Goal: Task Accomplishment & Management: Use online tool/utility

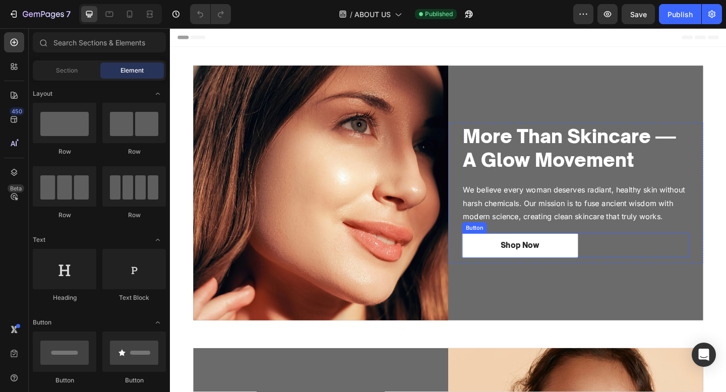
click at [639, 276] on div "Shop Now Button" at bounding box center [610, 265] width 247 height 27
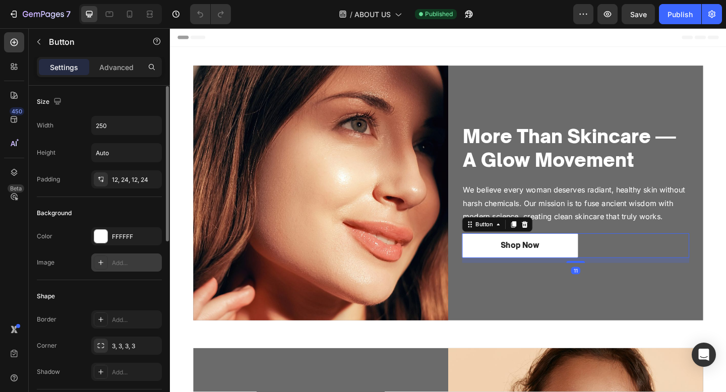
scroll to position [388, 0]
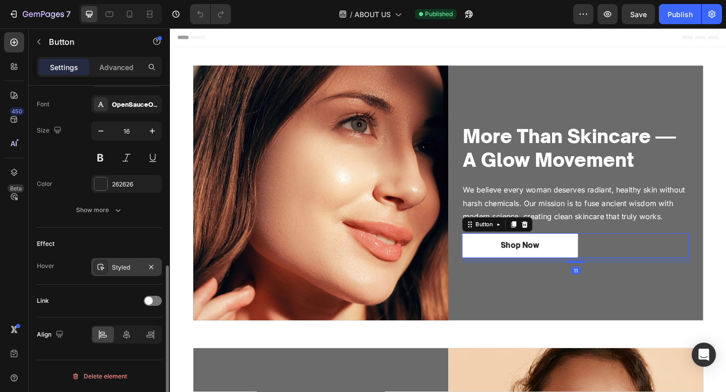
click at [120, 266] on div "Styled" at bounding box center [126, 267] width 29 height 9
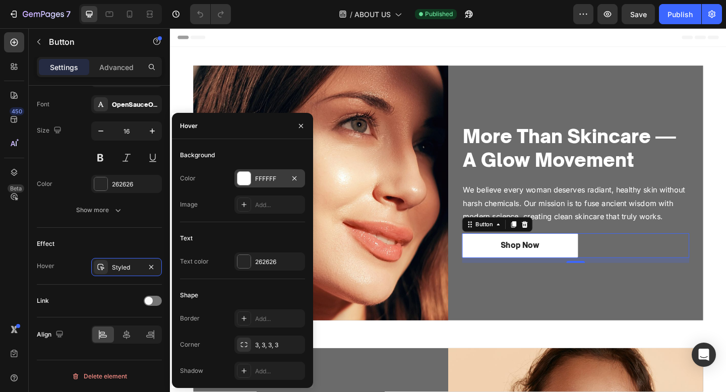
click at [255, 184] on div "FFFFFF" at bounding box center [269, 178] width 71 height 18
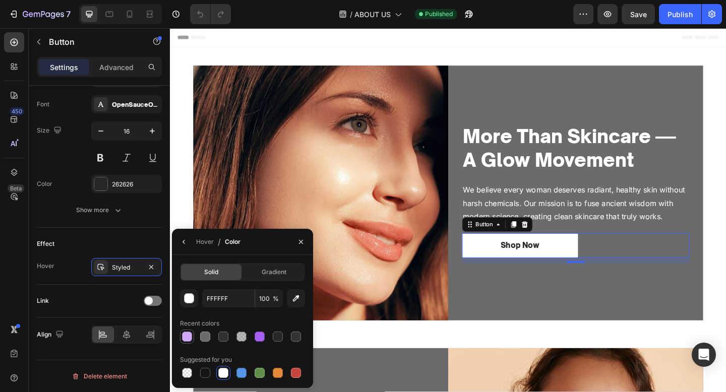
click at [193, 340] on div at bounding box center [187, 337] width 12 height 12
type input "D0A9F9"
click at [213, 240] on div "Hover" at bounding box center [205, 241] width 18 height 9
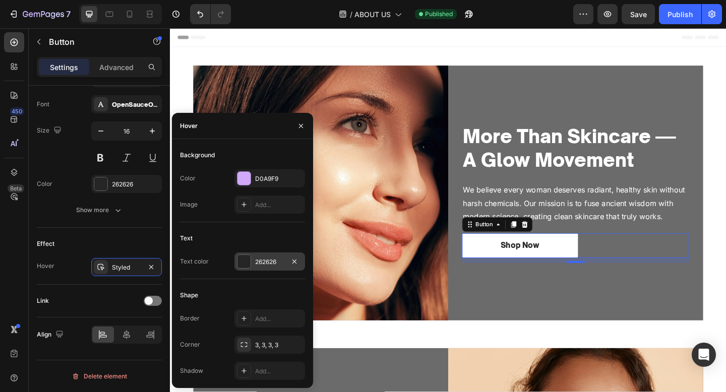
click at [277, 265] on div "262626" at bounding box center [269, 262] width 29 height 9
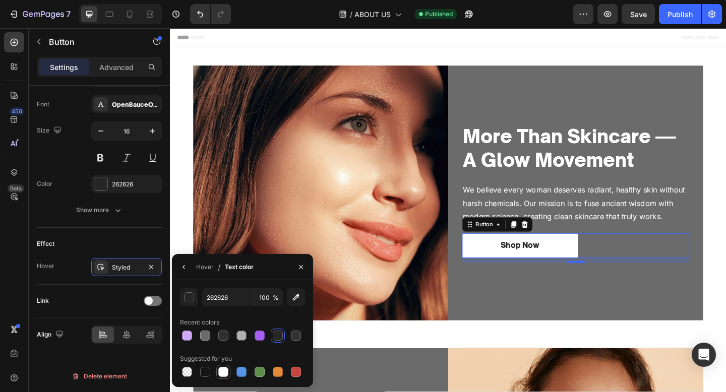
click at [227, 370] on div at bounding box center [223, 372] width 10 height 10
type input "FFFFFF"
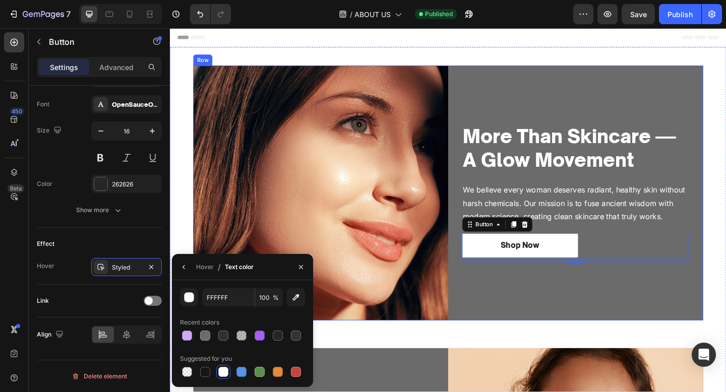
click at [532, 341] on div "More Than Skincare — A Glow Movement Heading We believe every woman deserves ra…" at bounding box center [610, 207] width 277 height 277
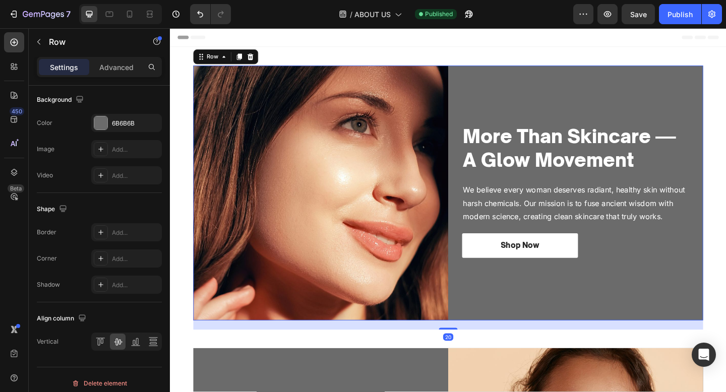
scroll to position [0, 0]
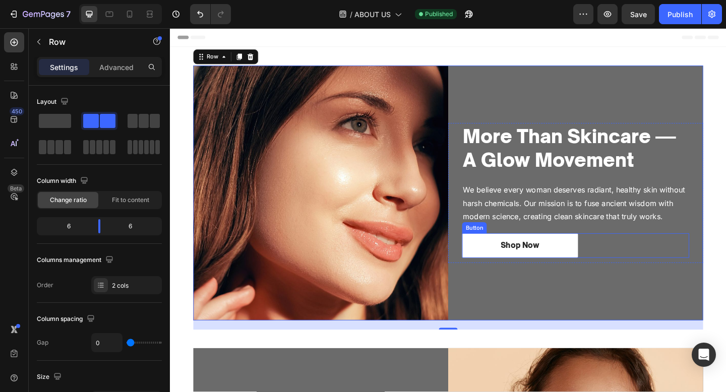
click at [673, 272] on div "Shop Now Button" at bounding box center [610, 265] width 247 height 27
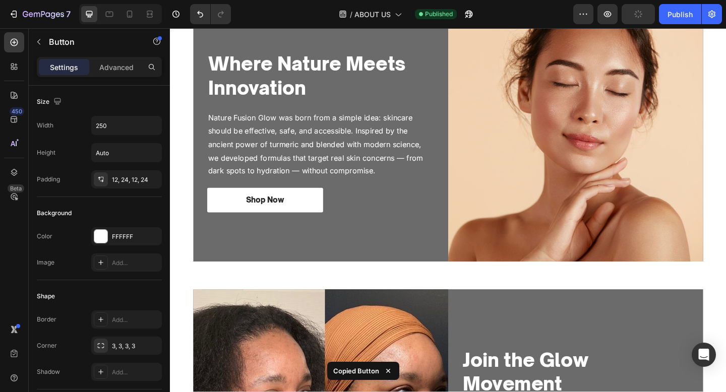
scroll to position [372, 0]
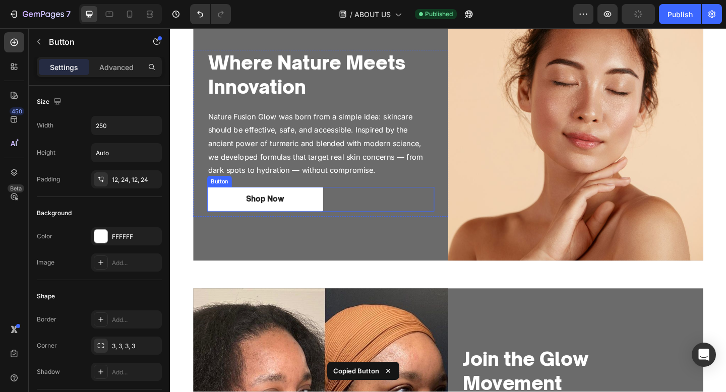
click at [367, 220] on div "Shop Now Button" at bounding box center [333, 214] width 247 height 27
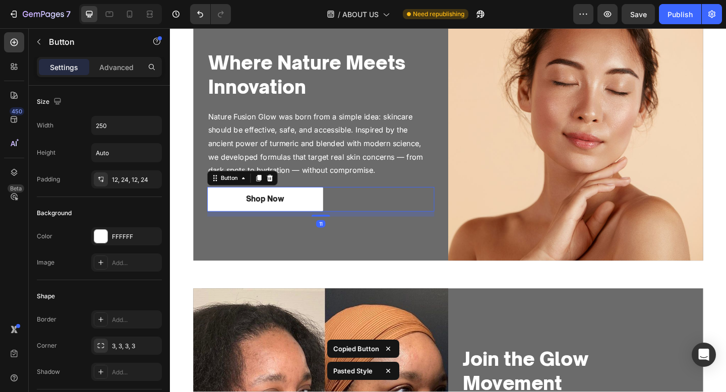
scroll to position [668, 0]
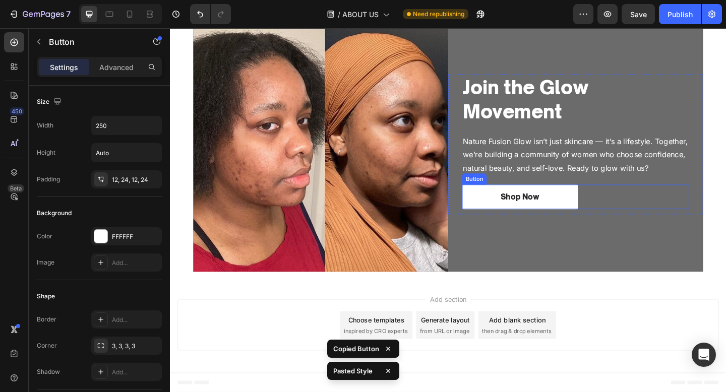
click at [659, 210] on div "Shop Now Button" at bounding box center [610, 212] width 247 height 27
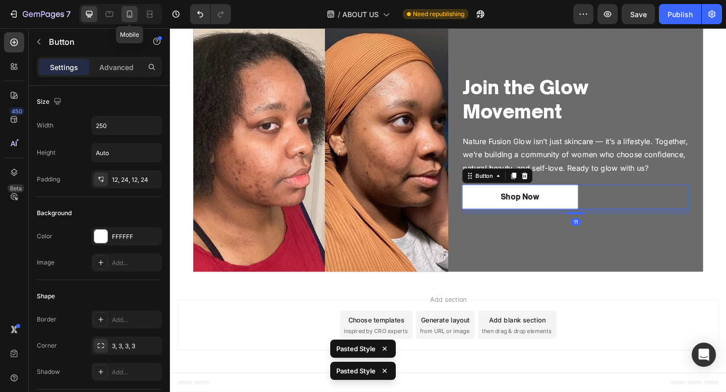
click at [129, 16] on icon at bounding box center [130, 14] width 6 height 7
type input "14"
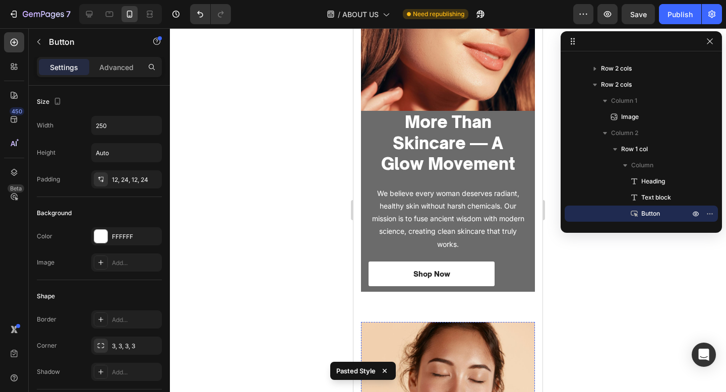
scroll to position [198, 0]
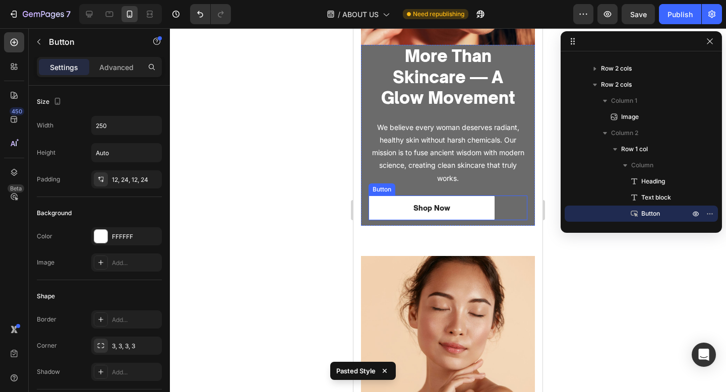
click at [499, 210] on div "Shop Now Button" at bounding box center [447, 208] width 159 height 25
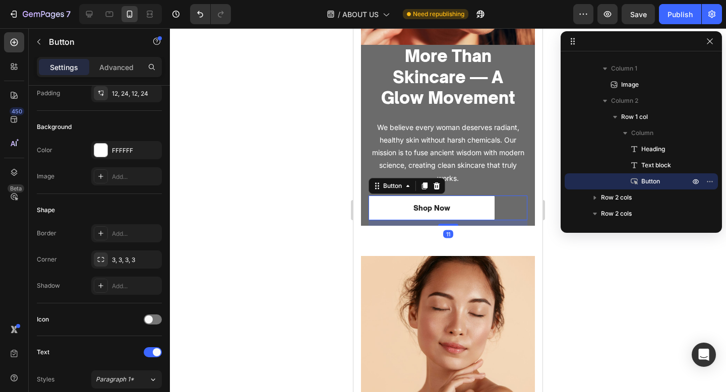
scroll to position [388, 0]
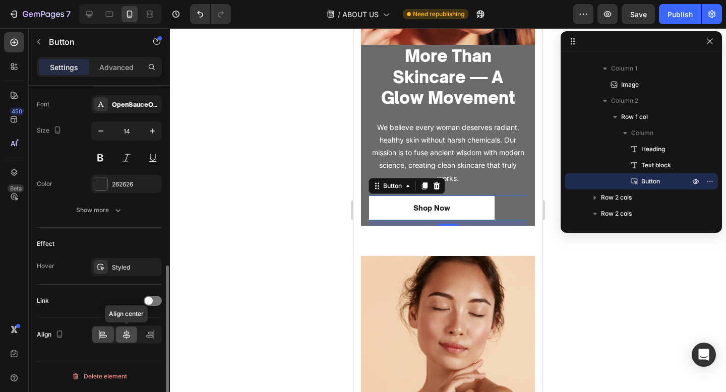
click at [126, 332] on icon at bounding box center [126, 334] width 7 height 9
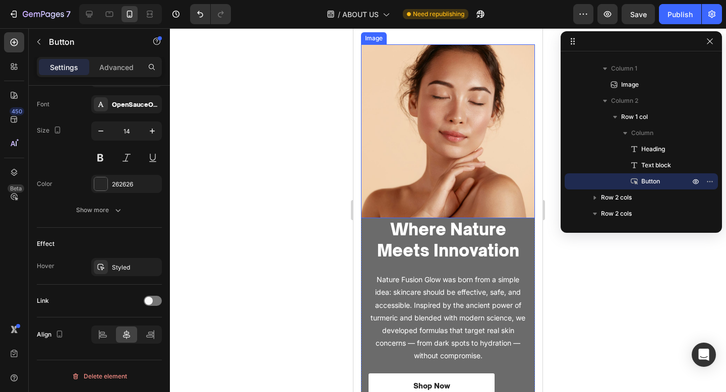
scroll to position [434, 0]
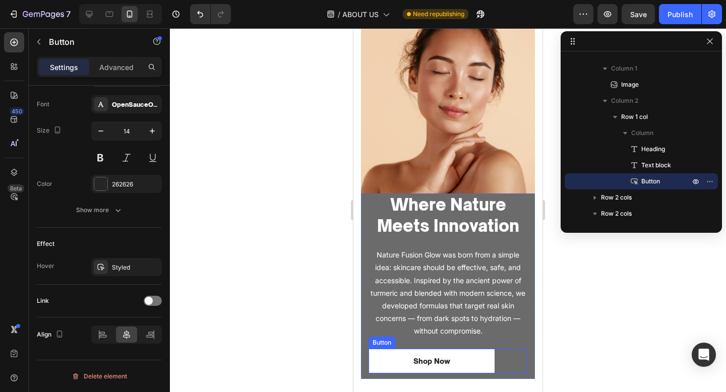
click at [506, 359] on div "Shop Now Button" at bounding box center [447, 361] width 159 height 25
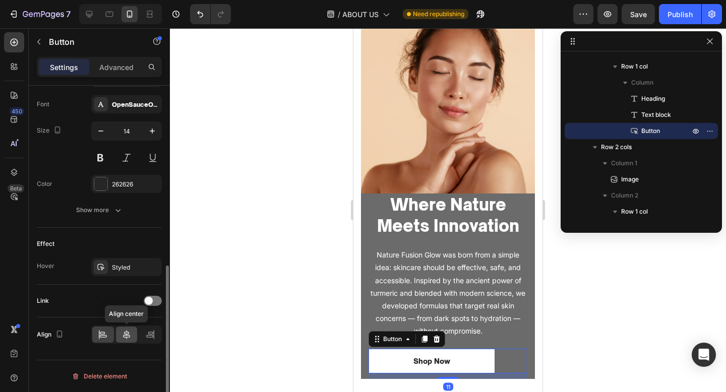
click at [125, 330] on icon at bounding box center [126, 335] width 10 height 10
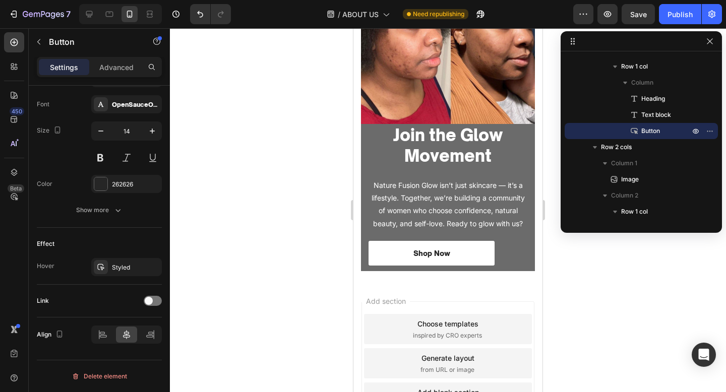
scroll to position [899, 0]
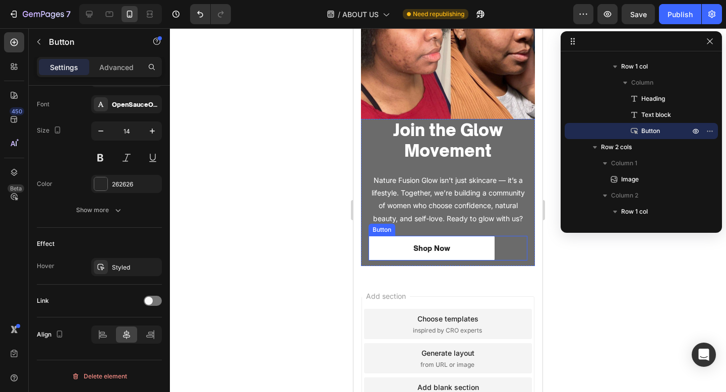
click at [509, 250] on div "Shop Now Button" at bounding box center [447, 248] width 159 height 25
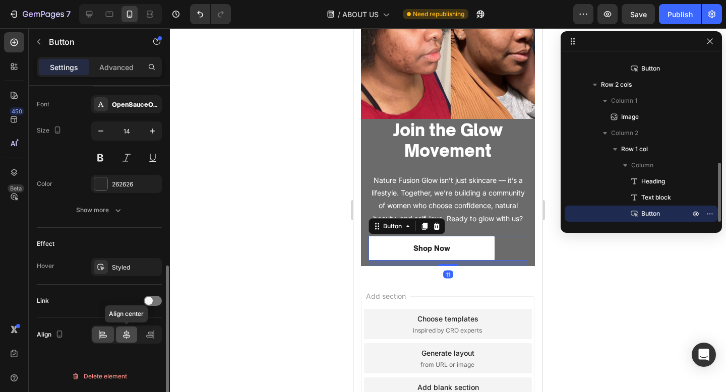
click at [132, 332] on div at bounding box center [127, 335] width 22 height 16
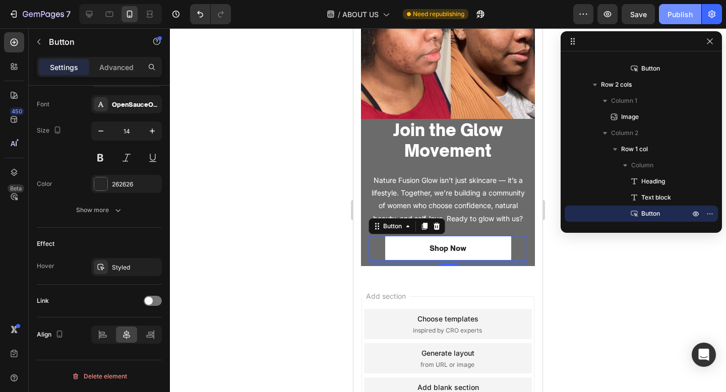
click at [666, 18] on button "Publish" at bounding box center [680, 14] width 42 height 20
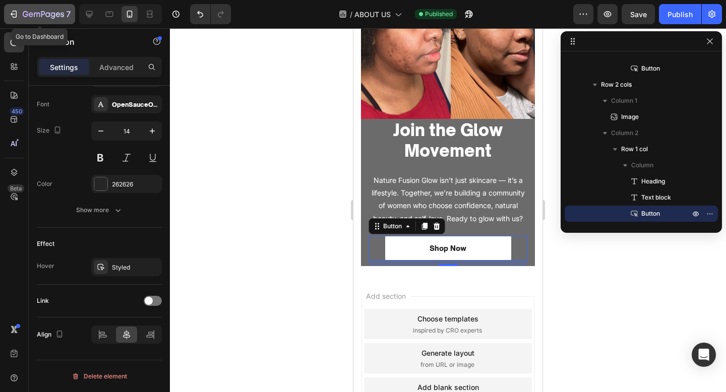
click at [31, 15] on icon "button" at bounding box center [43, 15] width 41 height 9
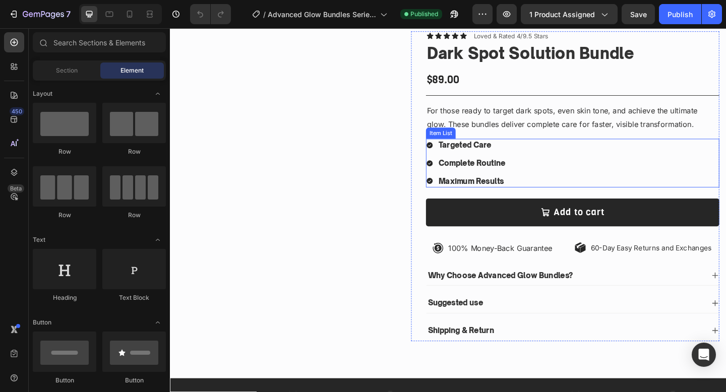
scroll to position [76, 0]
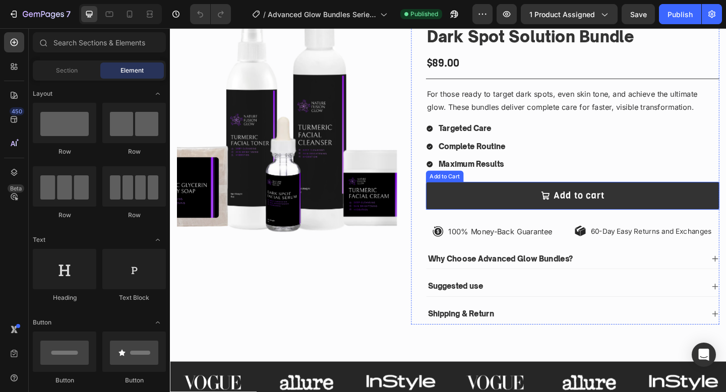
click at [510, 222] on button "Add to cart" at bounding box center [607, 211] width 319 height 30
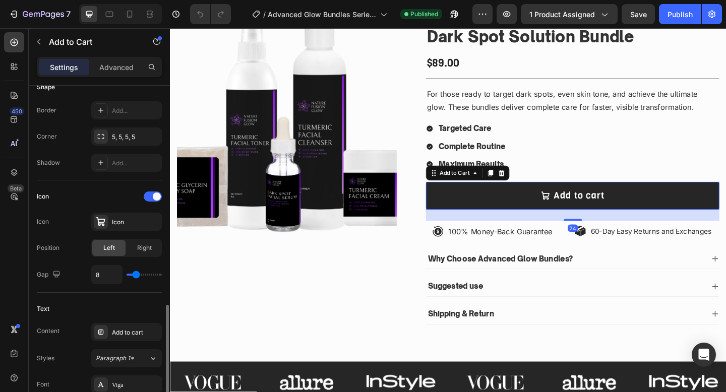
scroll to position [825, 0]
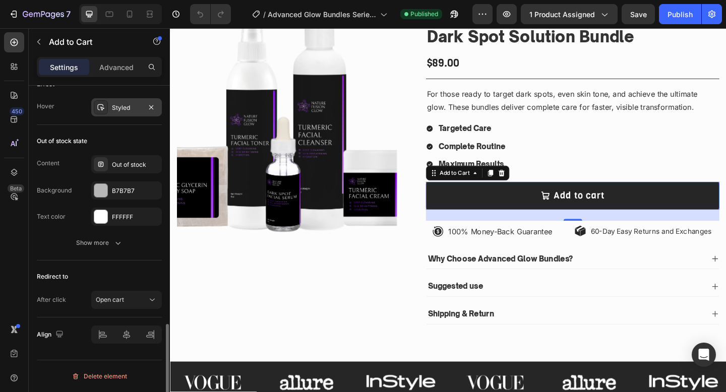
click at [107, 105] on div at bounding box center [101, 107] width 14 height 14
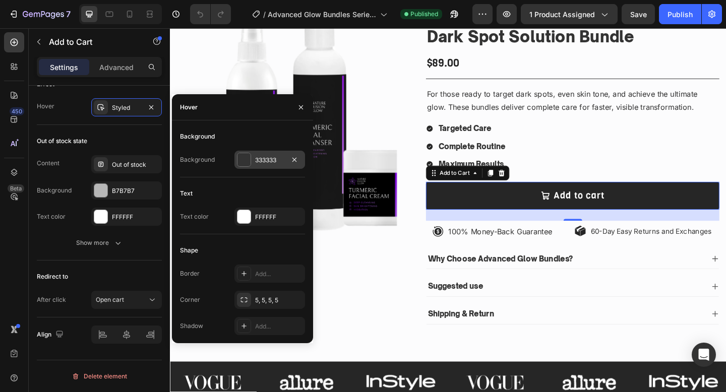
click at [259, 158] on div "333333" at bounding box center [269, 160] width 29 height 9
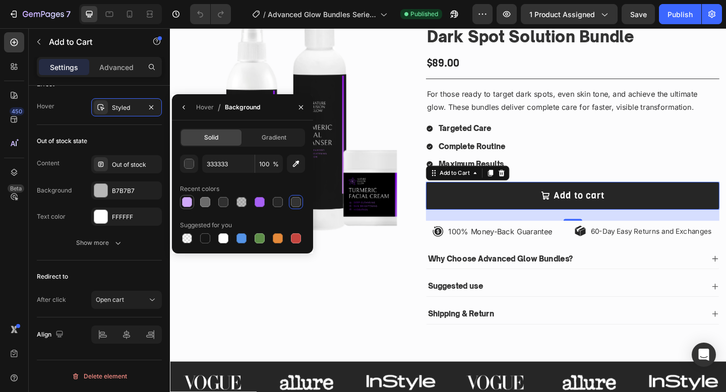
click at [188, 200] on div at bounding box center [187, 202] width 10 height 10
type input "D0A9F9"
click at [366, 234] on img at bounding box center [296, 133] width 239 height 239
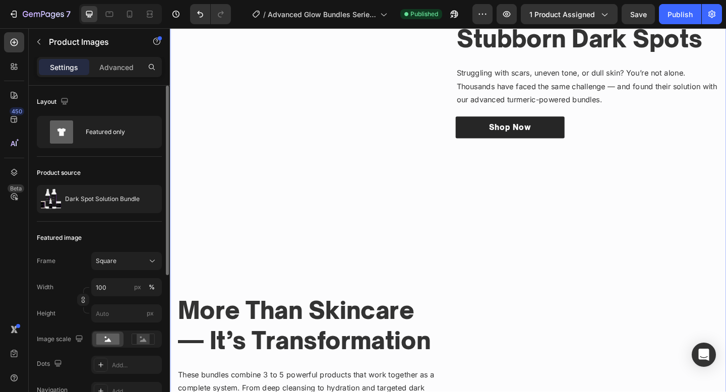
scroll to position [652, 0]
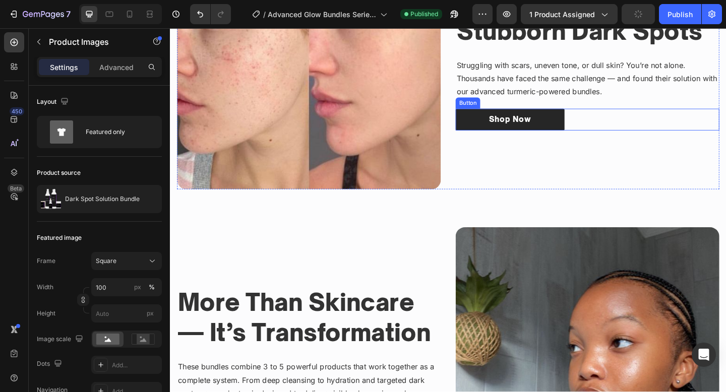
click at [686, 134] on div "Shop Now Button" at bounding box center [623, 128] width 287 height 24
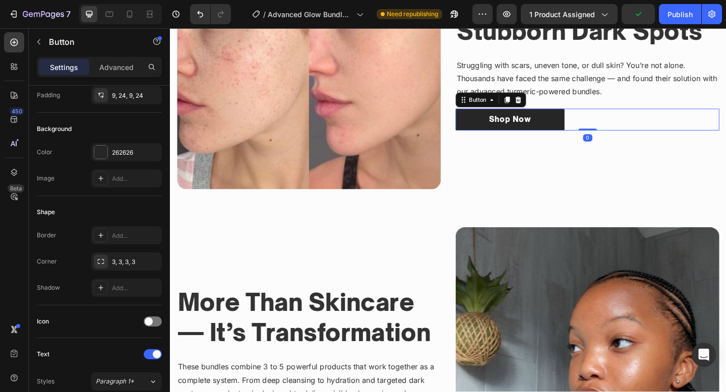
scroll to position [440, 0]
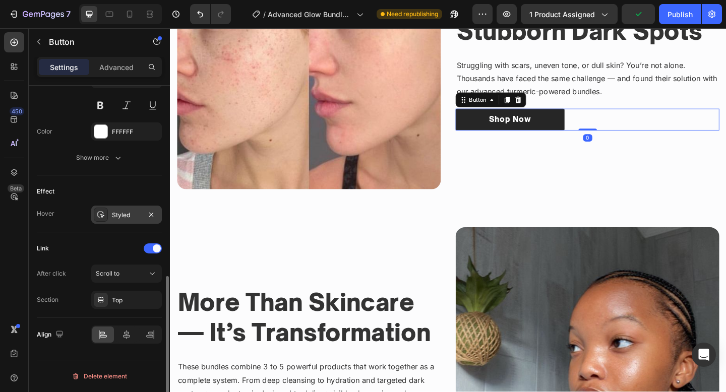
click at [119, 212] on div "Styled" at bounding box center [126, 215] width 29 height 9
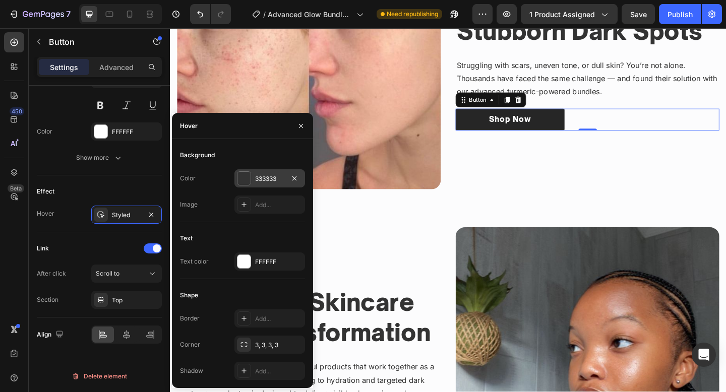
click at [255, 176] on div "333333" at bounding box center [269, 178] width 29 height 9
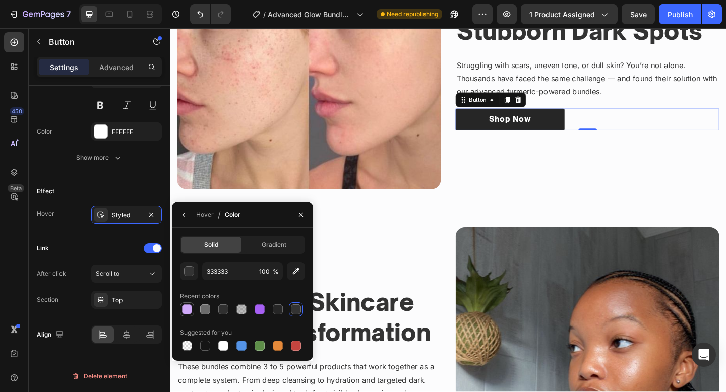
click at [189, 305] on div at bounding box center [187, 309] width 10 height 10
type input "D0A9F9"
click at [526, 155] on div "Say Goodbye to Stubborn Dark Spots Heading Struggling with scars, uneven tone, …" at bounding box center [623, 60] width 287 height 287
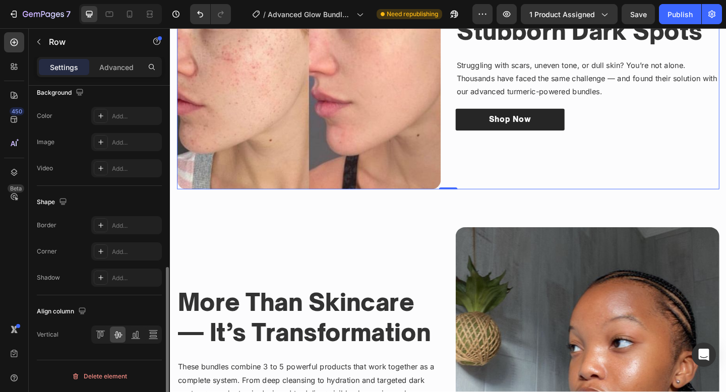
scroll to position [0, 0]
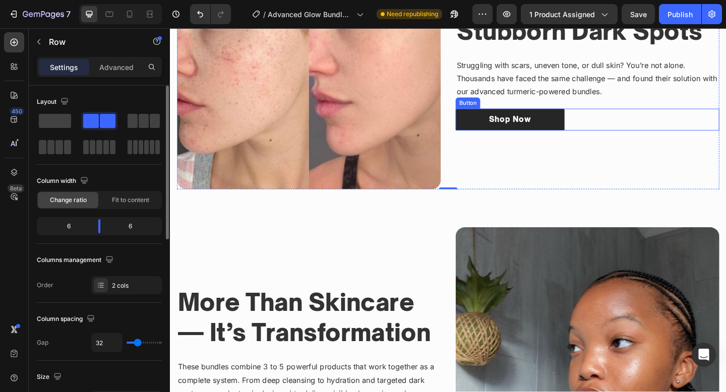
click at [648, 121] on div "Shop Now Button" at bounding box center [623, 128] width 287 height 24
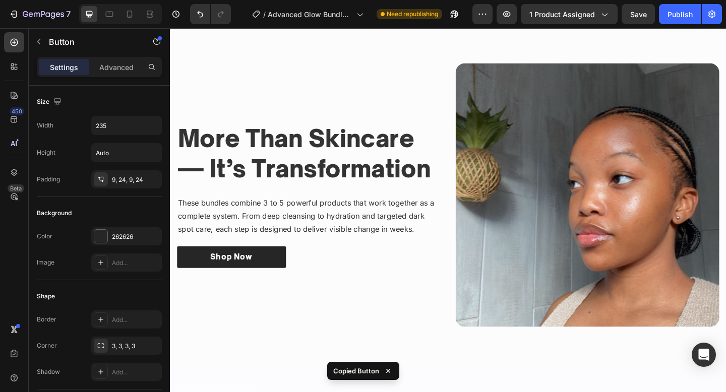
scroll to position [890, 0]
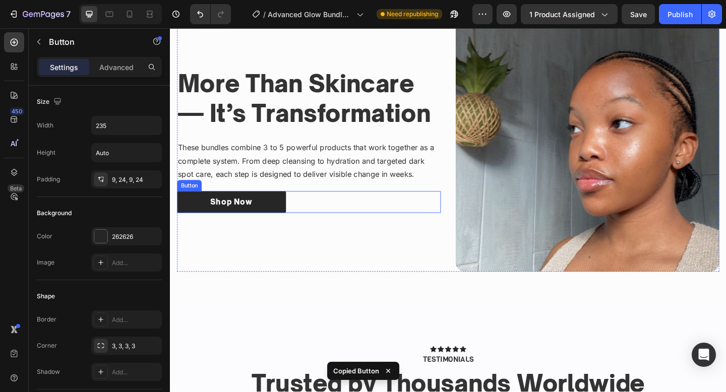
click at [347, 212] on div "Shop Now Button" at bounding box center [320, 218] width 287 height 24
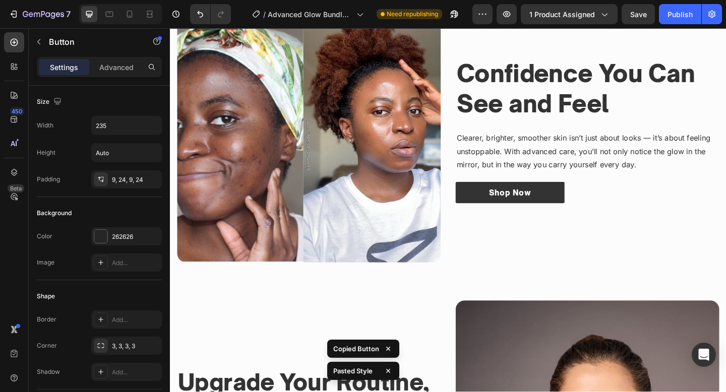
scroll to position [1593, 0]
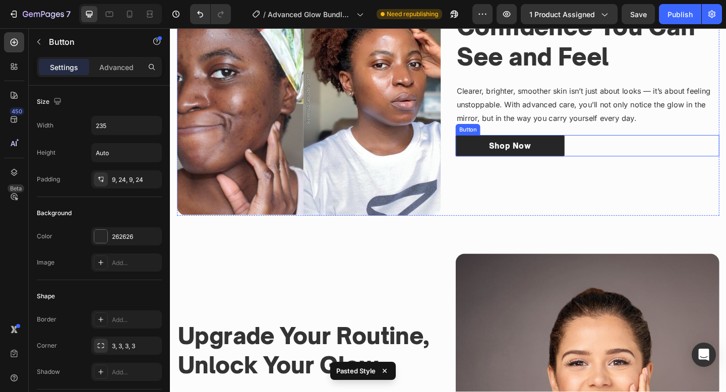
click at [670, 154] on div "Shop Now Button" at bounding box center [623, 157] width 287 height 24
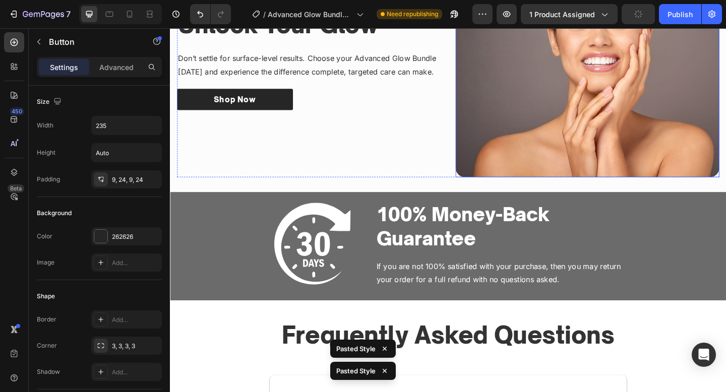
scroll to position [1952, 0]
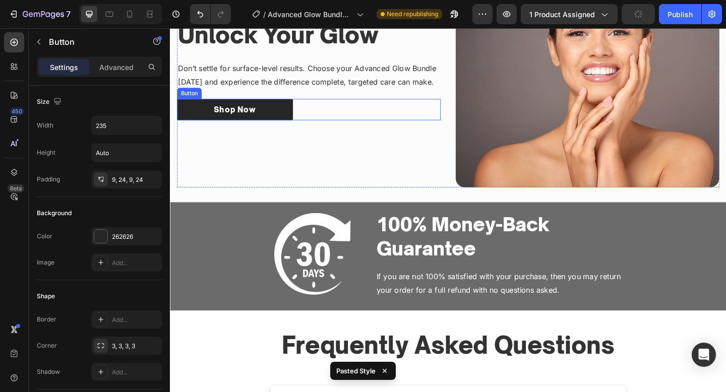
click at [369, 118] on div "Shop Now Button" at bounding box center [320, 117] width 287 height 24
type input "235"
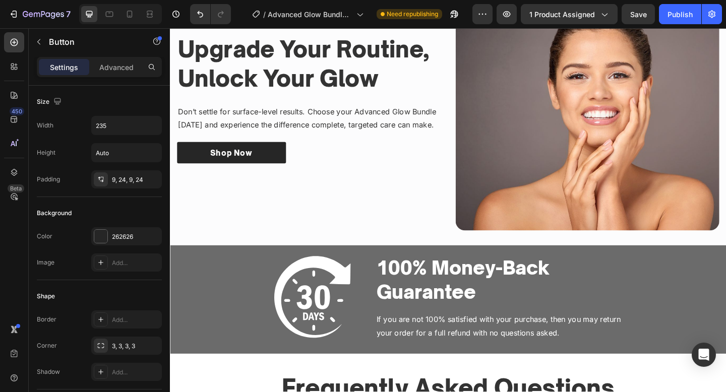
scroll to position [1904, 0]
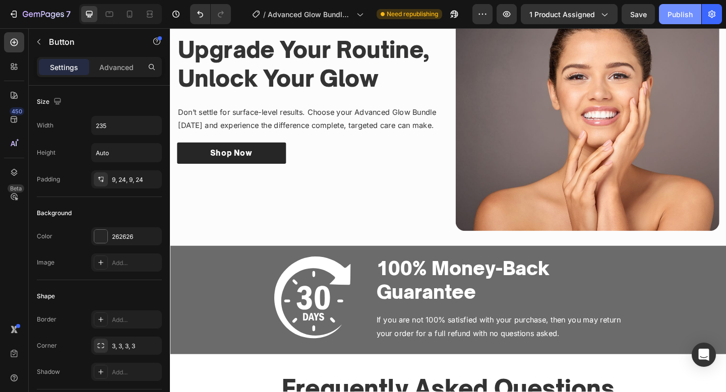
click at [670, 22] on button "Publish" at bounding box center [680, 14] width 42 height 20
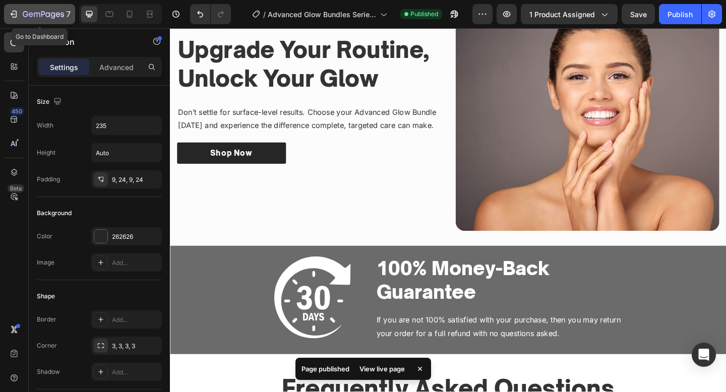
click at [39, 20] on button "7" at bounding box center [39, 14] width 71 height 20
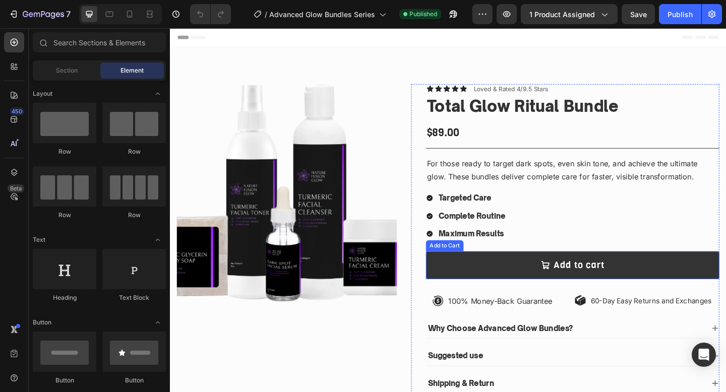
click at [513, 285] on button "Add to cart" at bounding box center [607, 286] width 319 height 30
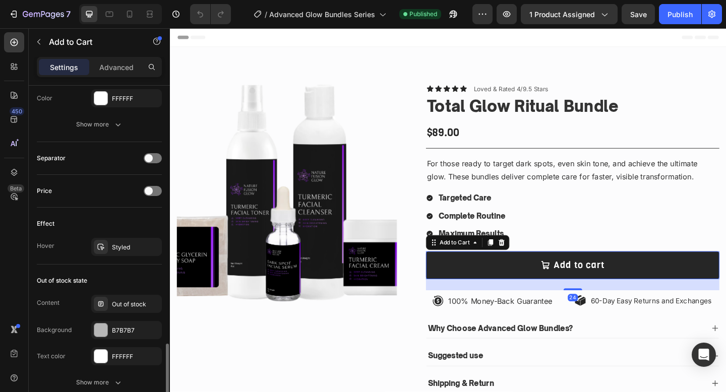
scroll to position [825, 0]
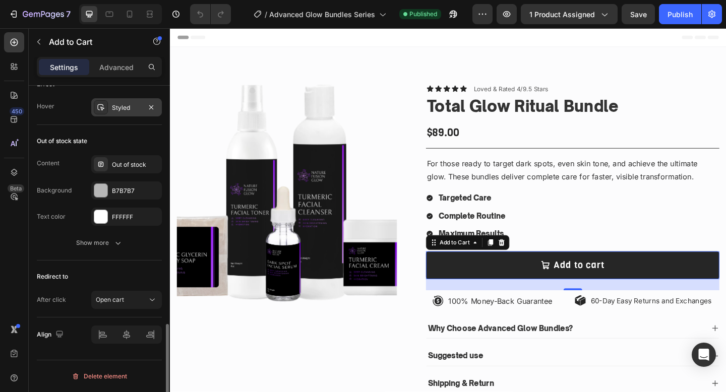
click at [120, 108] on div "Styled" at bounding box center [126, 107] width 29 height 9
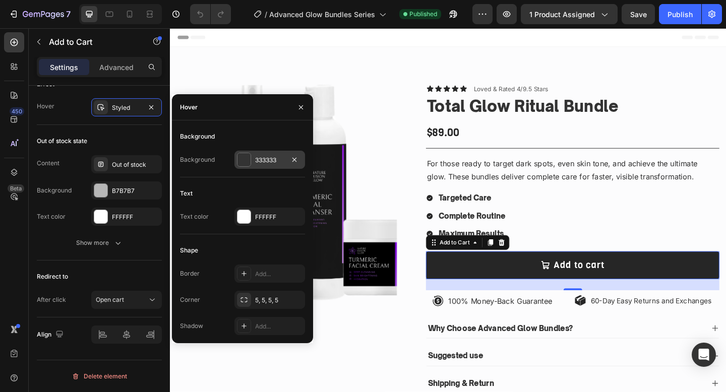
click at [251, 154] on div "333333" at bounding box center [269, 160] width 71 height 18
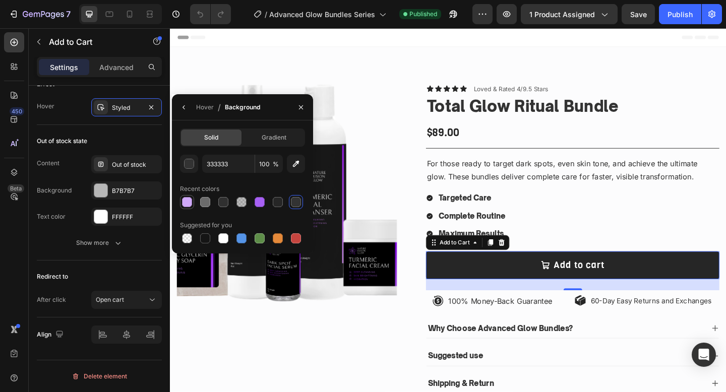
click at [182, 199] on div at bounding box center [187, 202] width 10 height 10
type input "D0A9F9"
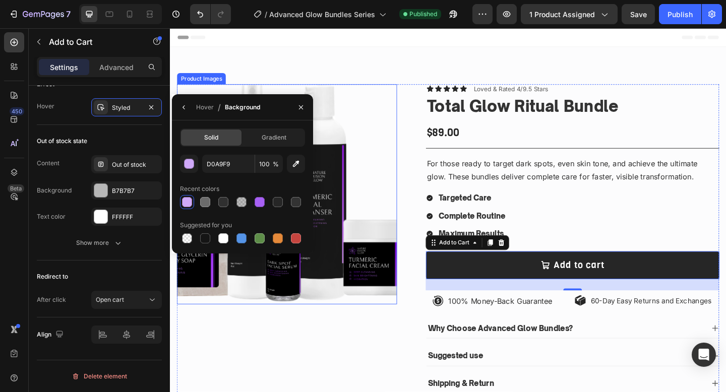
click at [407, 232] on img at bounding box center [296, 208] width 239 height 239
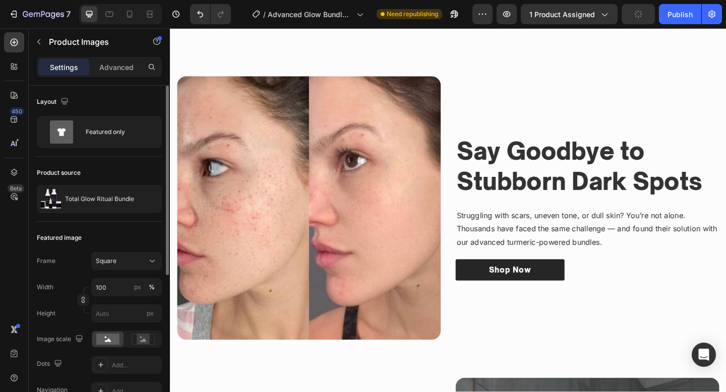
scroll to position [583, 0]
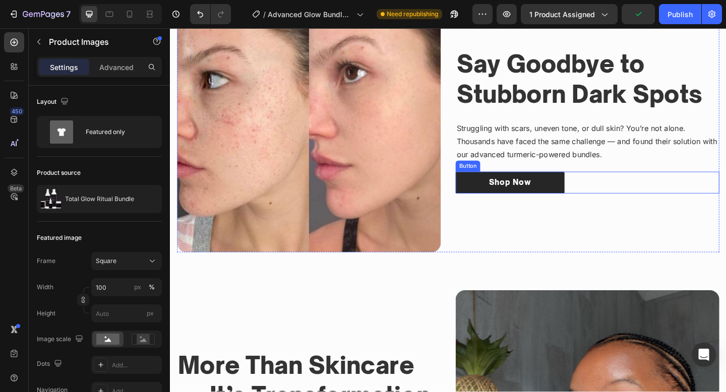
click at [637, 204] on div "Shop Now Button" at bounding box center [623, 196] width 287 height 24
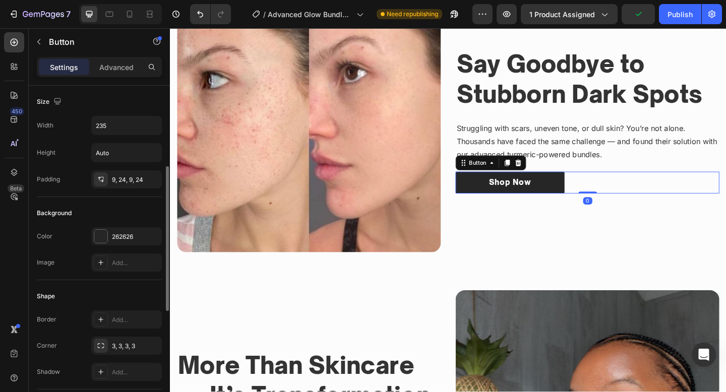
scroll to position [440, 0]
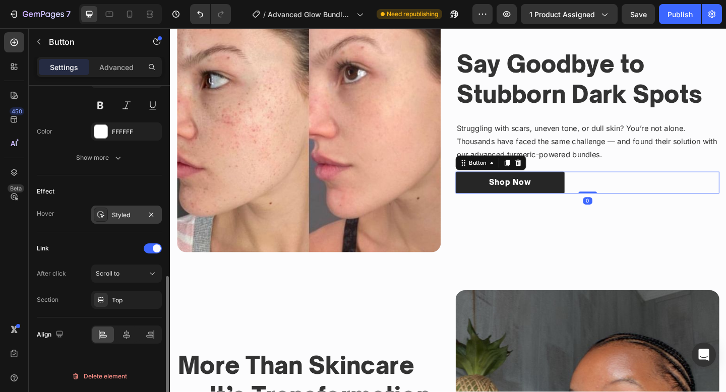
click at [122, 210] on div "Styled" at bounding box center [126, 215] width 71 height 18
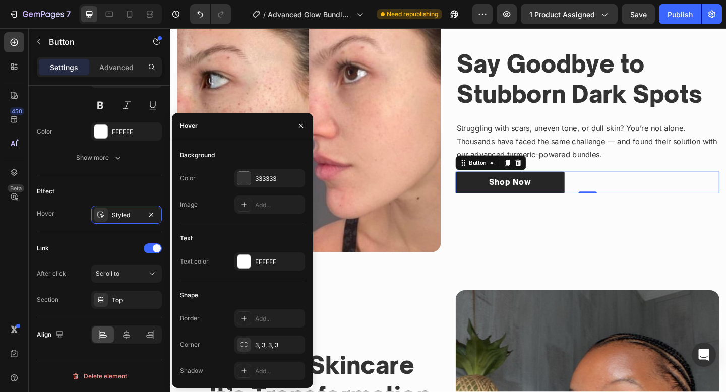
click at [244, 168] on div "Background Color 333333 Image Add..." at bounding box center [242, 184] width 125 height 75
click at [242, 174] on div at bounding box center [243, 178] width 13 height 13
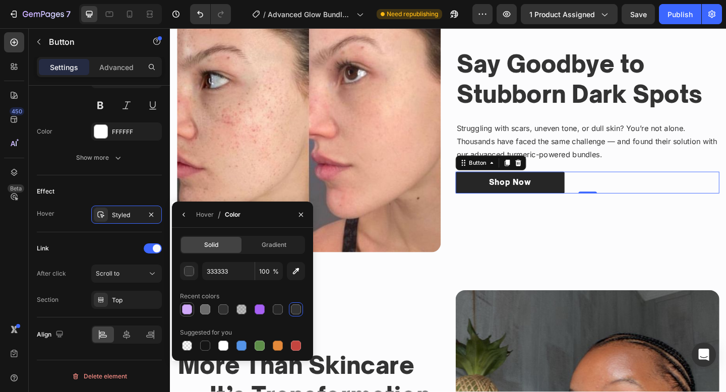
click at [180, 313] on div at bounding box center [187, 309] width 14 height 14
type input "D0A9F9"
click at [482, 291] on div "Image Say Goodbye to Stubborn Dark Spots Heading Struggling with scars, uneven …" at bounding box center [472, 284] width 590 height 631
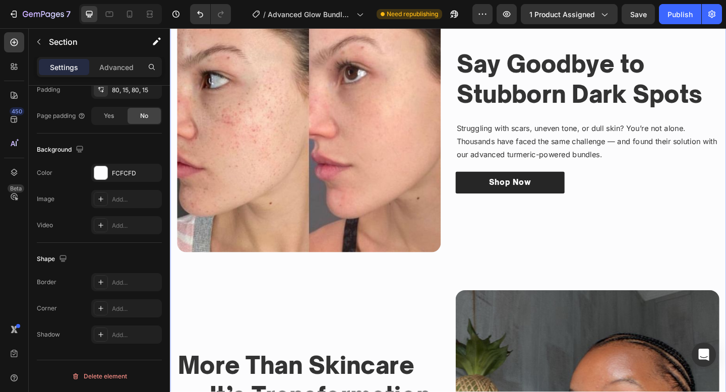
scroll to position [0, 0]
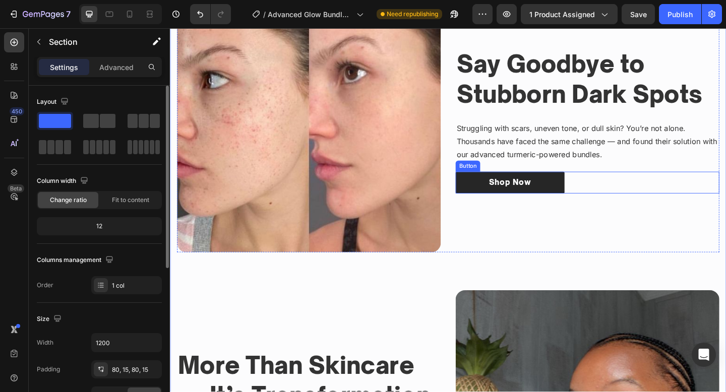
click at [626, 193] on div "Shop Now Button" at bounding box center [623, 196] width 287 height 24
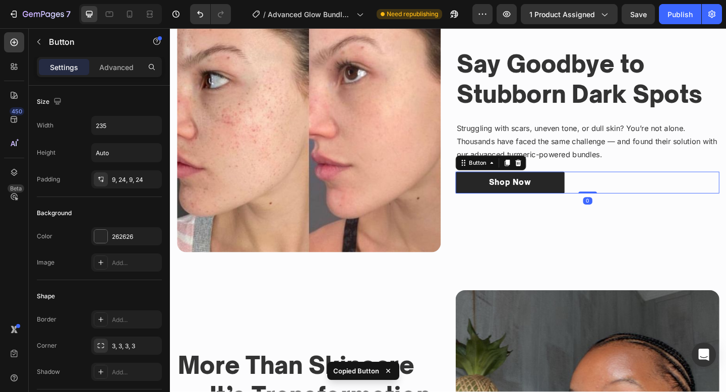
scroll to position [821, 0]
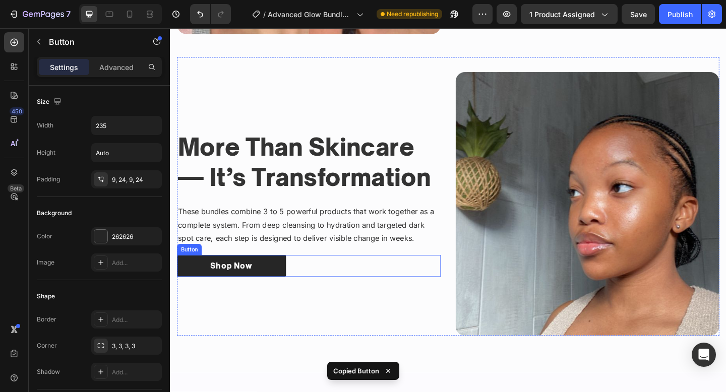
click at [335, 285] on div "Shop Now Button" at bounding box center [320, 287] width 287 height 24
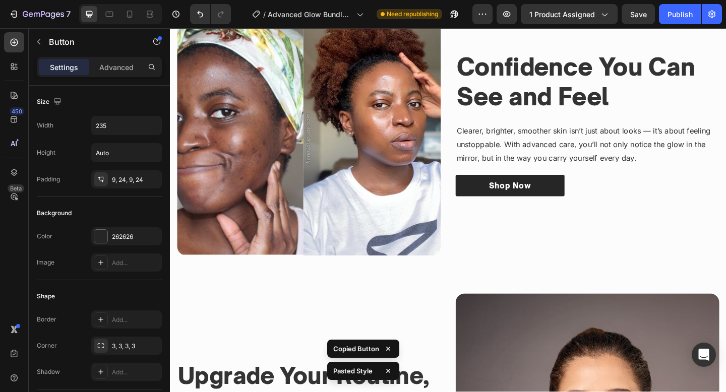
scroll to position [1589, 0]
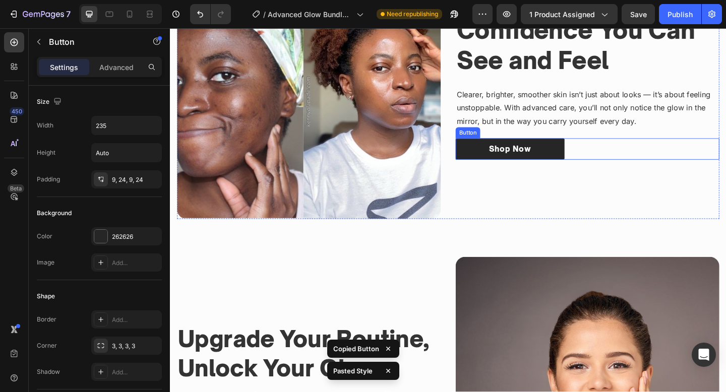
click at [634, 158] on div "Shop Now Button" at bounding box center [623, 160] width 287 height 24
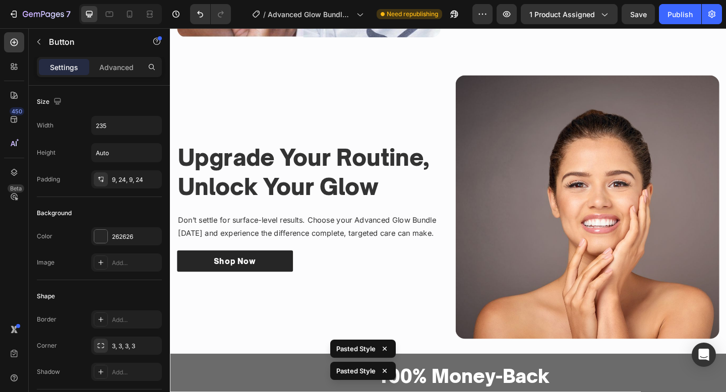
scroll to position [1921, 0]
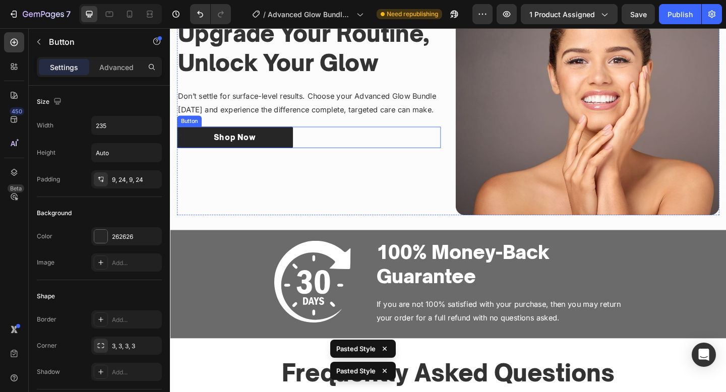
click at [385, 149] on div "Shop Now Button" at bounding box center [320, 148] width 287 height 24
type input "235"
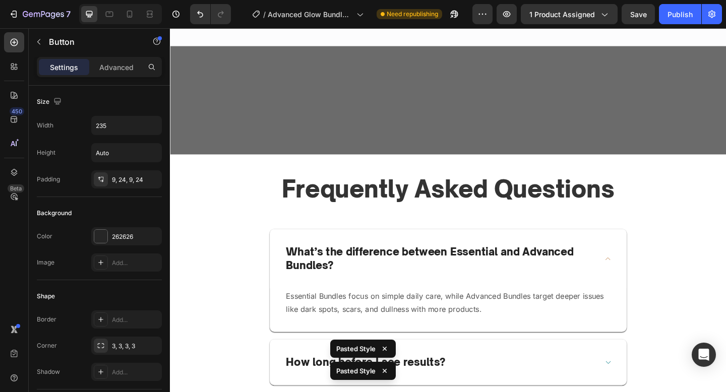
scroll to position [2035, 0]
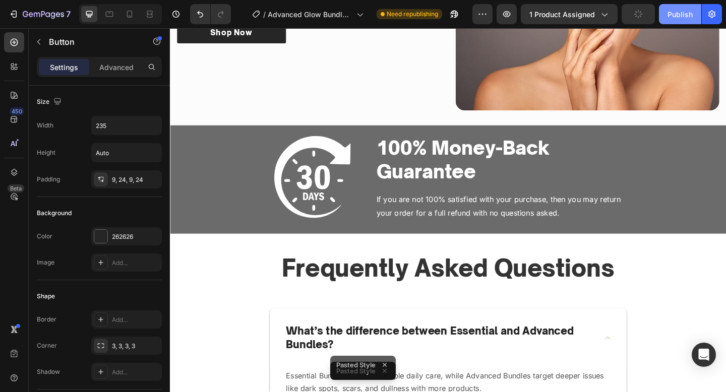
click at [689, 19] on div "Publish" at bounding box center [679, 14] width 25 height 11
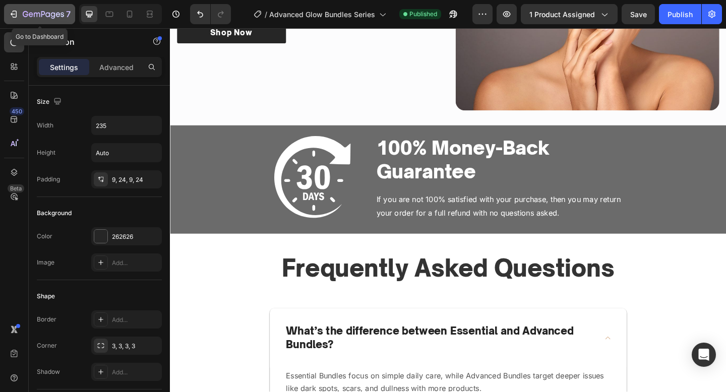
click at [40, 12] on icon "button" at bounding box center [43, 15] width 41 height 9
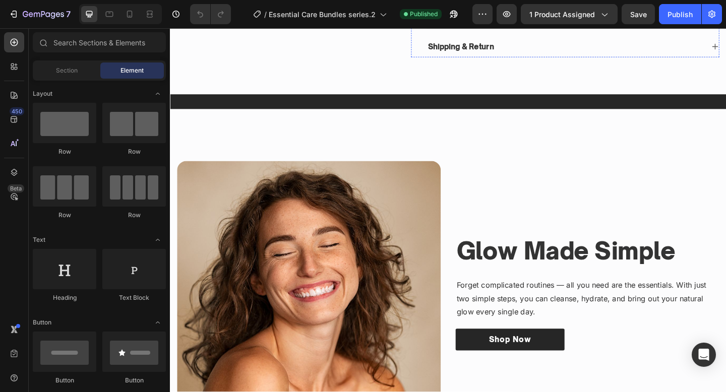
scroll to position [511, 0]
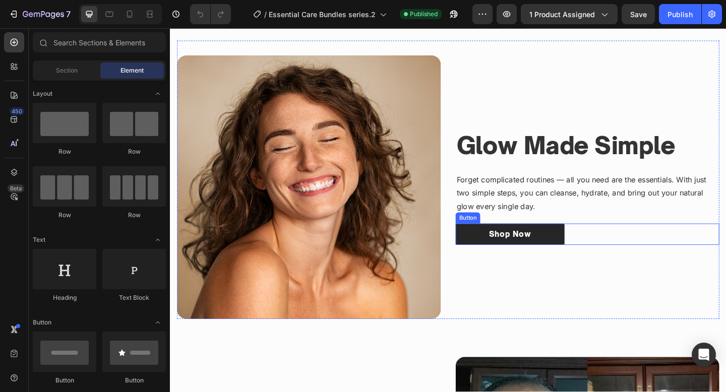
click at [636, 263] on div "Shop Now Button" at bounding box center [623, 253] width 287 height 24
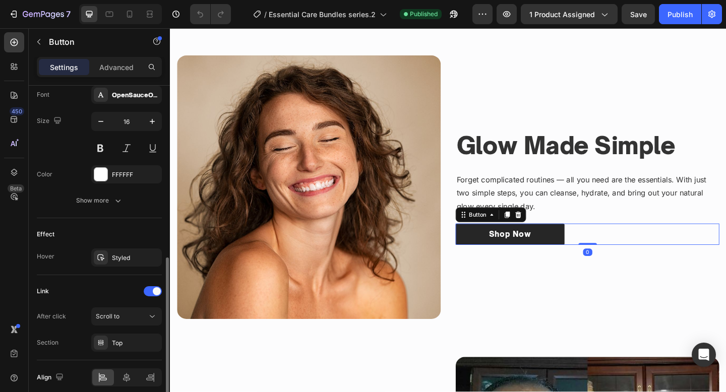
scroll to position [440, 0]
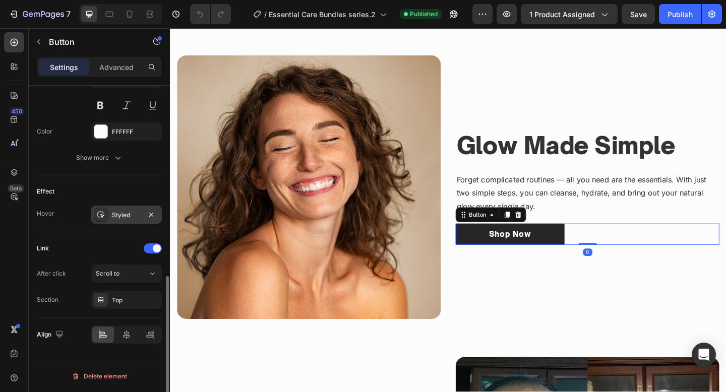
click at [130, 208] on div "Styled" at bounding box center [126, 215] width 71 height 18
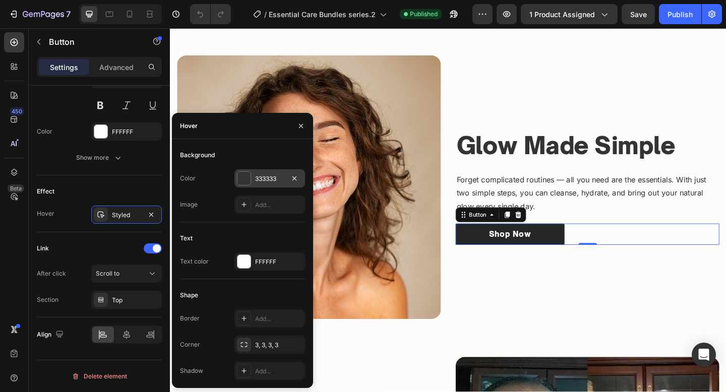
click at [263, 176] on div "333333" at bounding box center [269, 178] width 29 height 9
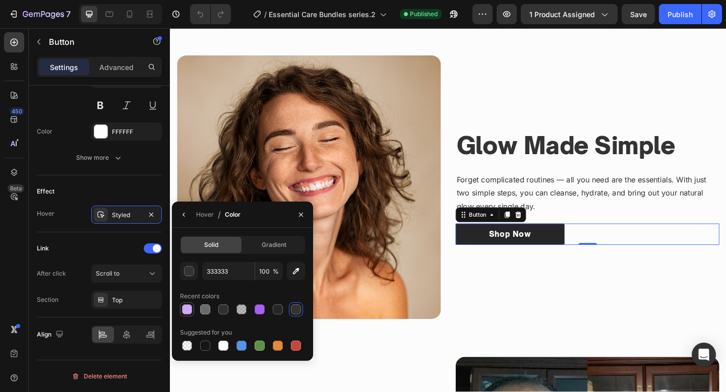
click at [192, 305] on div at bounding box center [187, 309] width 12 height 12
type input "D0A9F9"
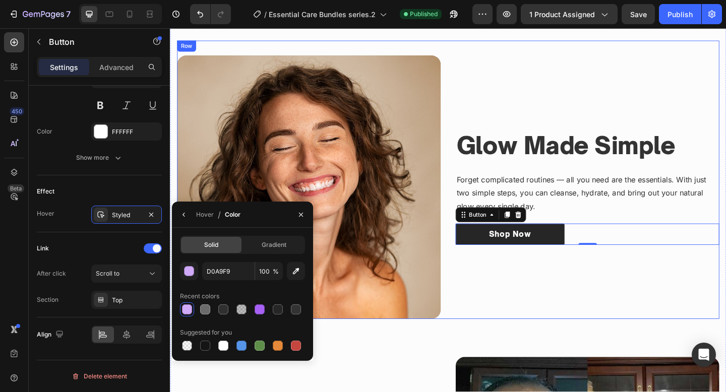
click at [494, 324] on div "Glow Made Simple Heading Forget complicated routines — all you need are the ess…" at bounding box center [623, 201] width 287 height 287
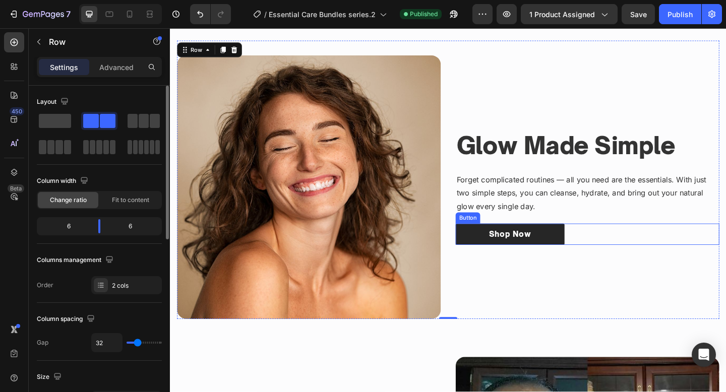
click at [610, 259] on div "Shop Now Button" at bounding box center [623, 253] width 287 height 24
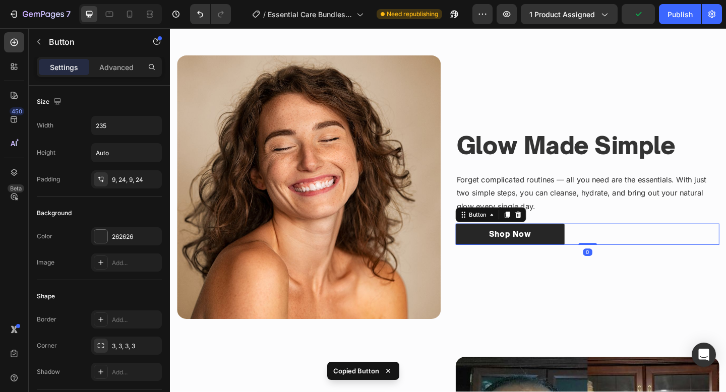
scroll to position [795, 0]
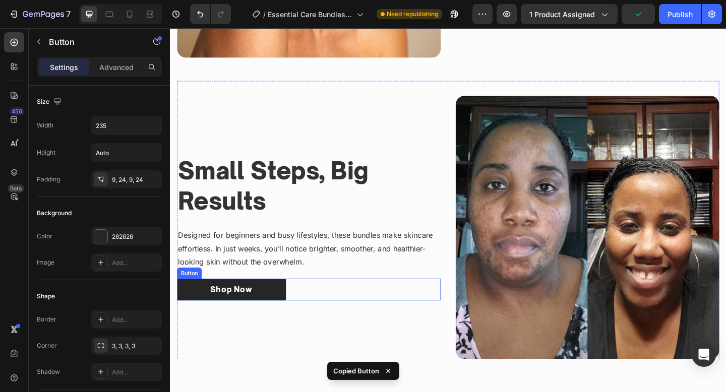
click at [326, 307] on div "Shop Now Button" at bounding box center [320, 313] width 287 height 24
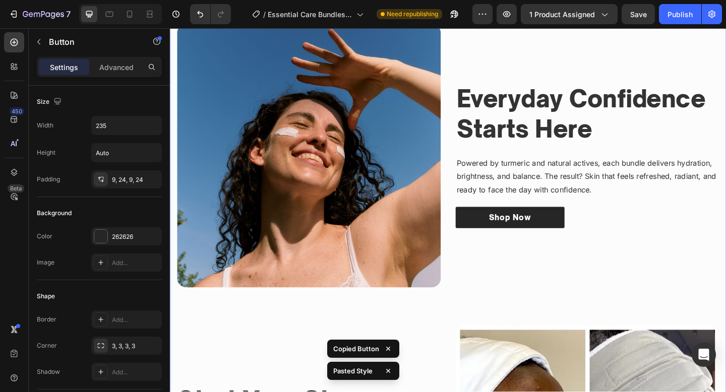
scroll to position [1512, 0]
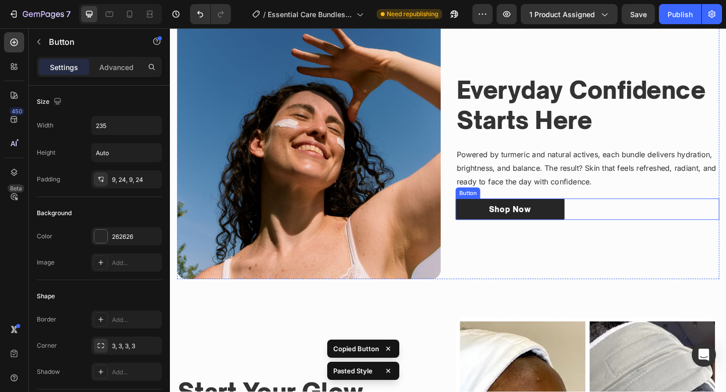
click at [635, 220] on div "Shop Now Button" at bounding box center [623, 226] width 287 height 24
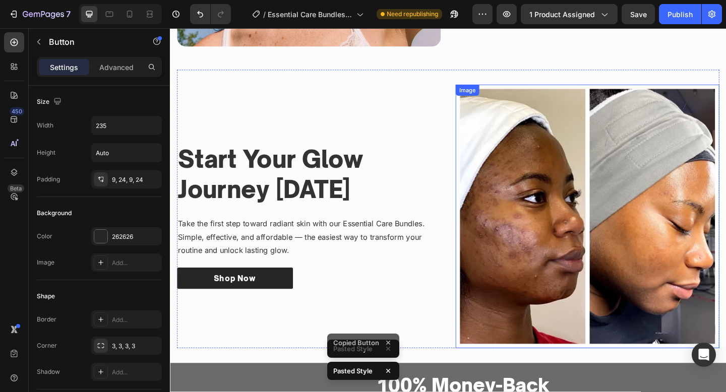
scroll to position [1819, 0]
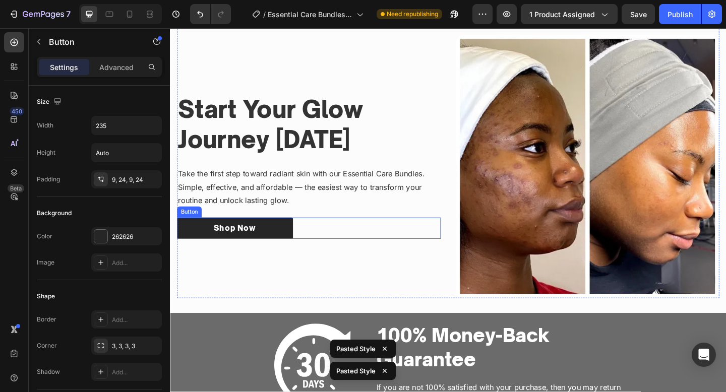
click at [401, 247] on div "Shop Now Button" at bounding box center [320, 246] width 287 height 24
type input "235"
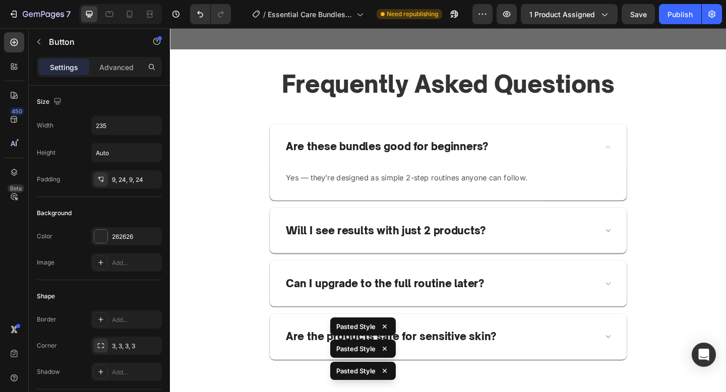
scroll to position [2330, 0]
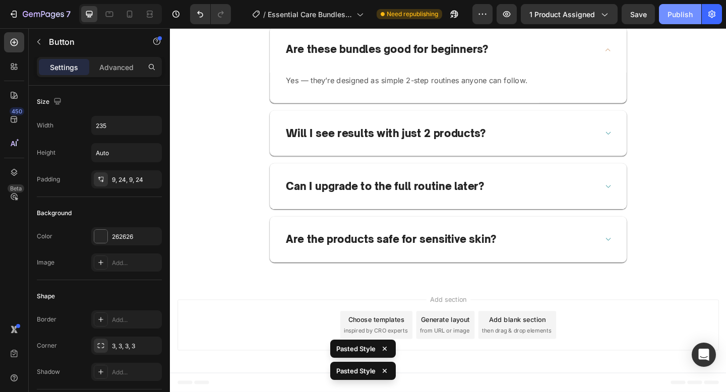
click at [691, 9] on div "Publish" at bounding box center [679, 14] width 25 height 11
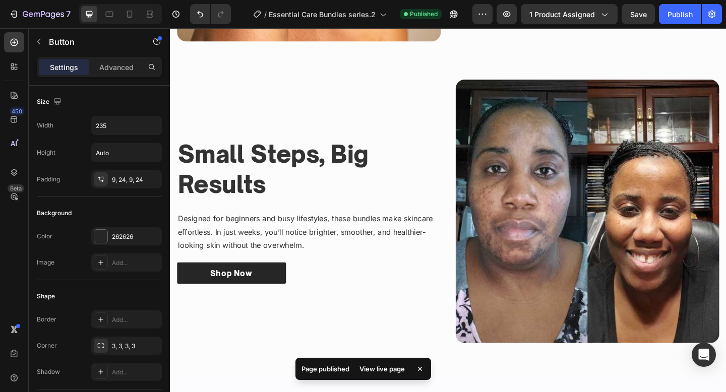
scroll to position [0, 0]
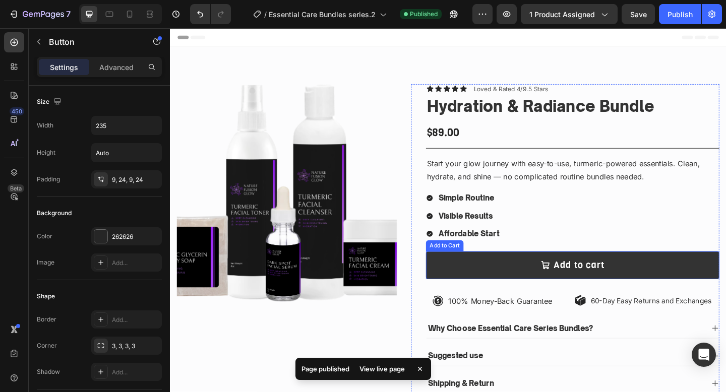
click at [513, 275] on button "Add to cart" at bounding box center [607, 286] width 319 height 30
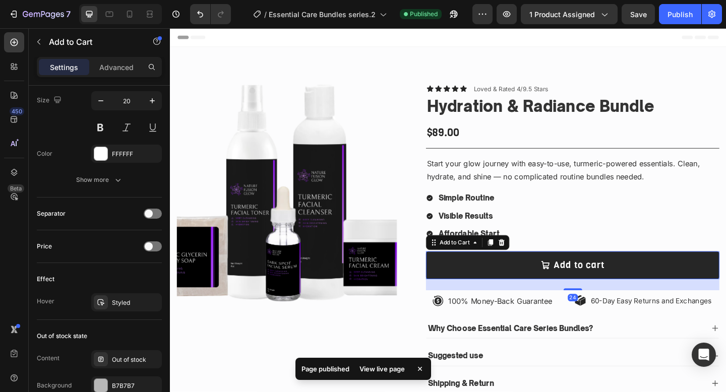
scroll to position [825, 0]
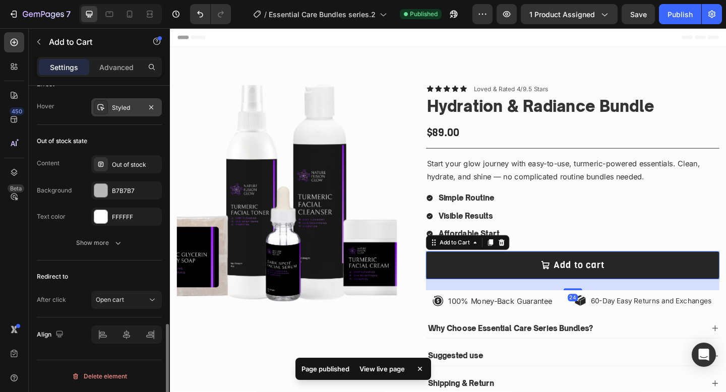
click at [115, 105] on div "Styled" at bounding box center [126, 107] width 29 height 9
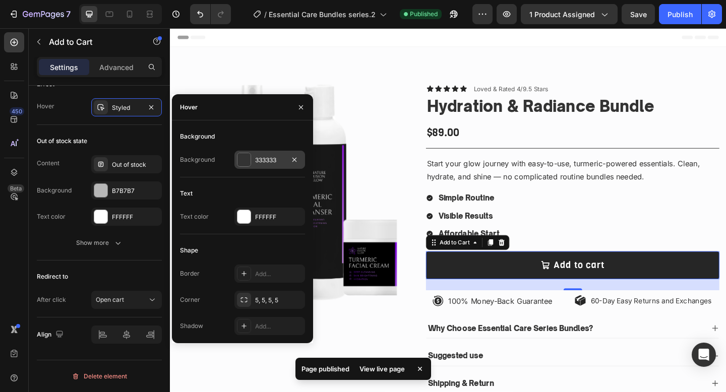
click at [269, 161] on div "333333" at bounding box center [269, 160] width 29 height 9
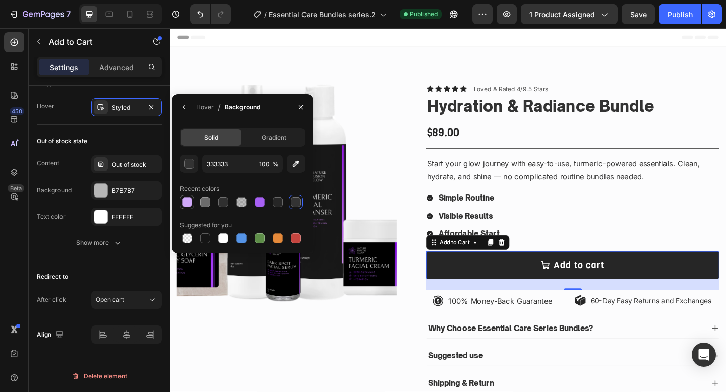
click at [184, 196] on div at bounding box center [187, 202] width 12 height 12
type input "D0A9F9"
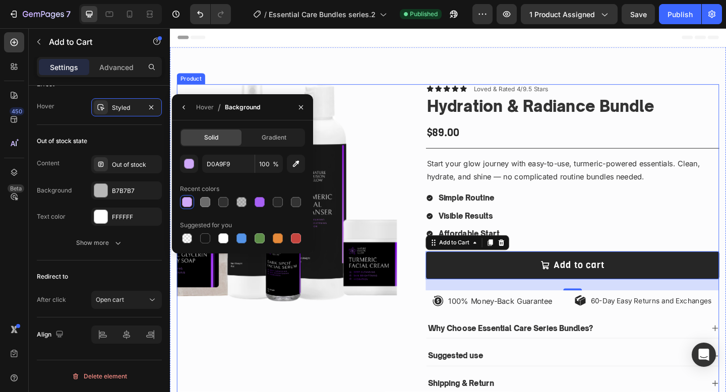
click at [419, 120] on div "Product Images Icon Icon Icon Icon Icon Icon List Loved & Rated 4/9.5 Stars Tex…" at bounding box center [472, 261] width 590 height 345
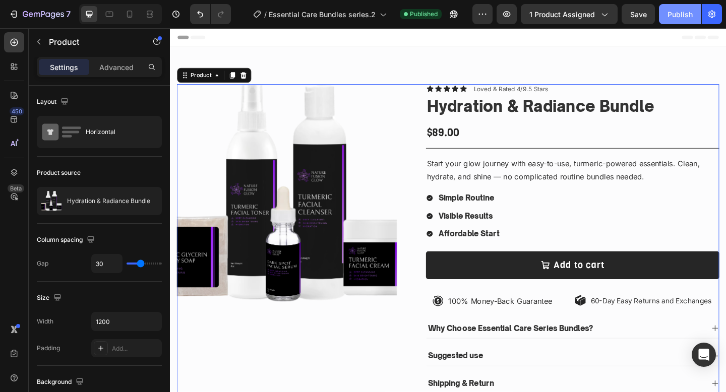
click at [685, 12] on div "Publish" at bounding box center [679, 14] width 25 height 11
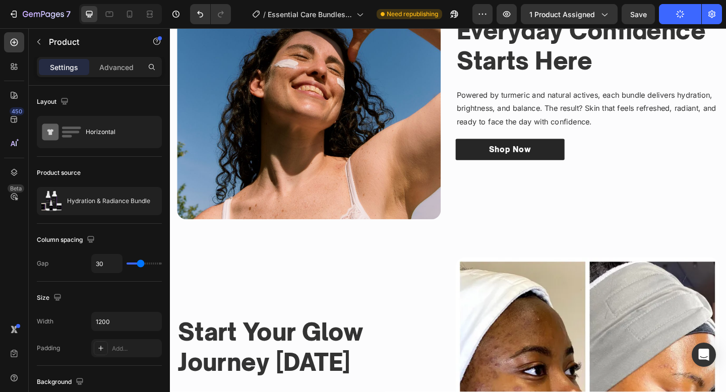
scroll to position [1580, 0]
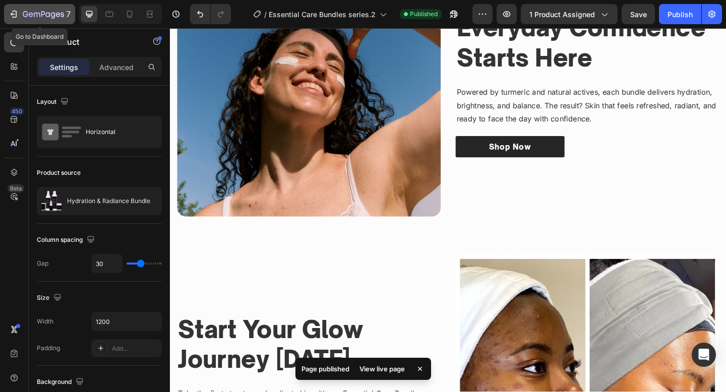
click at [14, 16] on icon "button" at bounding box center [14, 14] width 10 height 10
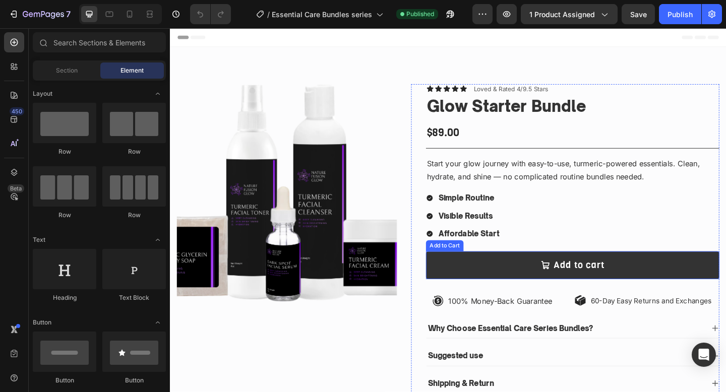
click at [484, 286] on button "Add to cart" at bounding box center [607, 286] width 319 height 30
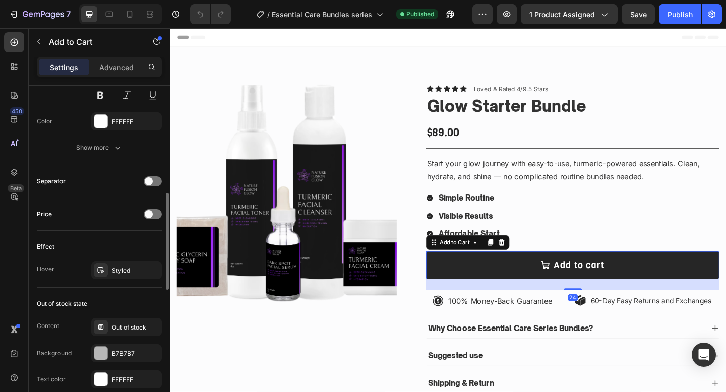
scroll to position [825, 0]
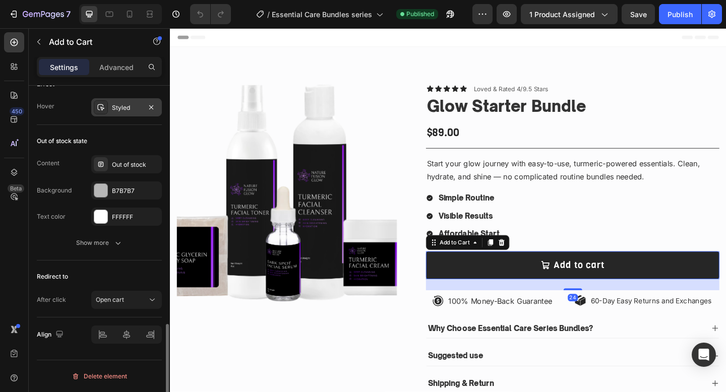
click at [124, 112] on div "Styled" at bounding box center [126, 107] width 29 height 9
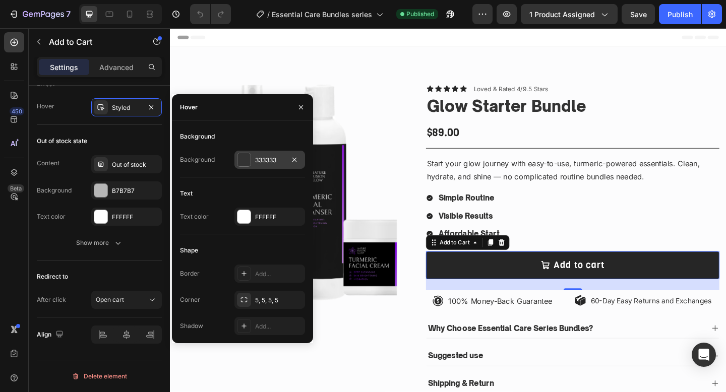
click at [262, 168] on div "333333" at bounding box center [269, 160] width 71 height 18
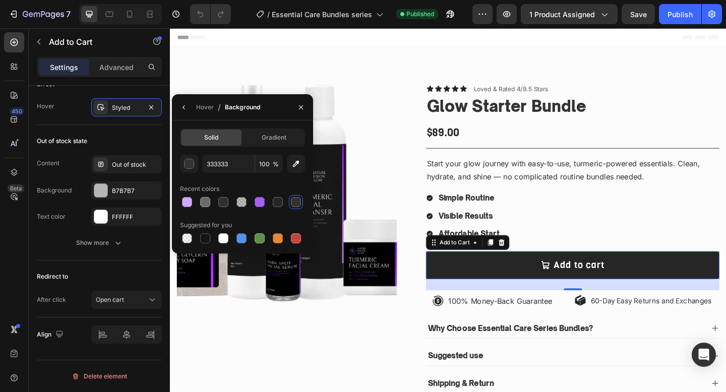
click at [175, 199] on div "Solid Gradient 333333 100 % Recent colors Suggested for you" at bounding box center [242, 187] width 141 height 117
click at [185, 198] on div at bounding box center [187, 202] width 10 height 10
type input "D0A9F9"
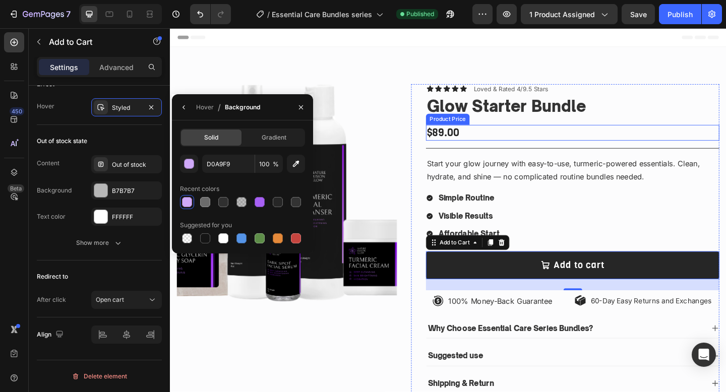
click at [523, 142] on div "$89.00" at bounding box center [607, 142] width 319 height 17
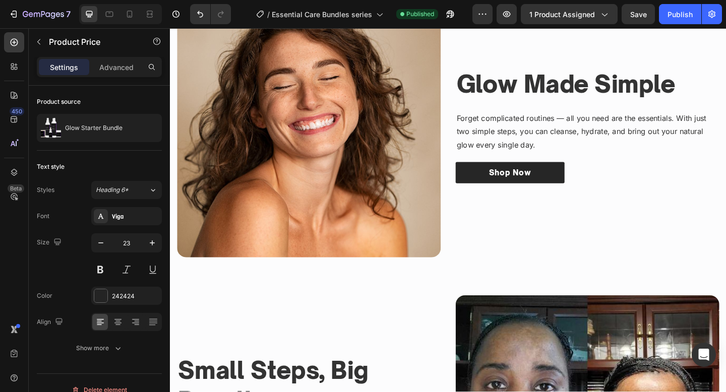
scroll to position [597, 0]
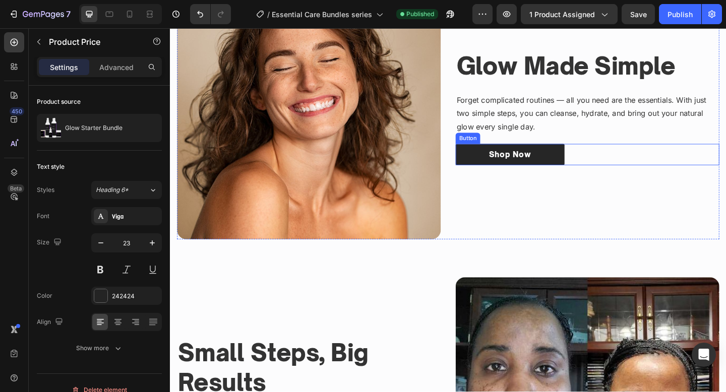
click at [638, 161] on div "Shop Now Button" at bounding box center [623, 166] width 287 height 24
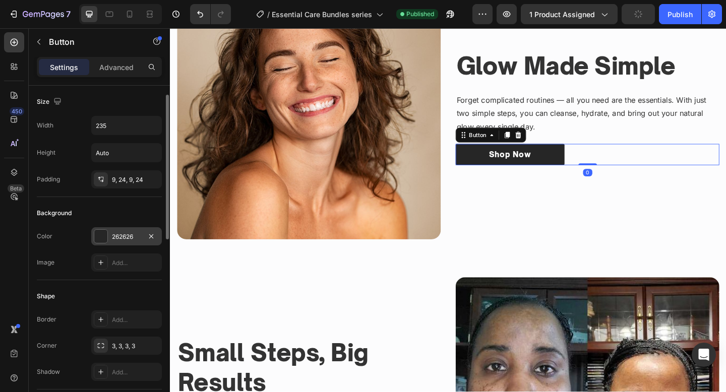
scroll to position [440, 0]
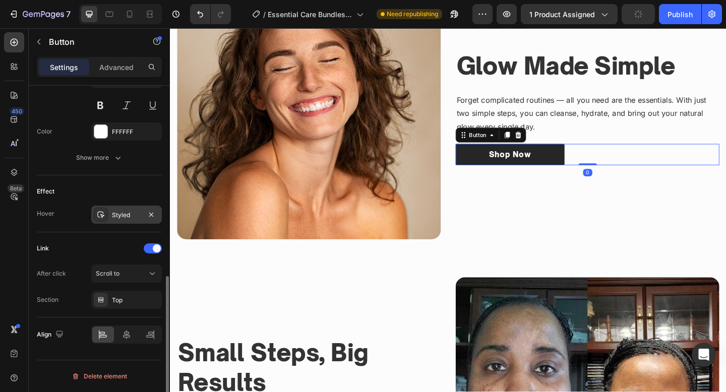
click at [123, 214] on div "Styled" at bounding box center [126, 215] width 29 height 9
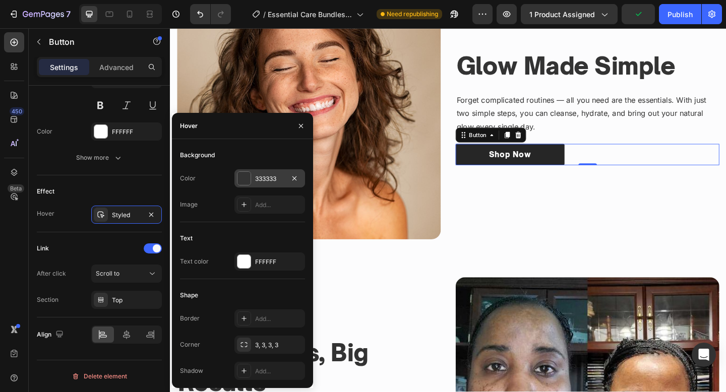
click at [260, 180] on div "333333" at bounding box center [269, 178] width 29 height 9
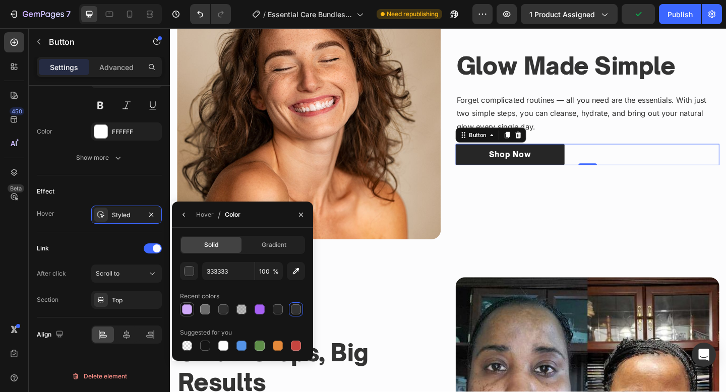
click at [190, 306] on div at bounding box center [187, 309] width 10 height 10
type input "D0A9F9"
click at [475, 272] on div "Image Glow Made Simple Heading Forget complicated routines — all you need are t…" at bounding box center [472, 270] width 590 height 631
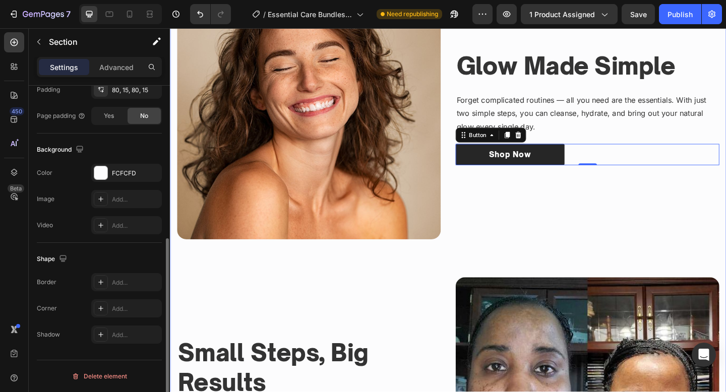
scroll to position [0, 0]
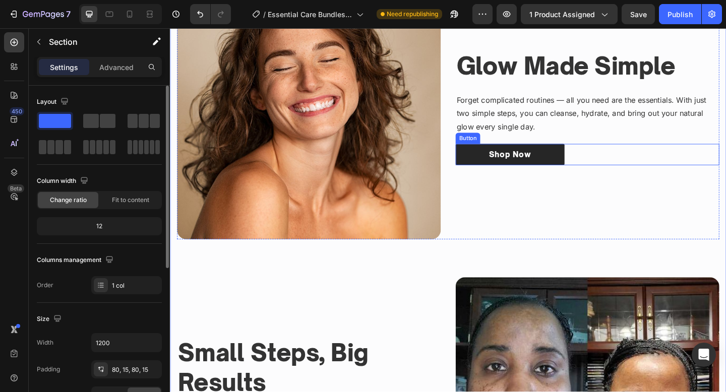
click at [646, 160] on div "Shop Now Button" at bounding box center [623, 166] width 287 height 24
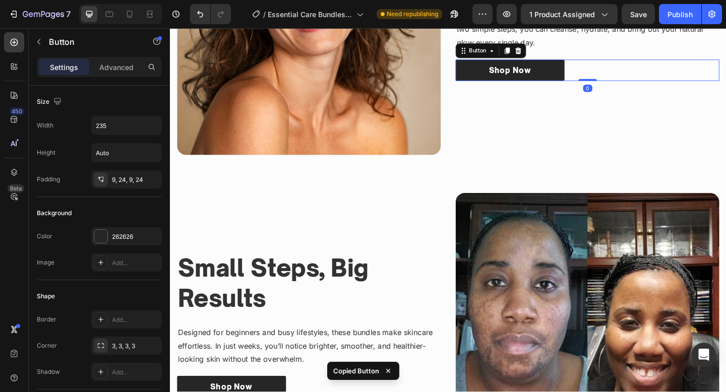
scroll to position [886, 0]
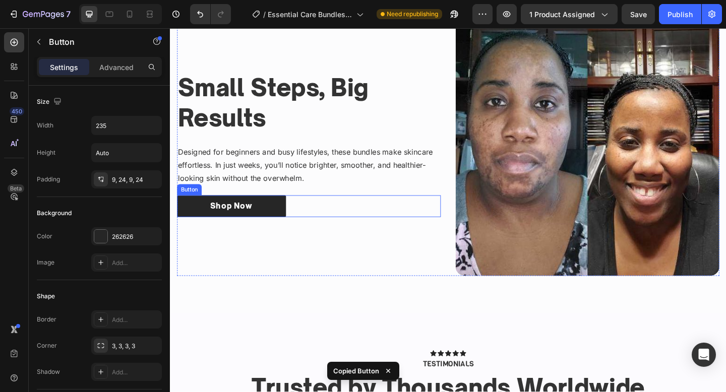
click at [350, 219] on div "Shop Now Button" at bounding box center [320, 222] width 287 height 24
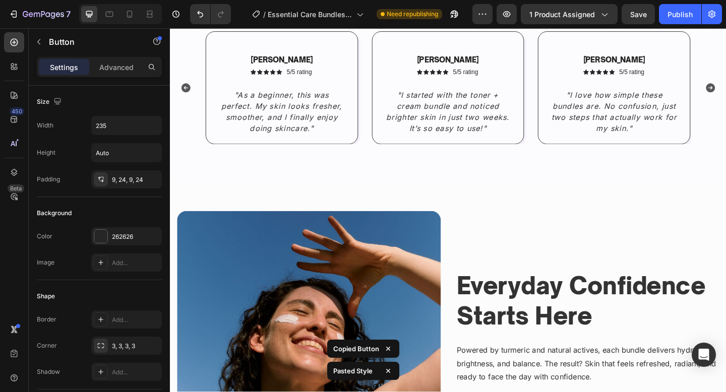
scroll to position [1381, 0]
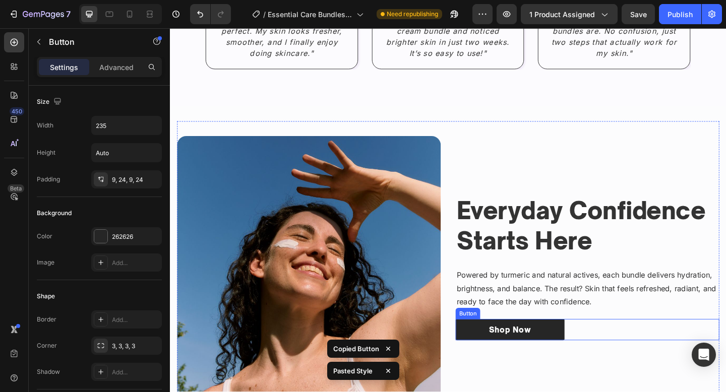
click at [621, 357] on div "Shop Now Button" at bounding box center [623, 357] width 287 height 24
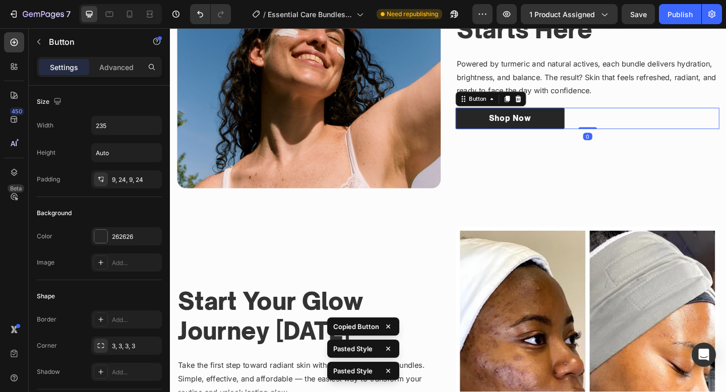
scroll to position [1850, 0]
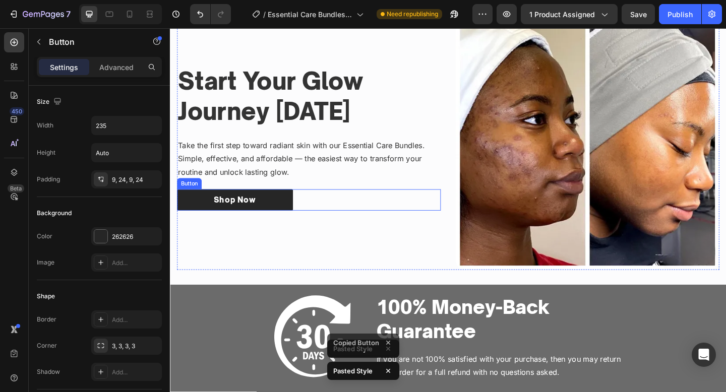
click at [386, 208] on div "Shop Now Button" at bounding box center [320, 216] width 287 height 24
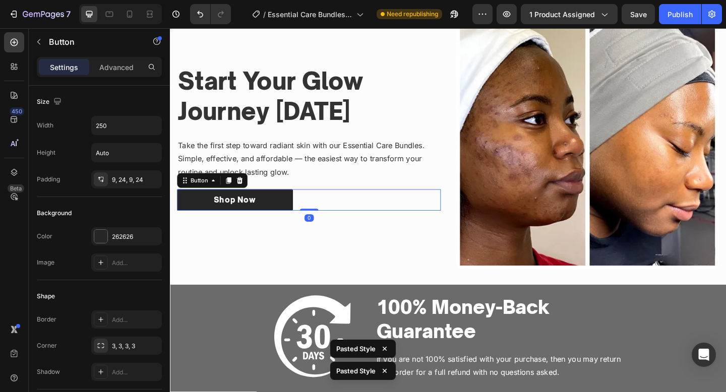
type input "235"
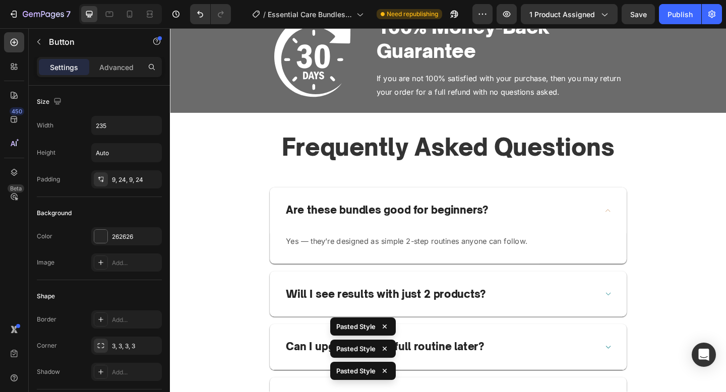
scroll to position [2330, 0]
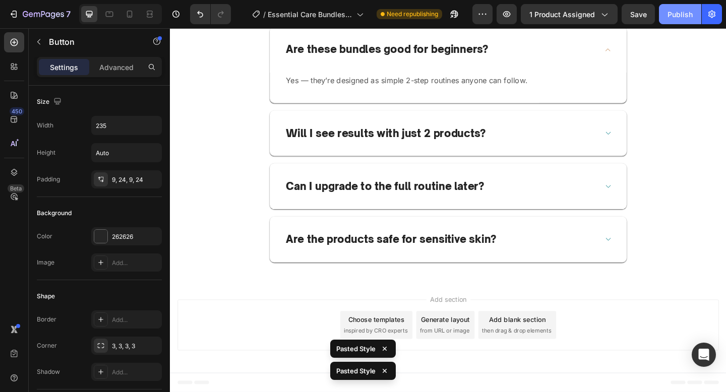
click at [669, 23] on button "Publish" at bounding box center [680, 14] width 42 height 20
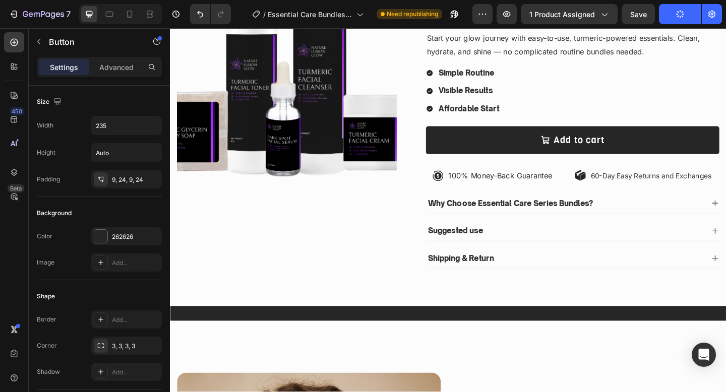
scroll to position [0, 0]
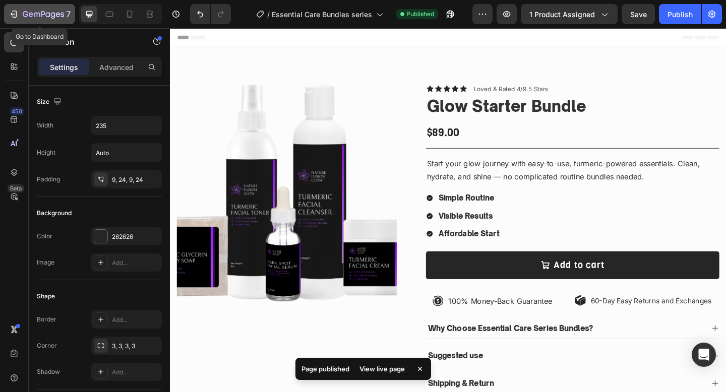
click at [13, 17] on icon "button" at bounding box center [14, 14] width 10 height 10
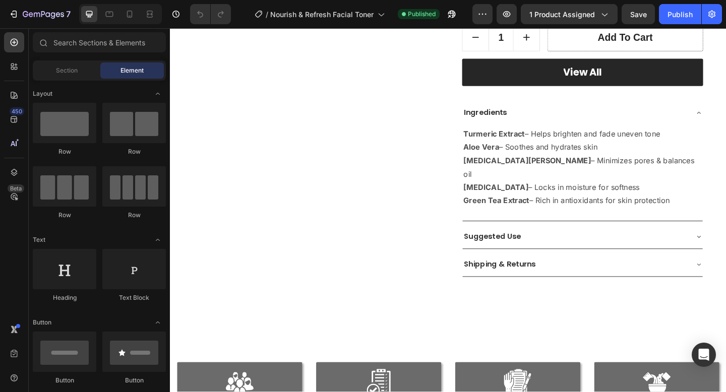
scroll to position [402, 0]
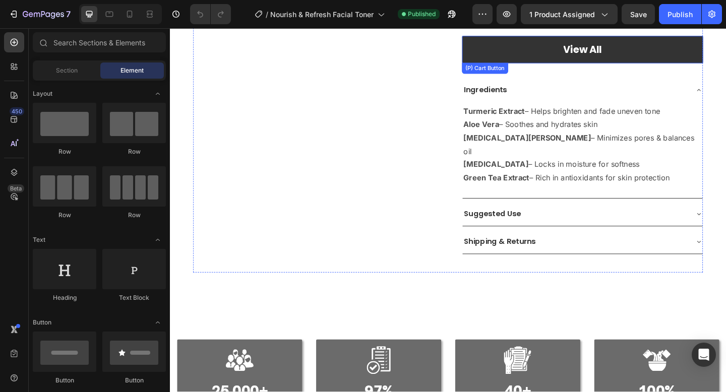
click at [560, 51] on button "View All" at bounding box center [618, 52] width 262 height 30
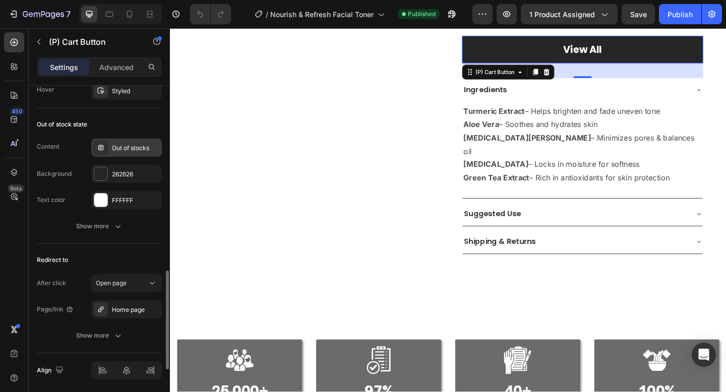
scroll to position [730, 0]
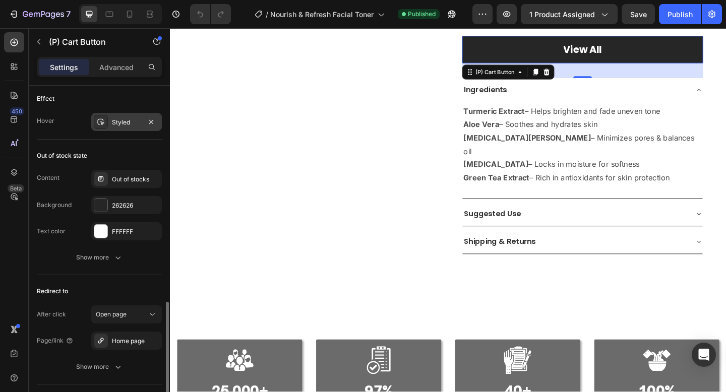
click at [117, 121] on div "Styled" at bounding box center [126, 122] width 29 height 9
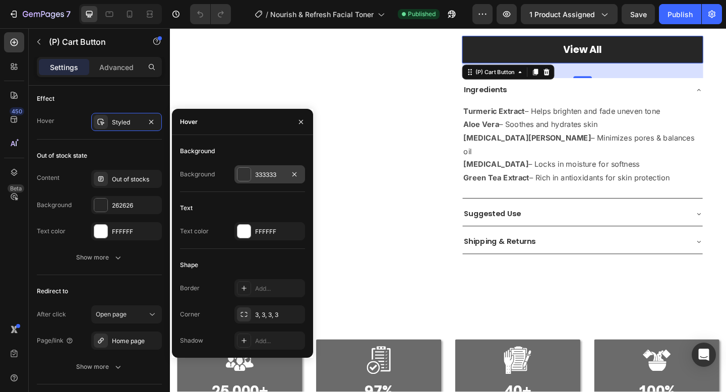
click at [252, 178] on div "333333" at bounding box center [269, 174] width 71 height 18
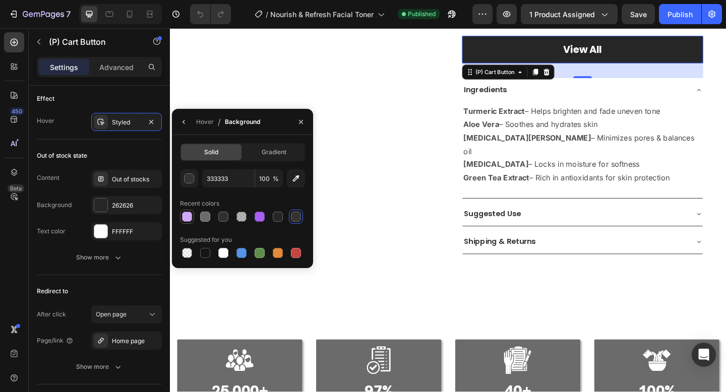
click at [190, 213] on div at bounding box center [187, 217] width 10 height 10
type input "D0A9F9"
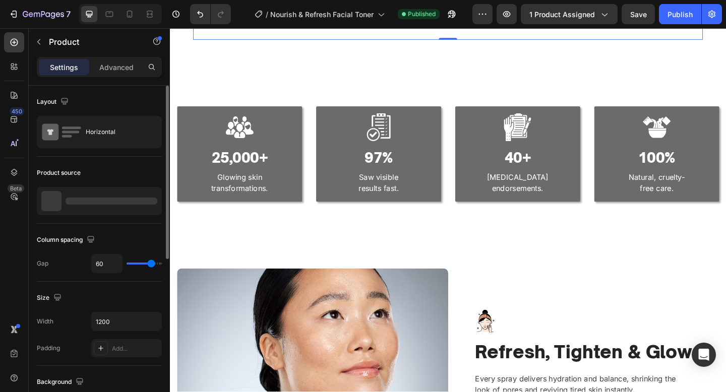
scroll to position [778, 0]
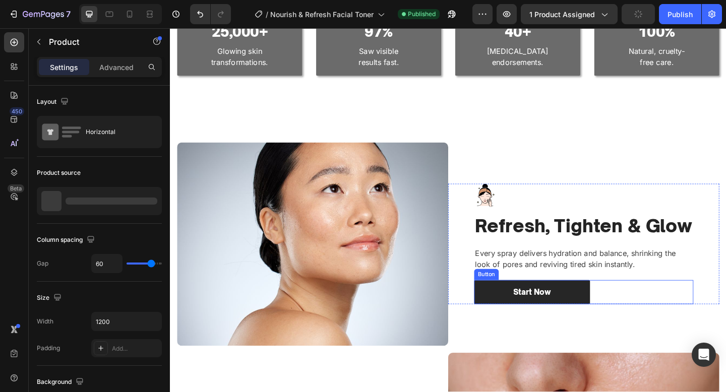
click at [661, 306] on div "Start Now Button" at bounding box center [620, 315] width 238 height 27
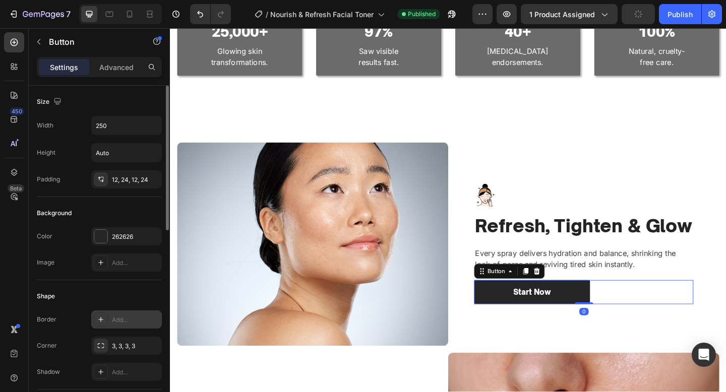
scroll to position [440, 0]
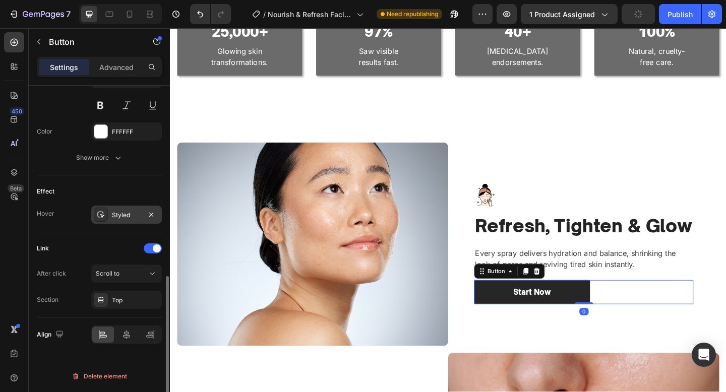
click at [141, 215] on div "Styled" at bounding box center [126, 215] width 29 height 9
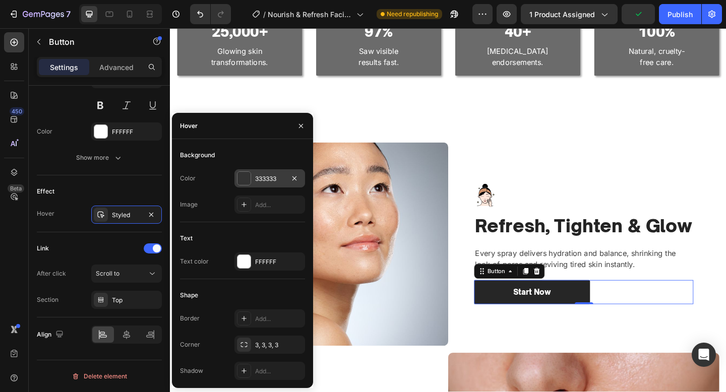
click at [284, 182] on div "333333" at bounding box center [269, 178] width 29 height 9
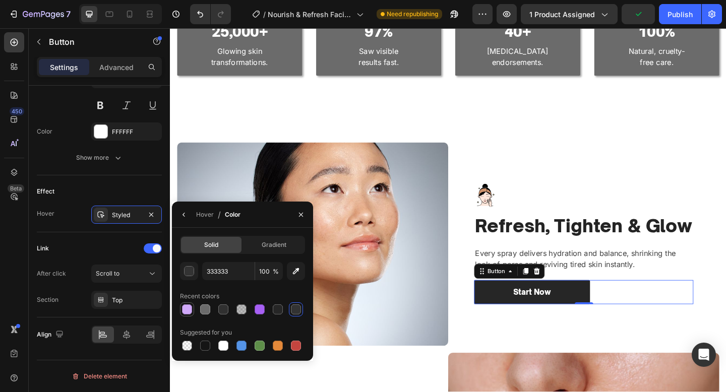
click at [192, 316] on div at bounding box center [187, 309] width 14 height 14
type input "D0A9F9"
click at [435, 250] on img at bounding box center [324, 263] width 295 height 221
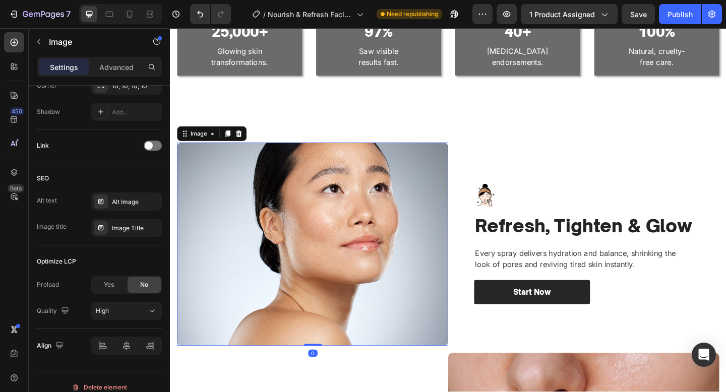
scroll to position [0, 0]
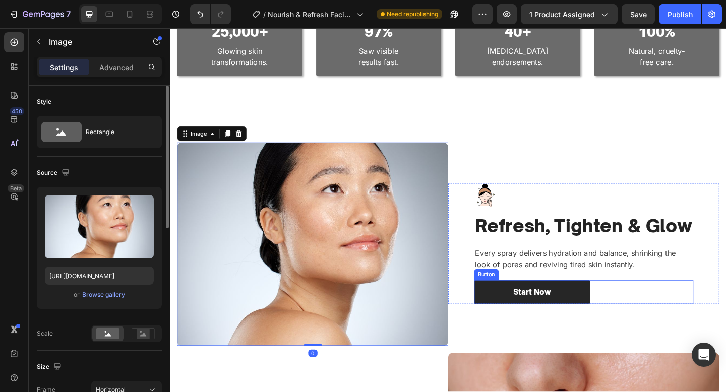
click at [711, 308] on div "Start Now Button" at bounding box center [620, 315] width 238 height 27
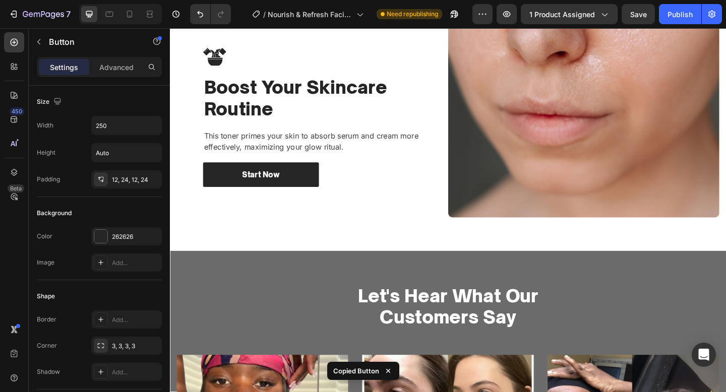
scroll to position [1214, 0]
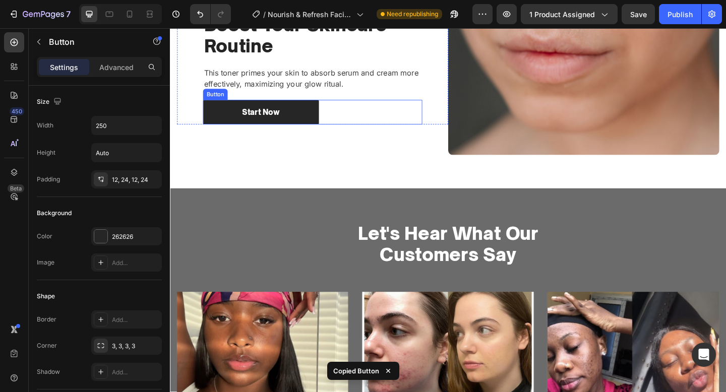
click at [415, 125] on div "Start Now Button" at bounding box center [325, 119] width 238 height 27
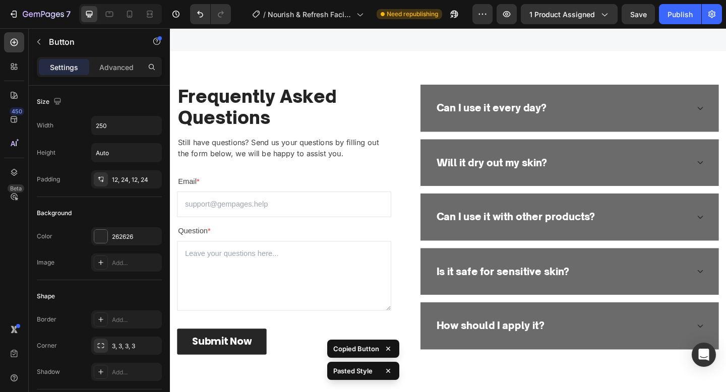
scroll to position [2253, 0]
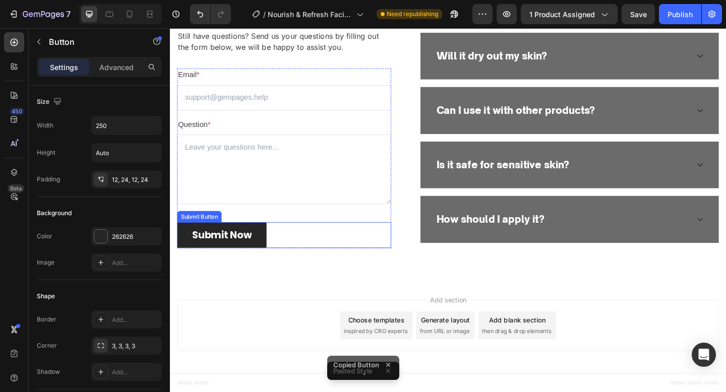
click at [332, 257] on div "Submit Now Submit Button" at bounding box center [293, 253] width 233 height 28
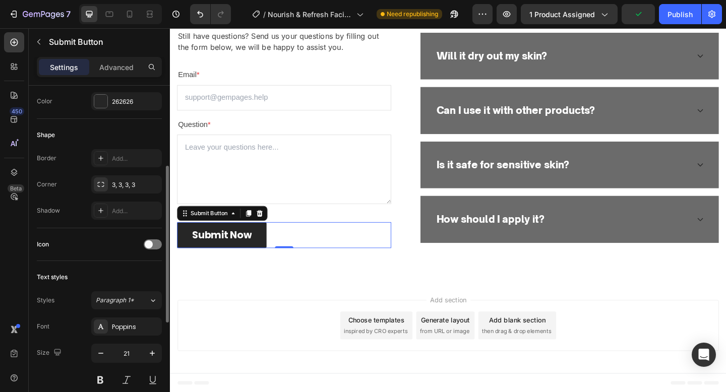
scroll to position [171, 0]
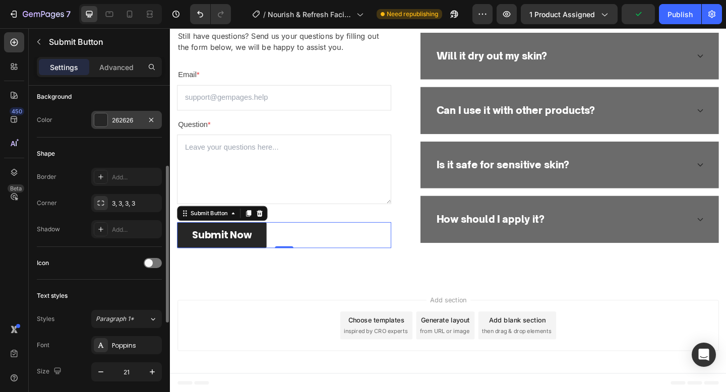
click at [124, 116] on div "262626" at bounding box center [126, 120] width 29 height 9
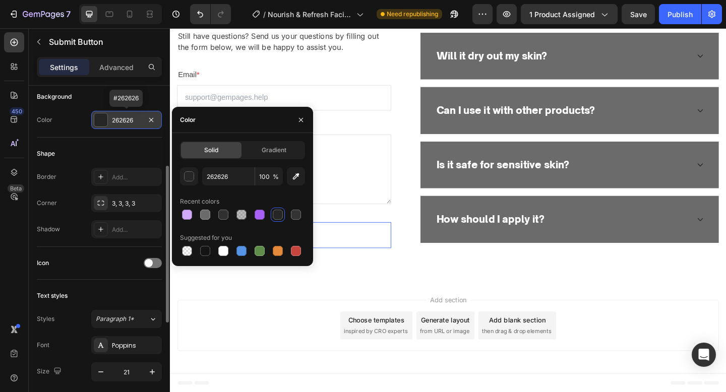
click at [124, 118] on div "262626" at bounding box center [126, 120] width 29 height 9
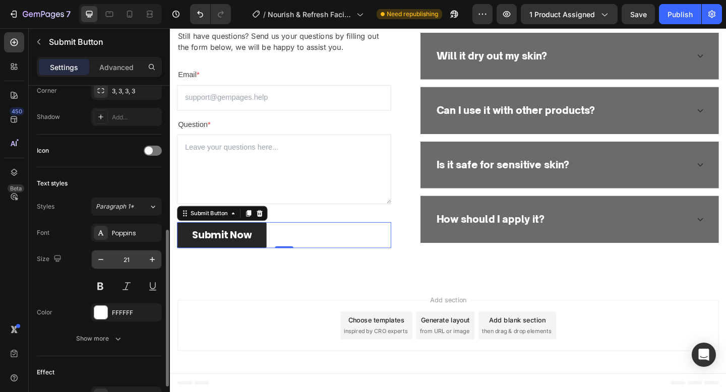
scroll to position [371, 0]
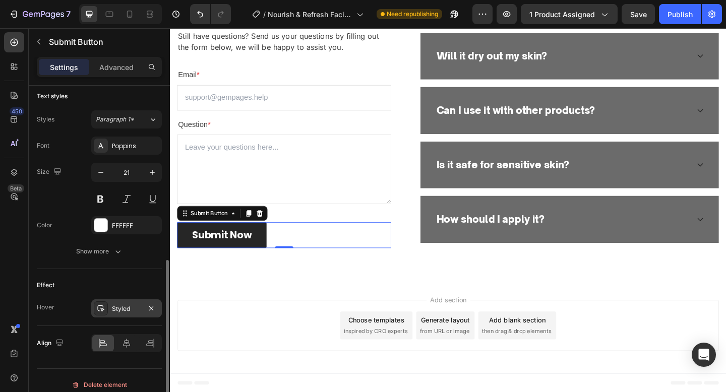
click at [111, 310] on div "Styled" at bounding box center [126, 308] width 71 height 18
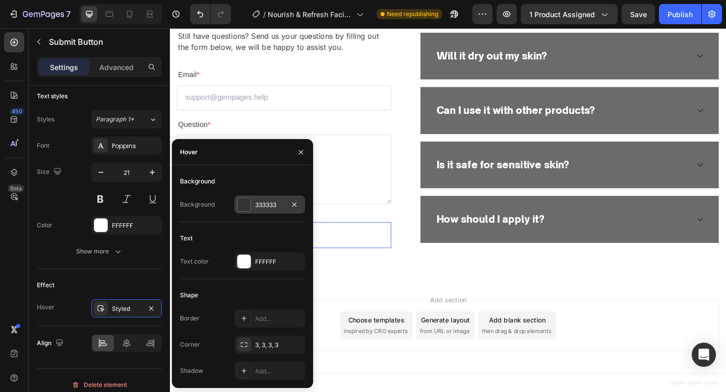
click at [257, 201] on div "333333" at bounding box center [269, 205] width 29 height 9
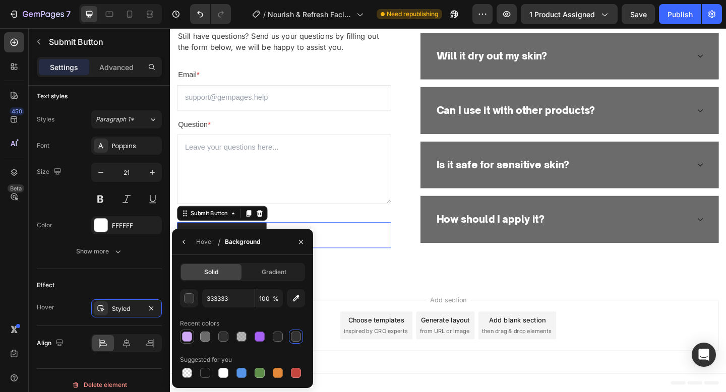
click at [183, 336] on div at bounding box center [187, 337] width 10 height 10
type input "D0A9F9"
click at [408, 294] on div "Frequently Asked Questions Heading Still have questions? Send us your questions…" at bounding box center [472, 120] width 605 height 366
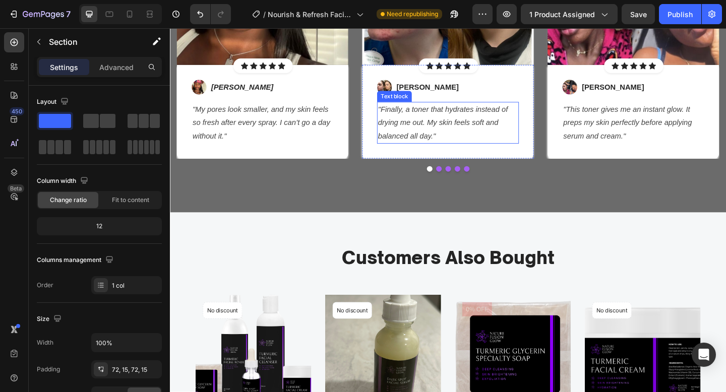
scroll to position [1813, 0]
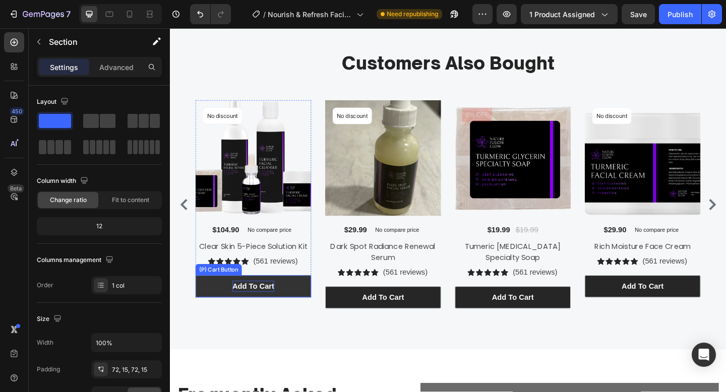
click at [254, 314] on div "Add To cart" at bounding box center [260, 309] width 45 height 12
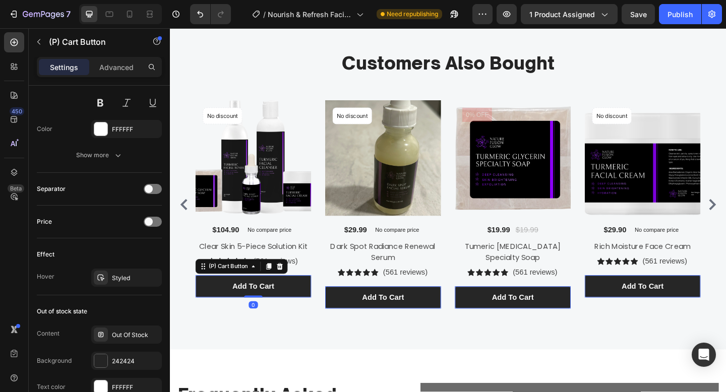
scroll to position [745, 0]
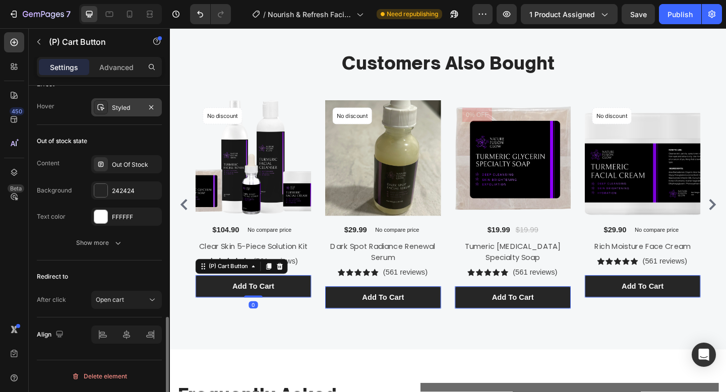
click at [115, 101] on div "Styled" at bounding box center [126, 107] width 71 height 18
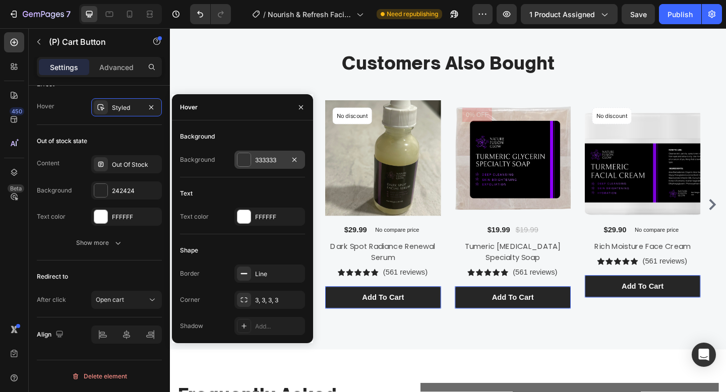
click at [276, 166] on div "333333" at bounding box center [269, 160] width 71 height 18
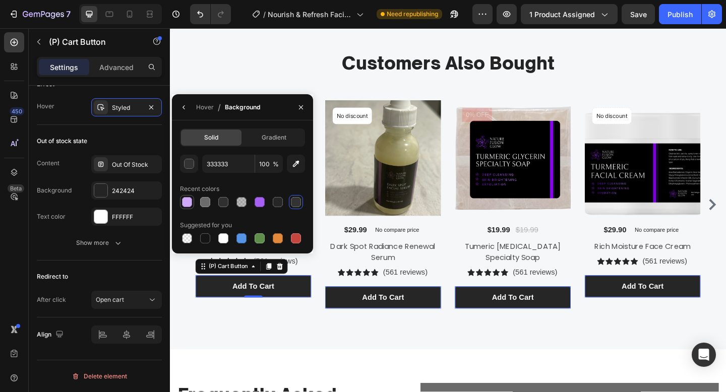
click at [193, 203] on div at bounding box center [187, 202] width 12 height 12
type input "D0A9F9"
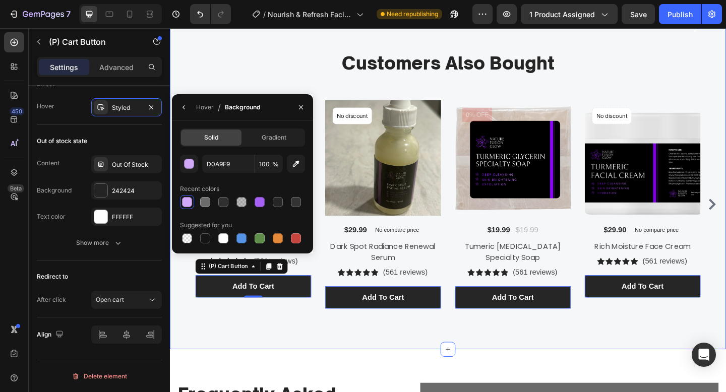
click at [337, 345] on div "Customers Also Bought Heading Row Product Images No discount Not be displayed w…" at bounding box center [472, 197] width 605 height 361
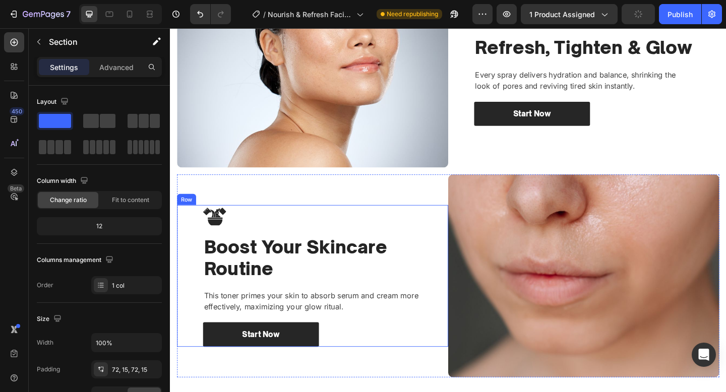
scroll to position [980, 0]
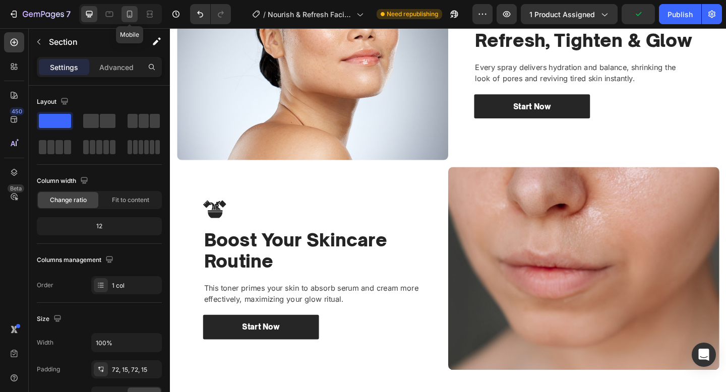
click at [131, 19] on div at bounding box center [129, 14] width 16 height 16
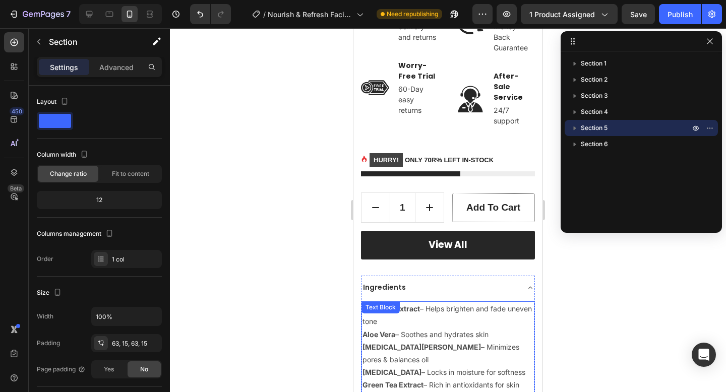
scroll to position [1111, 0]
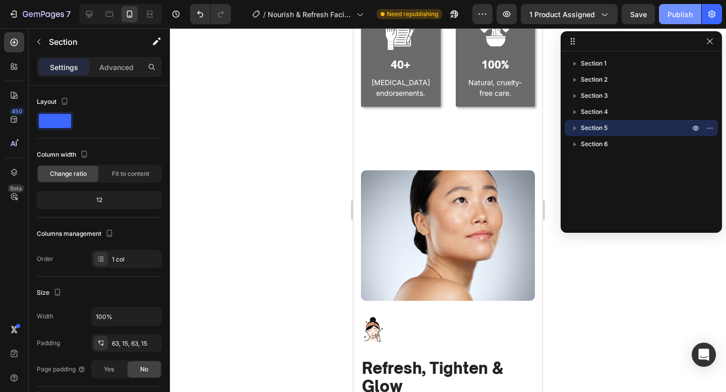
click at [677, 8] on button "Publish" at bounding box center [680, 14] width 42 height 20
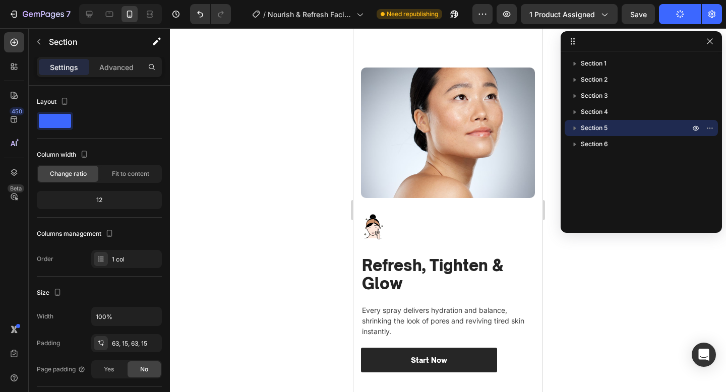
scroll to position [1237, 0]
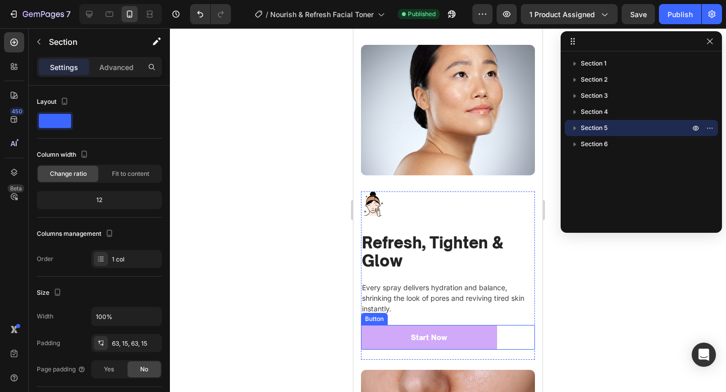
click at [450, 329] on button "Start Now" at bounding box center [429, 337] width 136 height 25
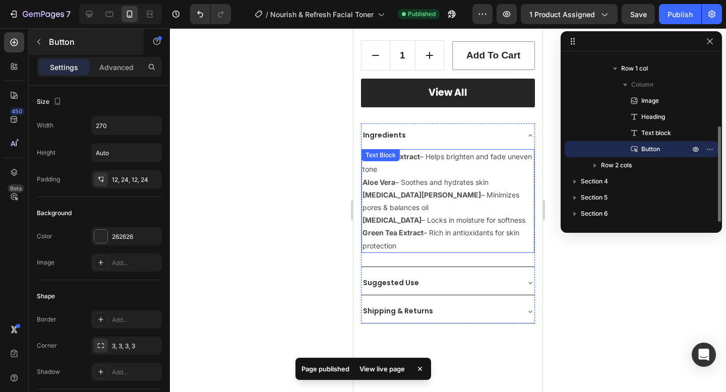
scroll to position [594, 0]
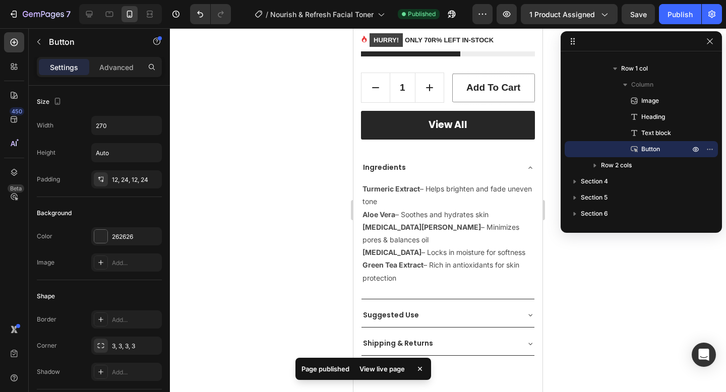
click at [40, 24] on div "7 Version history / Nourish & Refresh Facial Toner Published Preview 1 product …" at bounding box center [363, 14] width 726 height 29
click at [30, 14] on icon "button" at bounding box center [43, 15] width 41 height 9
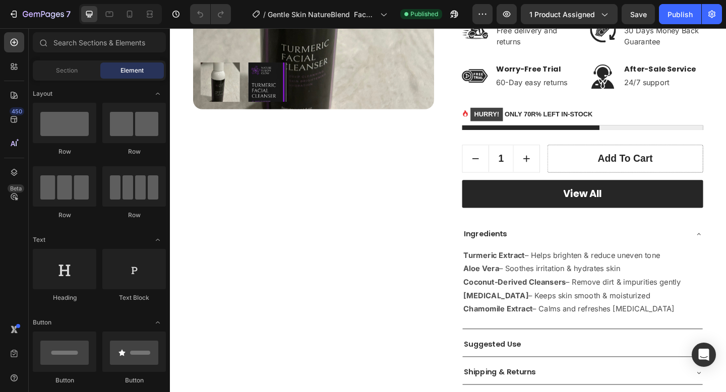
scroll to position [283, 0]
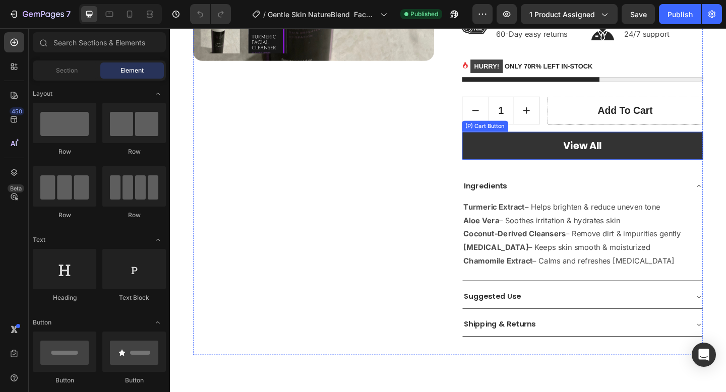
click at [553, 167] on button "View All" at bounding box center [618, 156] width 262 height 30
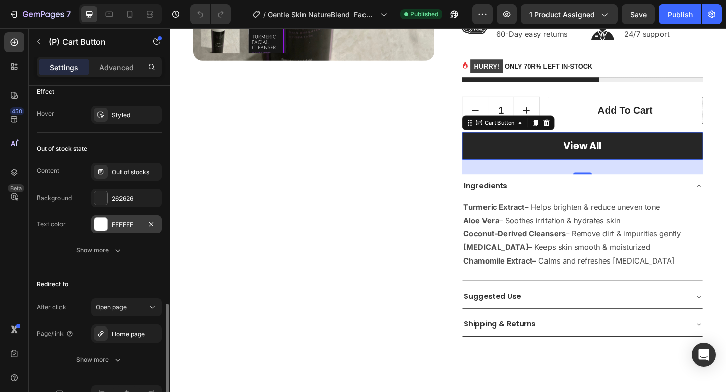
scroll to position [662, 0]
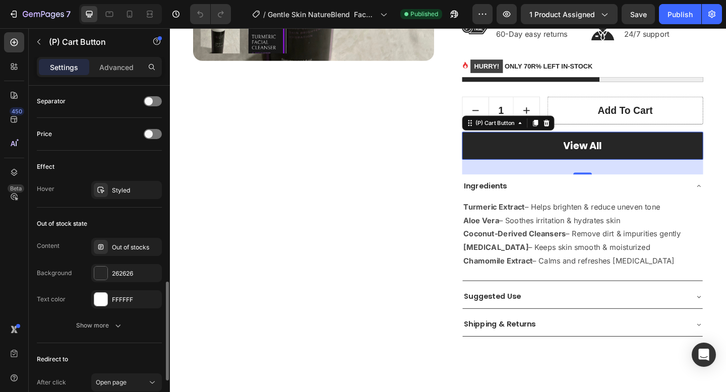
click at [128, 180] on div "Effect Hover Styled" at bounding box center [99, 179] width 125 height 57
click at [125, 186] on div "Styled" at bounding box center [126, 190] width 29 height 9
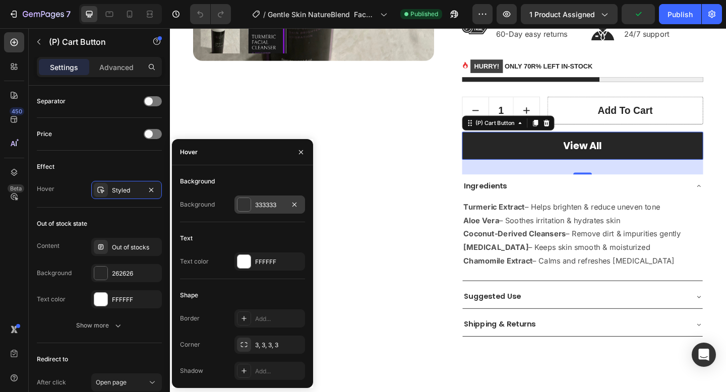
click at [260, 213] on div "333333" at bounding box center [269, 205] width 71 height 18
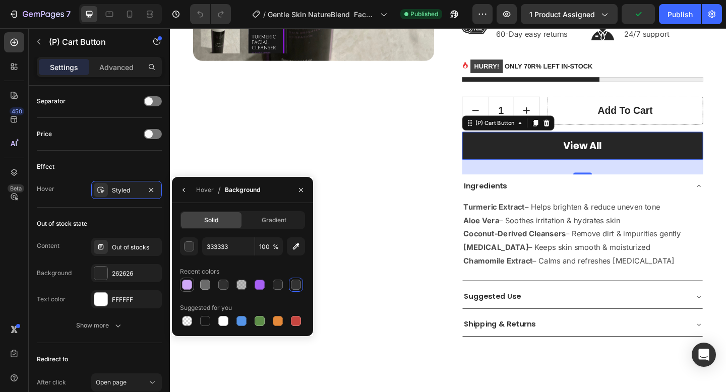
click at [182, 283] on div at bounding box center [187, 285] width 10 height 10
type input "D0A9F9"
click at [403, 247] on div "Product Images" at bounding box center [326, 93] width 262 height 582
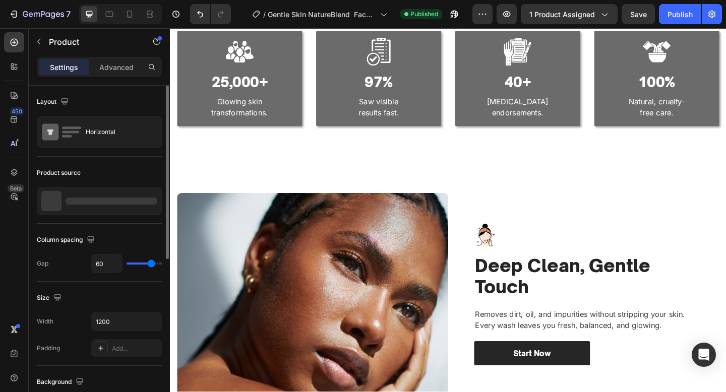
scroll to position [808, 0]
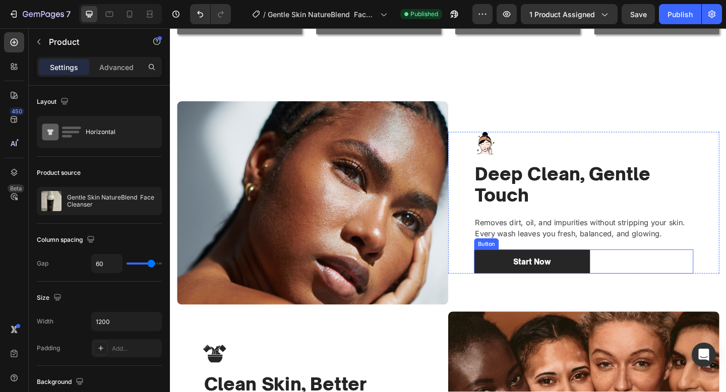
click at [670, 284] on div "Start Now Button" at bounding box center [620, 282] width 238 height 27
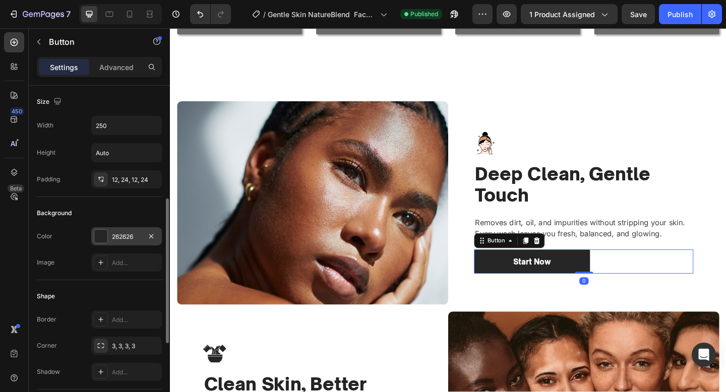
scroll to position [440, 0]
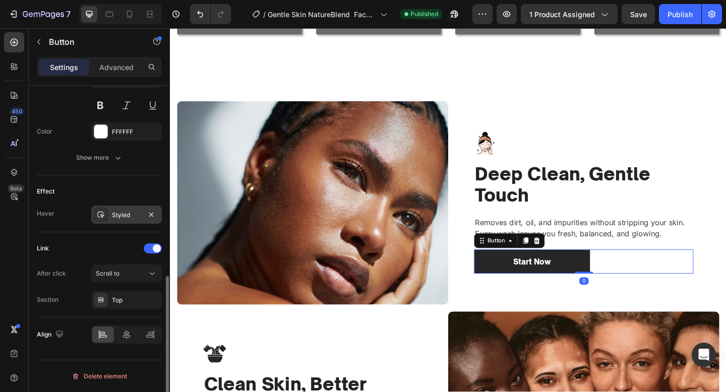
click at [114, 220] on div "Styled" at bounding box center [126, 215] width 71 height 18
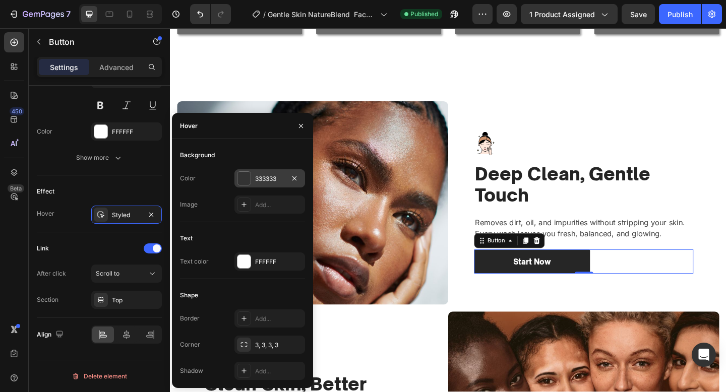
click at [257, 171] on div "333333" at bounding box center [269, 178] width 71 height 18
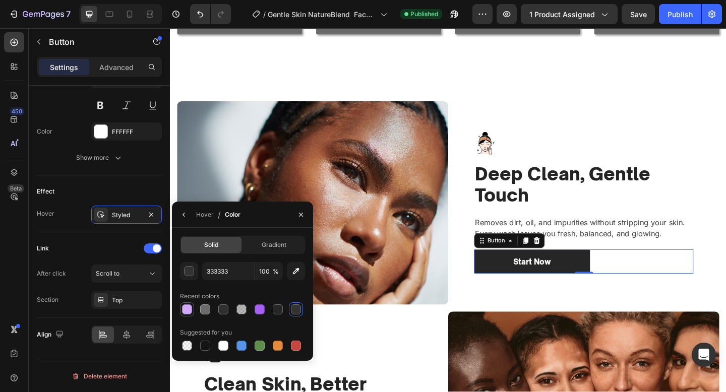
click at [183, 307] on div at bounding box center [187, 309] width 10 height 10
type input "D0A9F9"
click at [377, 206] on img at bounding box center [324, 218] width 295 height 221
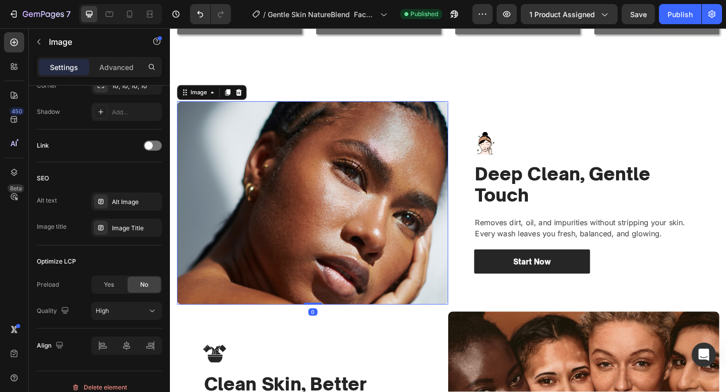
scroll to position [0, 0]
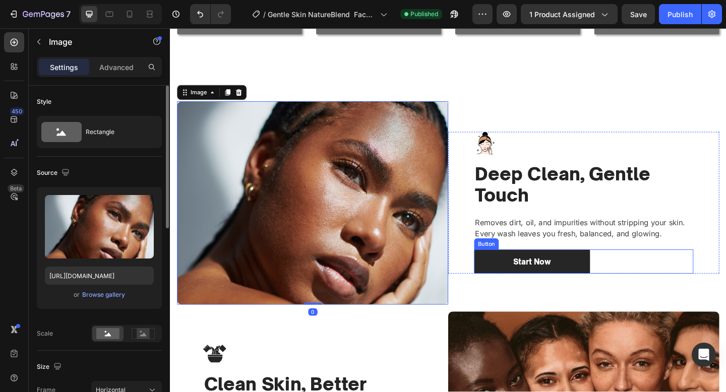
click at [654, 278] on div "Start Now Button" at bounding box center [620, 282] width 238 height 27
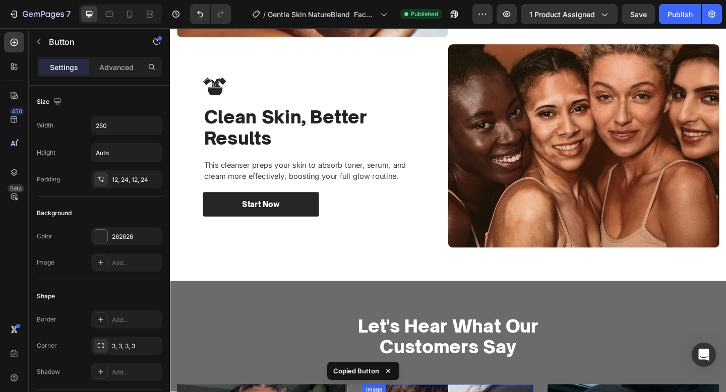
scroll to position [1052, 0]
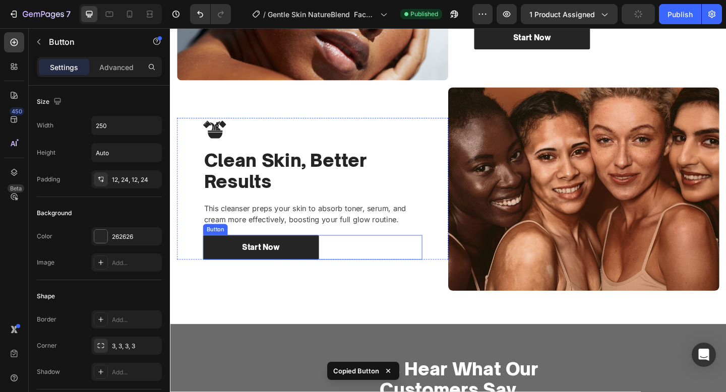
click at [434, 274] on div "Start Now Button" at bounding box center [325, 267] width 238 height 27
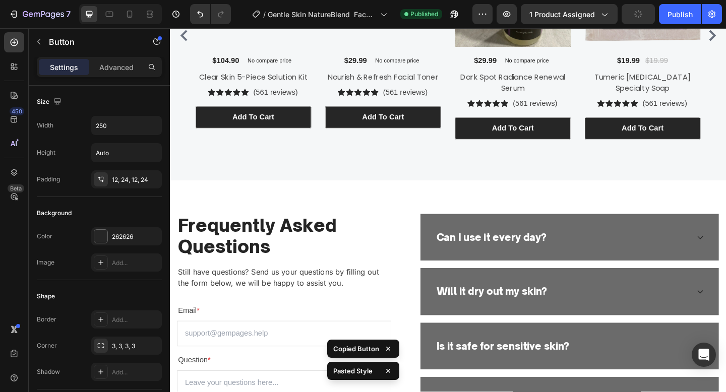
scroll to position [2019, 0]
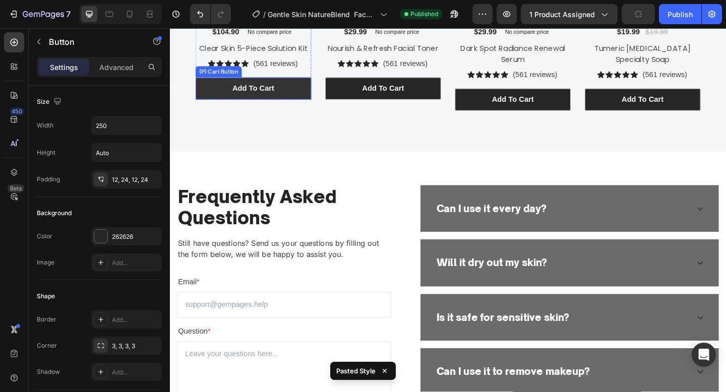
click at [209, 99] on button "Add To cart" at bounding box center [261, 94] width 126 height 24
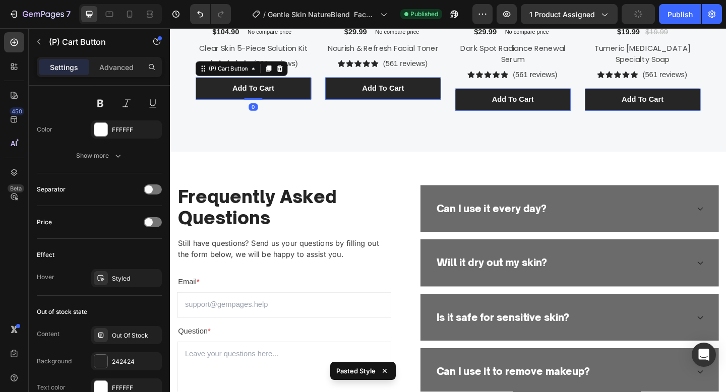
scroll to position [745, 0]
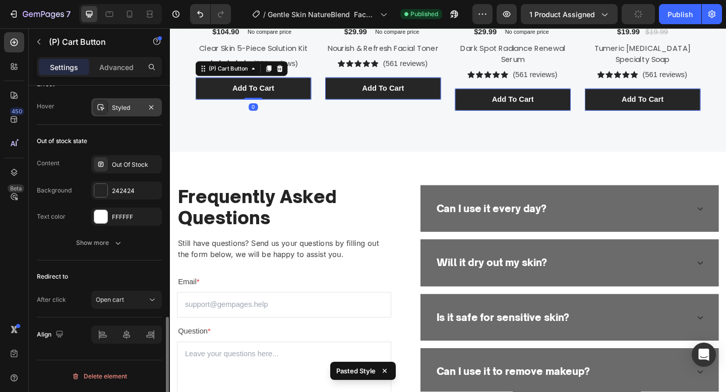
click at [127, 107] on div "Styled" at bounding box center [126, 107] width 29 height 9
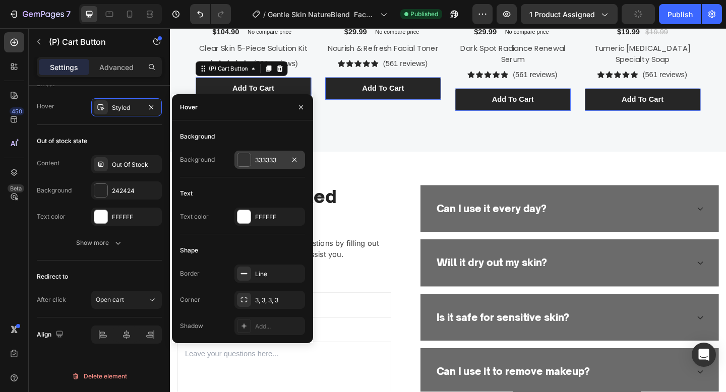
click at [267, 156] on div "333333" at bounding box center [269, 160] width 29 height 9
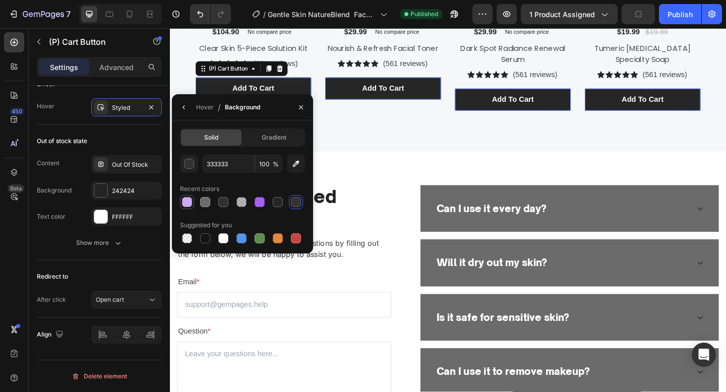
click at [182, 199] on div at bounding box center [187, 202] width 10 height 10
type input "D0A9F9"
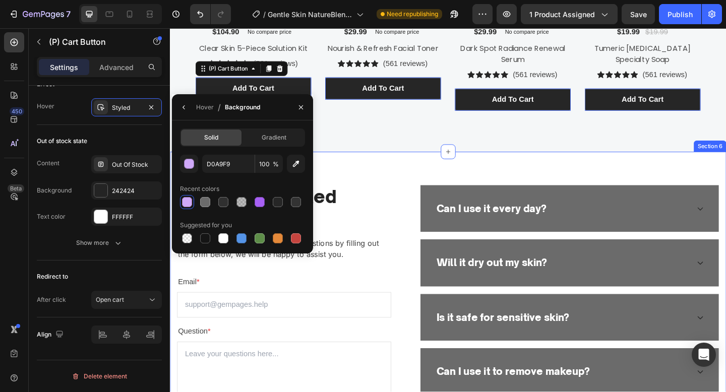
click at [525, 166] on div "Frequently Asked Questions Heading Still have questions? Send us your questions…" at bounding box center [472, 346] width 605 height 366
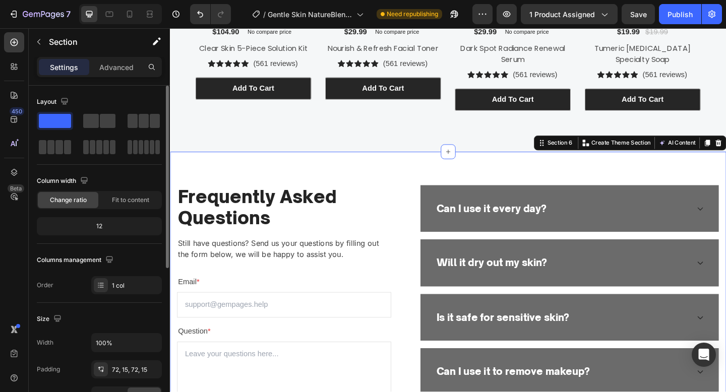
scroll to position [2244, 0]
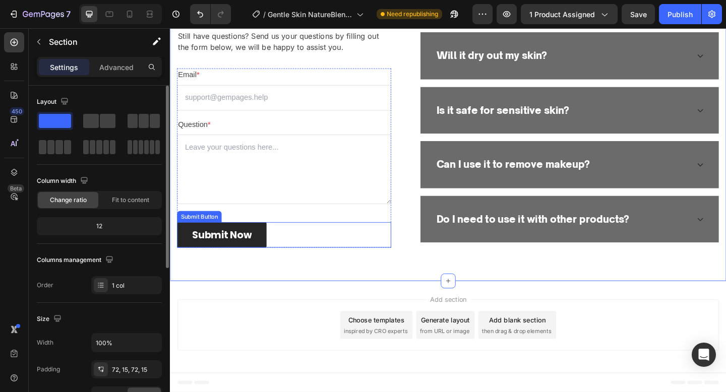
click at [317, 243] on div "Submit Now Submit Button" at bounding box center [293, 253] width 233 height 28
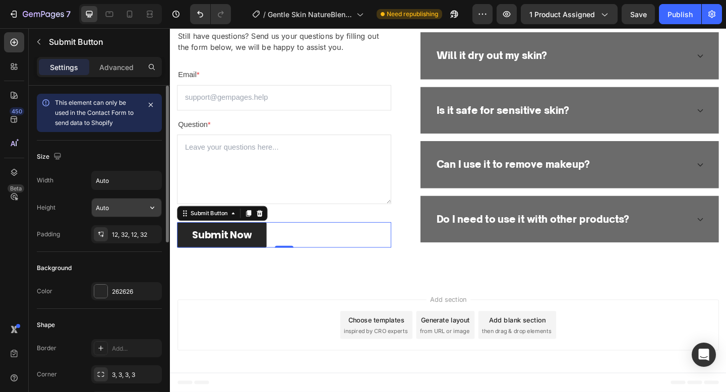
scroll to position [380, 0]
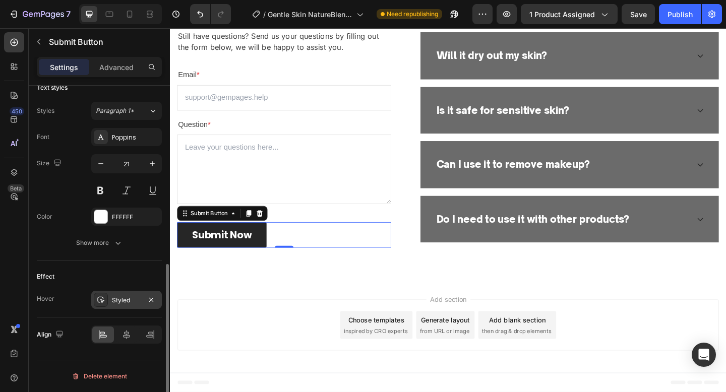
click at [120, 297] on div "Styled" at bounding box center [126, 300] width 29 height 9
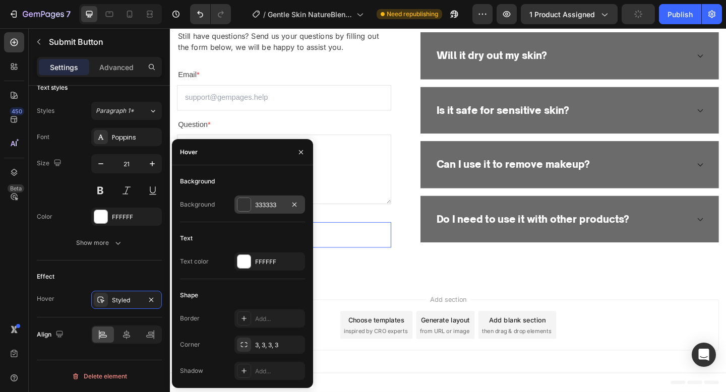
click at [242, 208] on div at bounding box center [243, 204] width 13 height 13
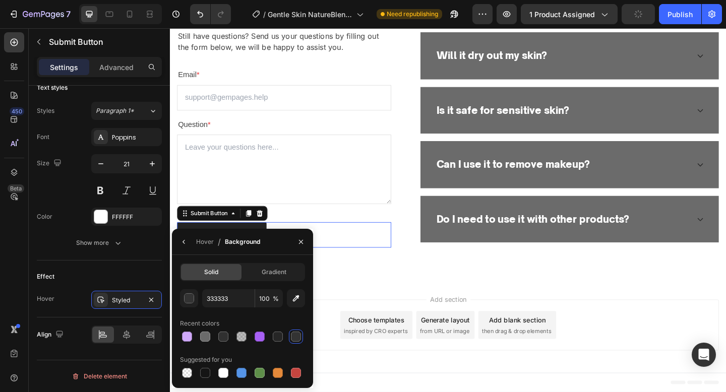
click at [196, 325] on div "Recent colors" at bounding box center [199, 323] width 39 height 9
click at [190, 335] on div at bounding box center [187, 337] width 10 height 10
type input "D0A9F9"
click at [465, 275] on div "Frequently Asked Questions Heading Still have questions? Send us your questions…" at bounding box center [472, 120] width 605 height 366
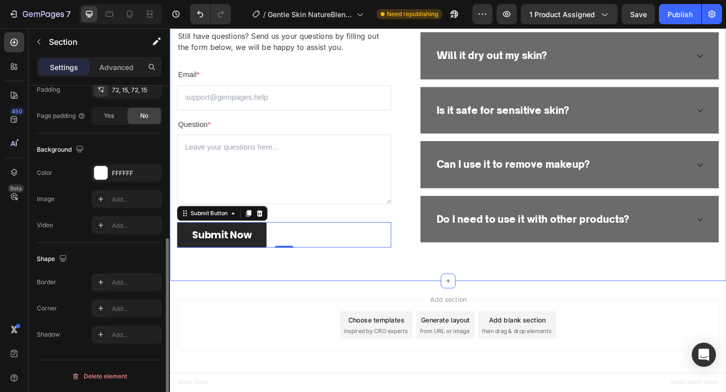
scroll to position [0, 0]
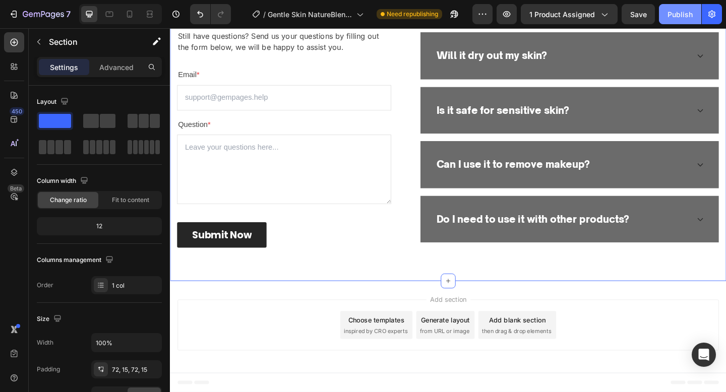
click at [679, 17] on div "Publish" at bounding box center [679, 14] width 25 height 11
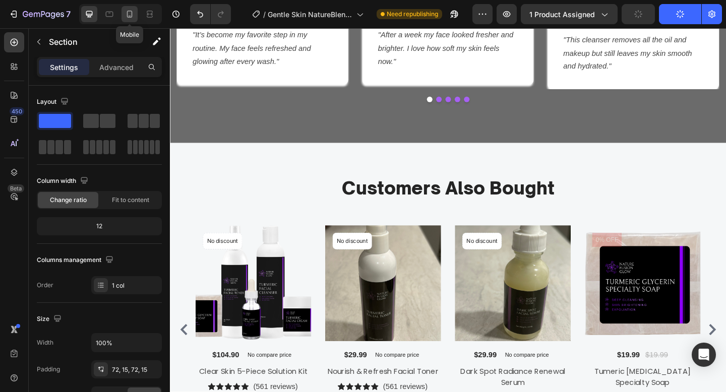
click at [127, 14] on icon at bounding box center [129, 14] width 10 height 10
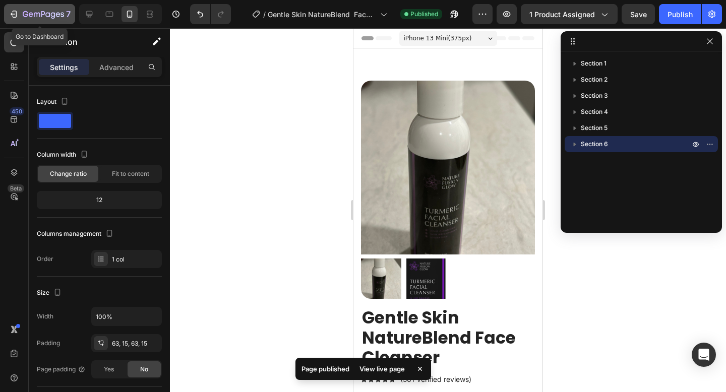
click at [27, 23] on button "7" at bounding box center [39, 14] width 71 height 20
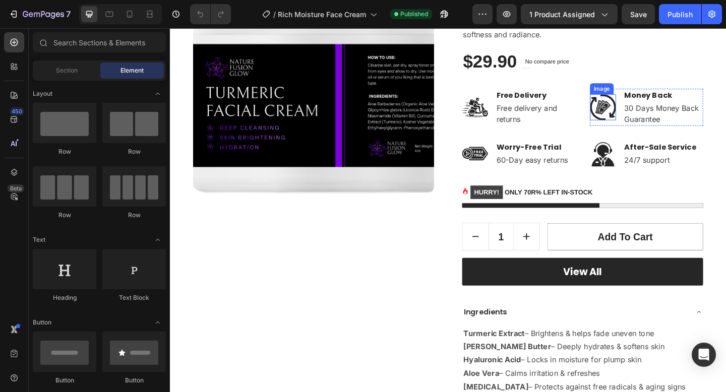
scroll to position [222, 0]
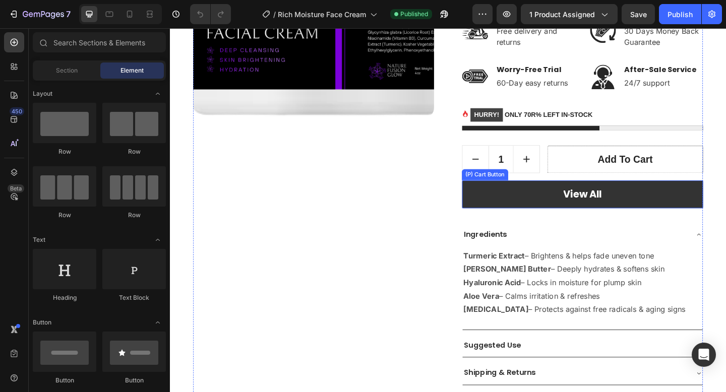
click at [560, 198] on button "View All" at bounding box center [618, 209] width 262 height 30
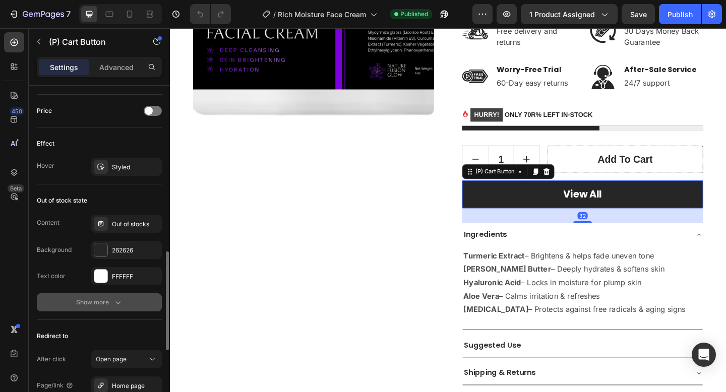
scroll to position [657, 0]
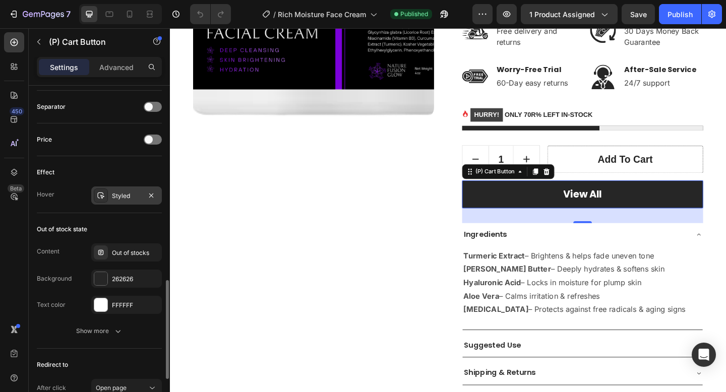
click at [108, 197] on div "Styled" at bounding box center [126, 195] width 71 height 18
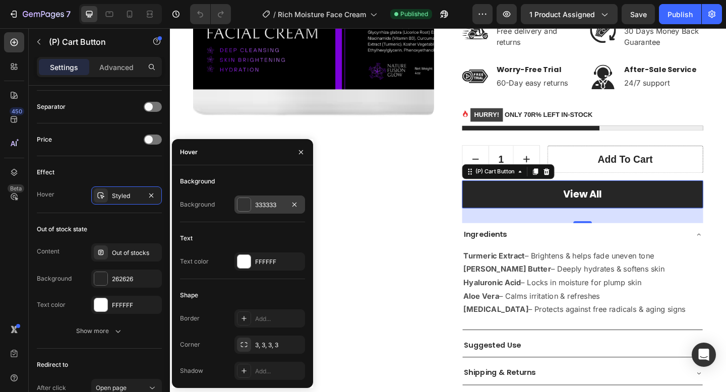
click at [257, 206] on div "333333" at bounding box center [269, 205] width 29 height 9
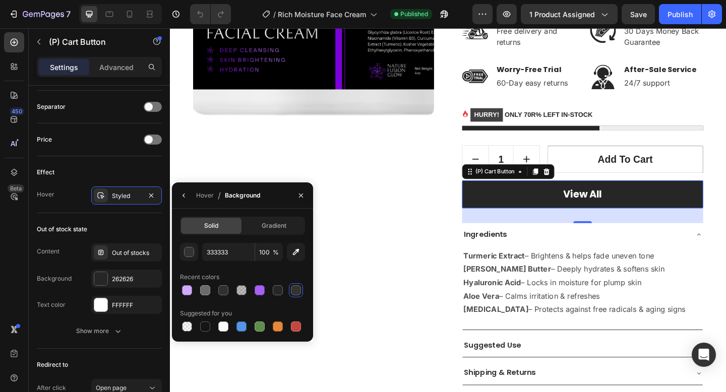
click at [194, 284] on div at bounding box center [242, 290] width 125 height 14
click at [188, 286] on div at bounding box center [187, 290] width 10 height 10
type input "D0A9F9"
click at [460, 249] on div "Product Images Rich Moisture Face Cream (P) Title Icon Icon Icon Icon Icon Icon…" at bounding box center [472, 150] width 554 height 574
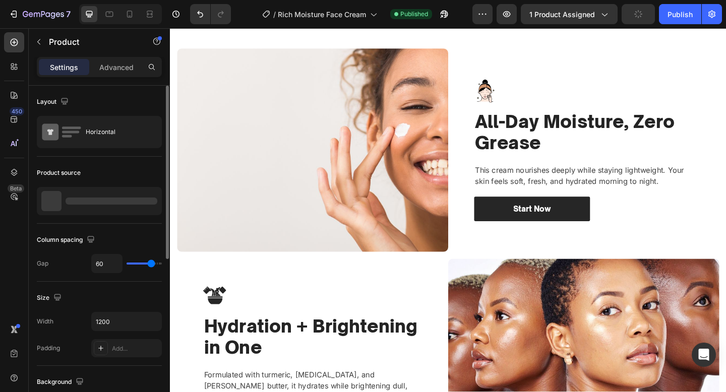
scroll to position [849, 0]
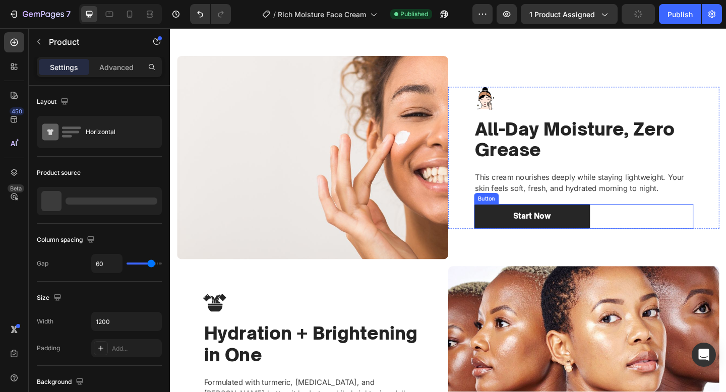
click at [642, 233] on div "Start Now Button" at bounding box center [620, 233] width 238 height 27
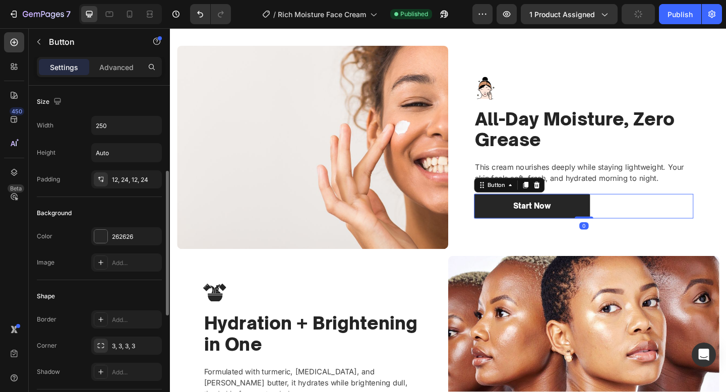
scroll to position [440, 0]
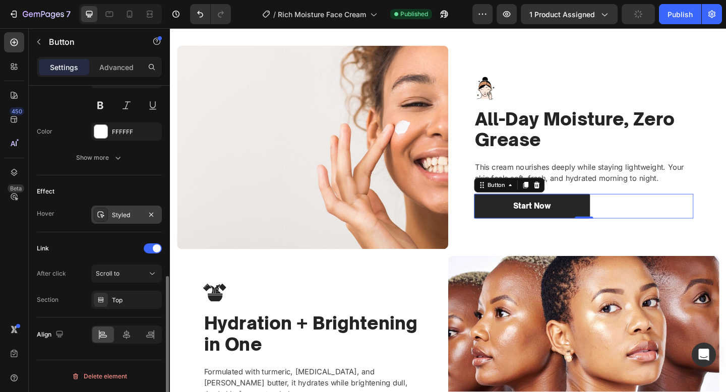
click at [118, 222] on div "Styled" at bounding box center [126, 215] width 71 height 18
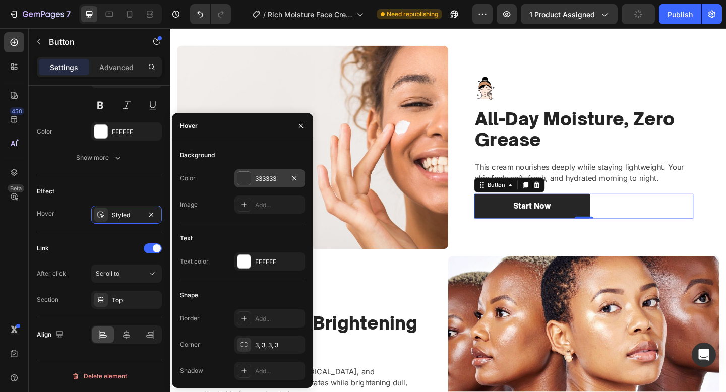
click at [250, 184] on div at bounding box center [244, 178] width 14 height 14
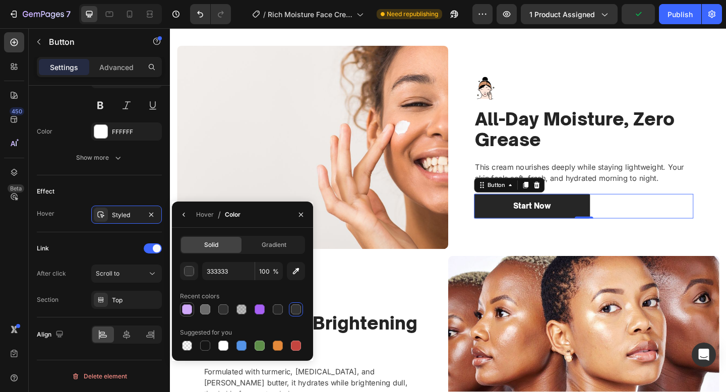
click at [190, 312] on div at bounding box center [187, 309] width 10 height 10
type input "D0A9F9"
click at [367, 231] on img at bounding box center [324, 157] width 295 height 221
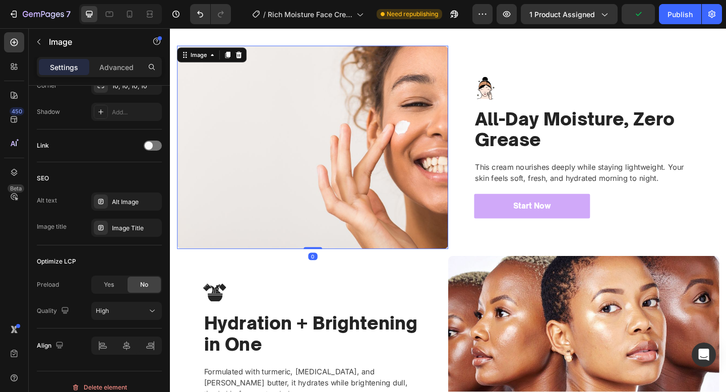
scroll to position [0, 0]
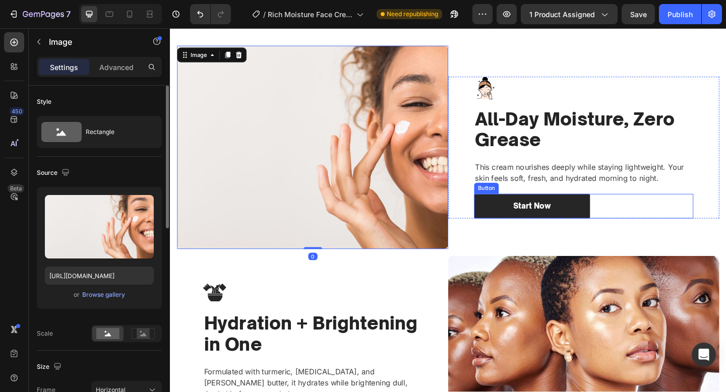
click at [647, 221] on div "Start Now Button" at bounding box center [620, 222] width 238 height 27
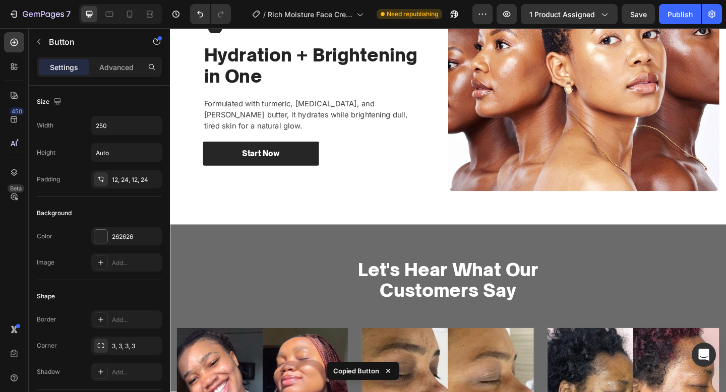
scroll to position [1182, 0]
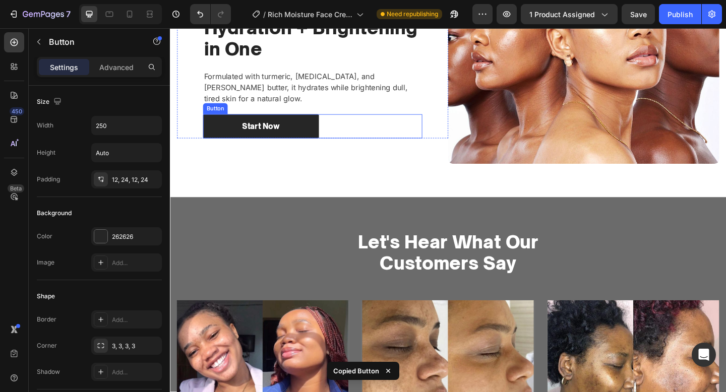
click at [418, 135] on div "Start Now Button" at bounding box center [325, 135] width 238 height 27
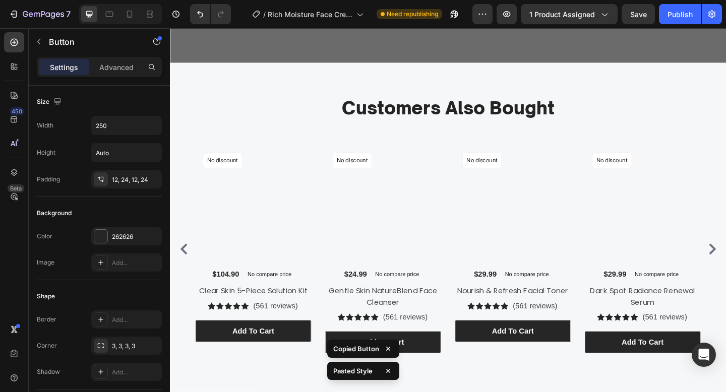
scroll to position [1866, 0]
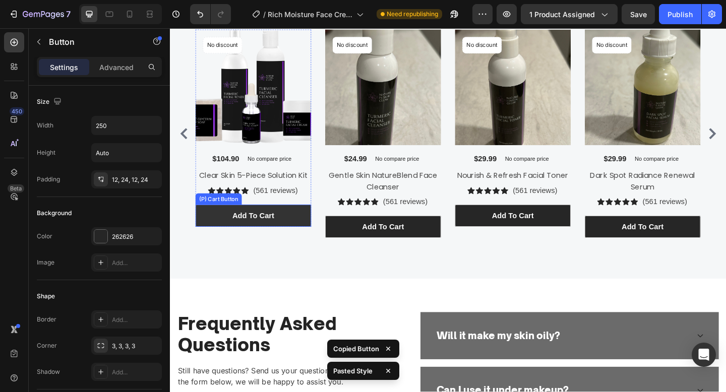
click at [292, 224] on button "Add To cart" at bounding box center [261, 232] width 126 height 24
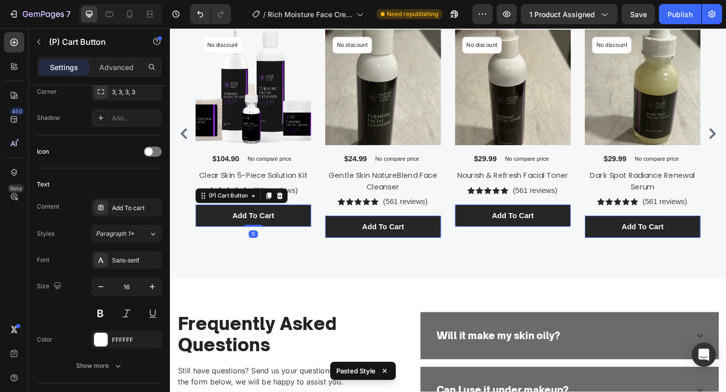
scroll to position [745, 0]
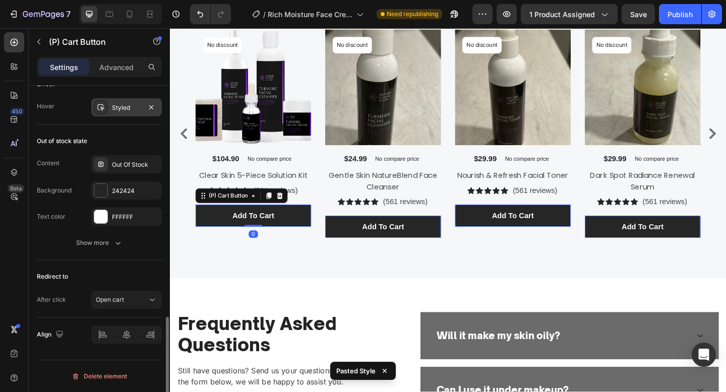
click at [121, 103] on div "Styled" at bounding box center [126, 107] width 29 height 9
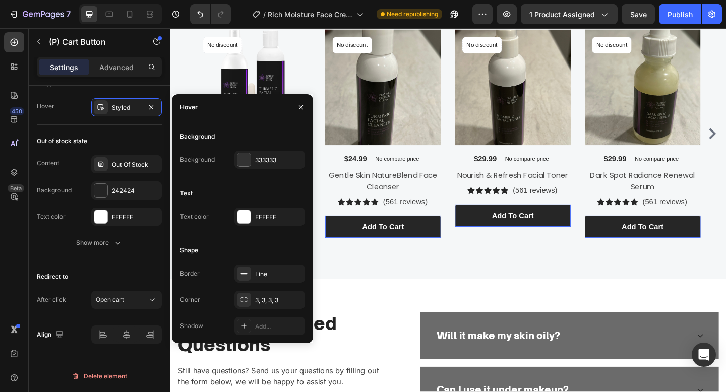
click at [249, 150] on div "Background Background 333333" at bounding box center [242, 153] width 125 height 49
click at [246, 154] on div at bounding box center [243, 159] width 13 height 13
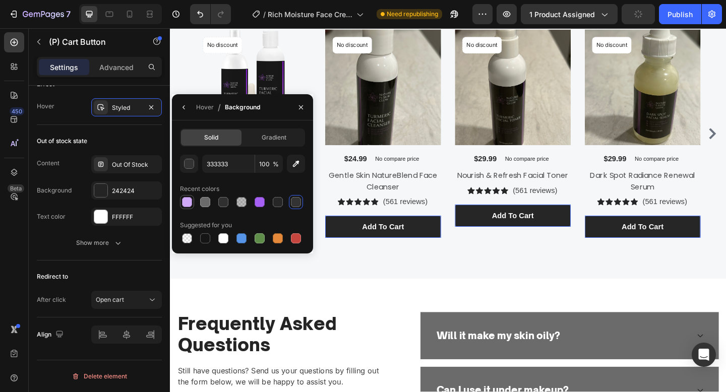
click at [188, 199] on div at bounding box center [187, 202] width 10 height 10
type input "D0A9F9"
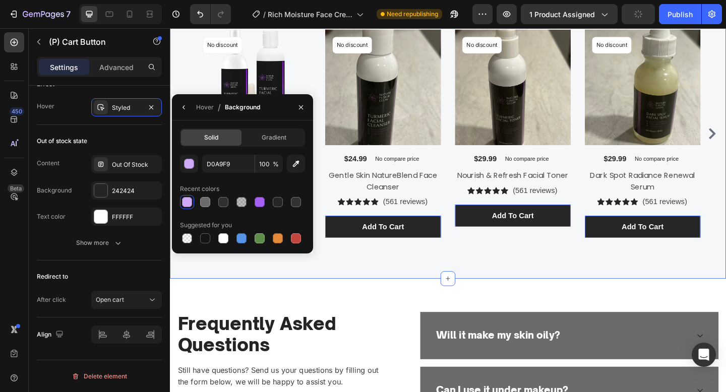
click at [413, 284] on div "Customers Also Bought Heading Row Product Images No discount Not be displayed w…" at bounding box center [472, 121] width 605 height 361
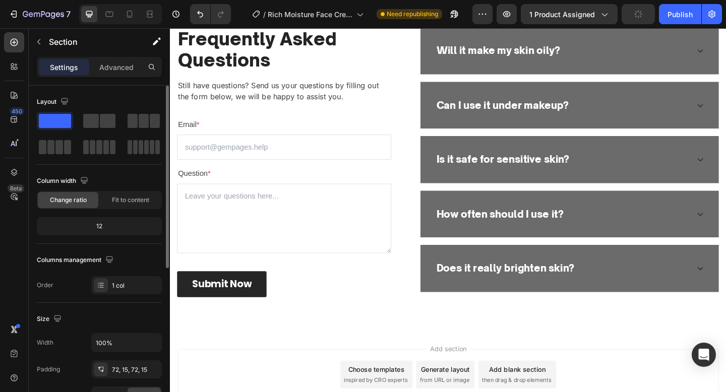
scroll to position [2207, 0]
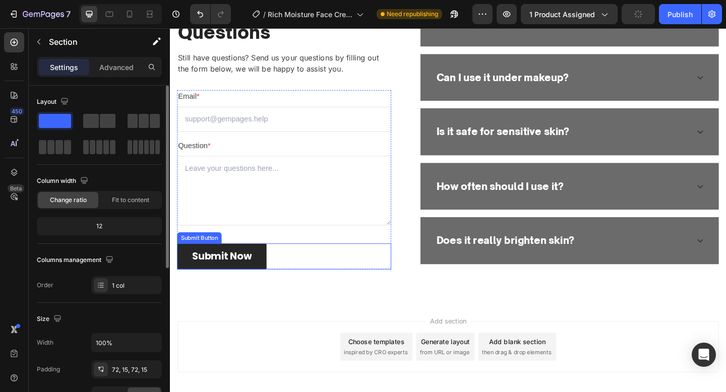
click at [357, 268] on div "Submit Now Submit Button" at bounding box center [293, 277] width 233 height 28
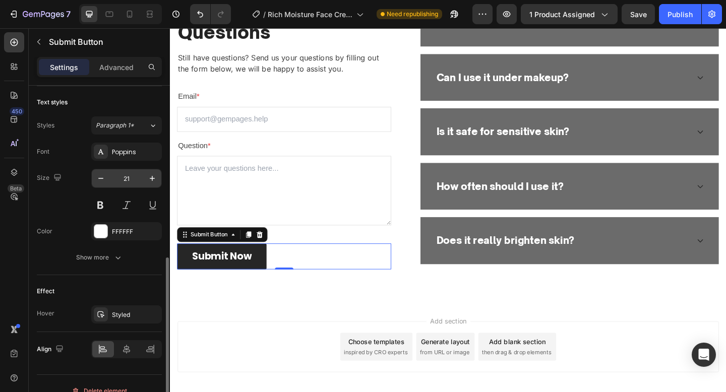
scroll to position [365, 0]
click at [120, 311] on div "Styled" at bounding box center [126, 314] width 29 height 9
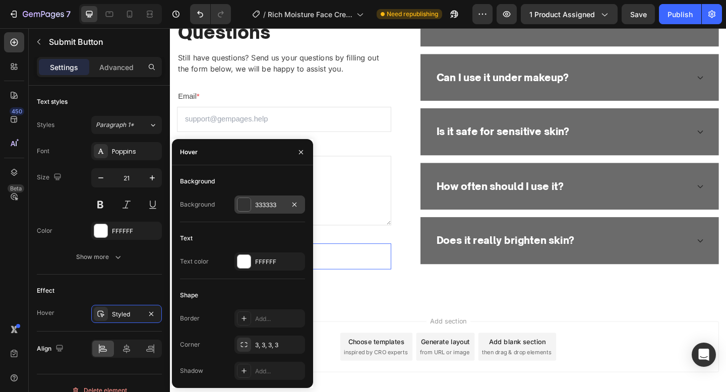
click at [250, 201] on div at bounding box center [243, 204] width 13 height 13
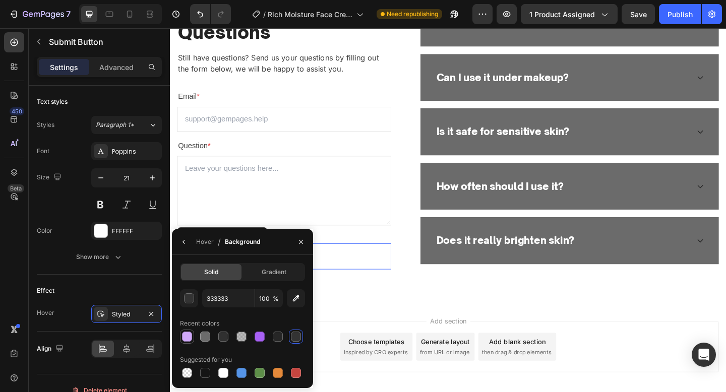
click at [187, 338] on div at bounding box center [187, 337] width 10 height 10
type input "D0A9F9"
click at [394, 317] on div "Frequently Asked Questions Heading Still have questions? Send us your questions…" at bounding box center [472, 144] width 605 height 366
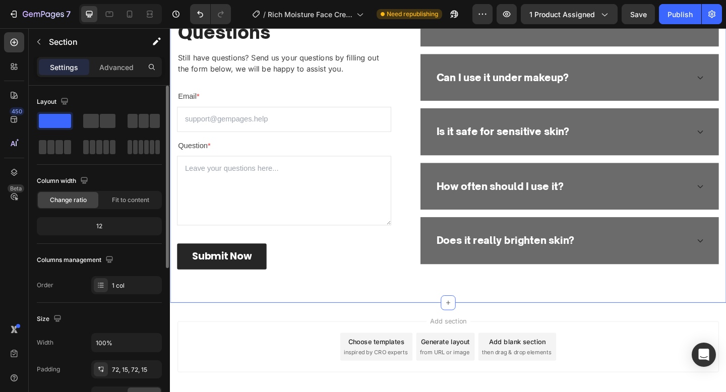
scroll to position [1253, 0]
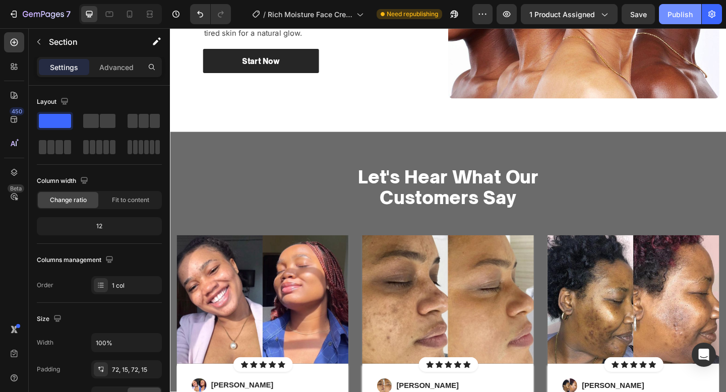
click at [676, 17] on div "Publish" at bounding box center [679, 14] width 25 height 11
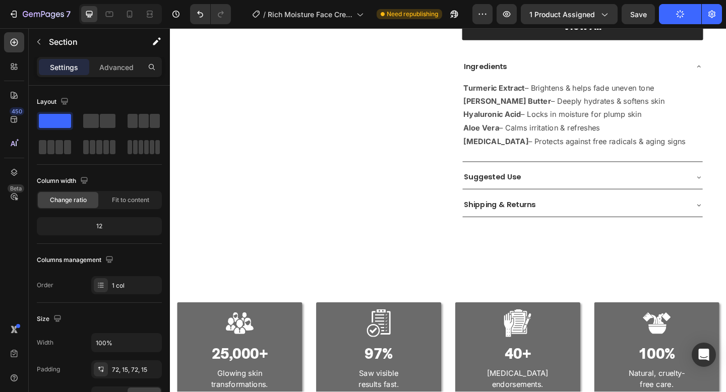
scroll to position [0, 0]
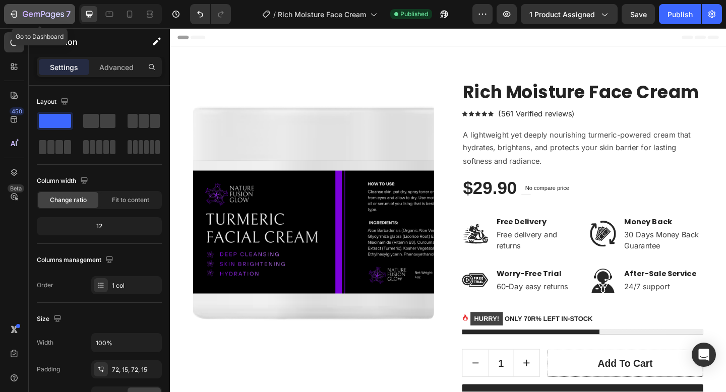
click at [22, 19] on div "7" at bounding box center [40, 14] width 62 height 12
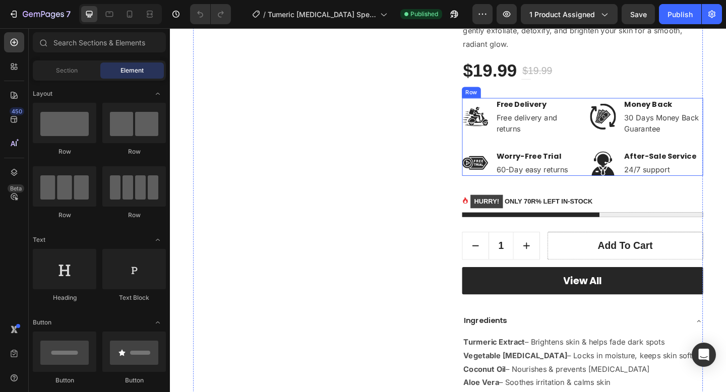
scroll to position [195, 0]
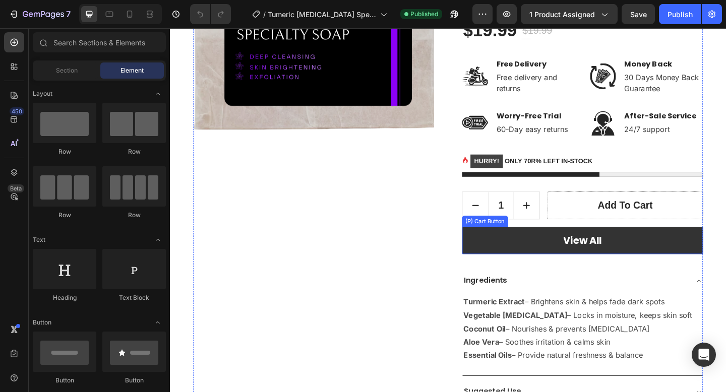
click at [530, 261] on button "View All" at bounding box center [618, 259] width 262 height 30
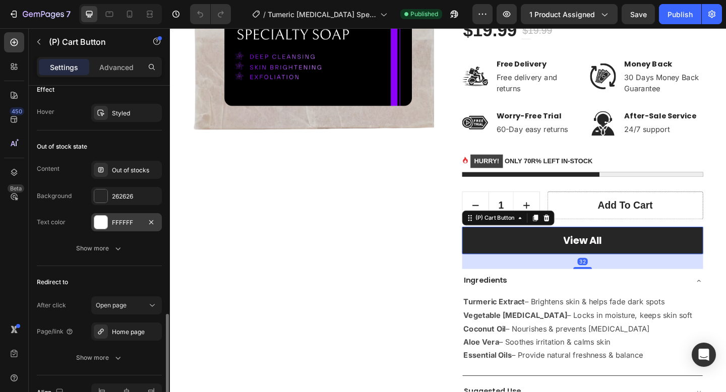
scroll to position [703, 0]
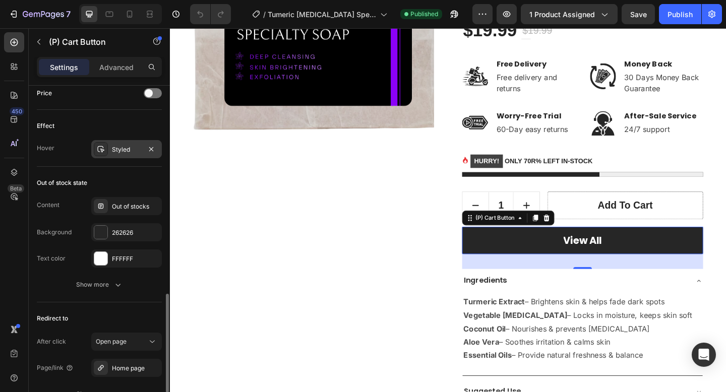
click at [125, 140] on div "Styled" at bounding box center [126, 149] width 71 height 18
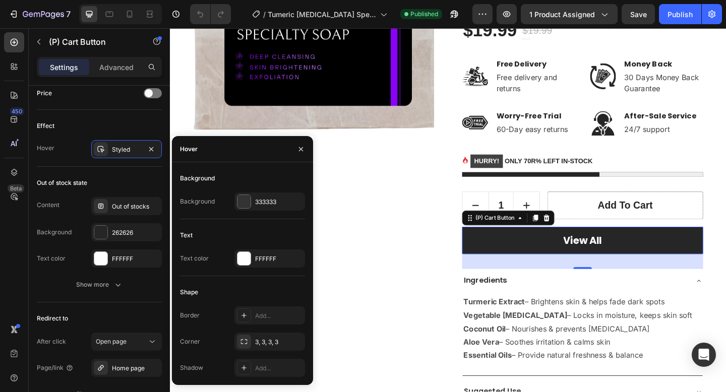
click at [266, 211] on div "Background Background 333333" at bounding box center [242, 194] width 125 height 49
click at [263, 208] on div "333333" at bounding box center [269, 202] width 71 height 18
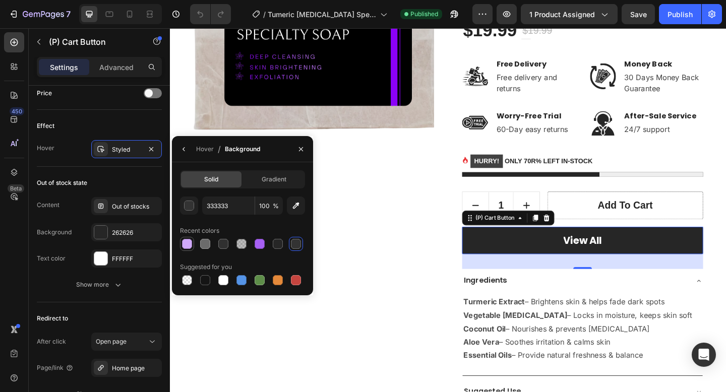
click at [191, 241] on div at bounding box center [187, 244] width 10 height 10
type input "D0A9F9"
click at [487, 246] on div "Product Images Tumeric [MEDICAL_DATA] Specialty Soap (P) Title Icon Icon Icon I…" at bounding box center [472, 189] width 554 height 597
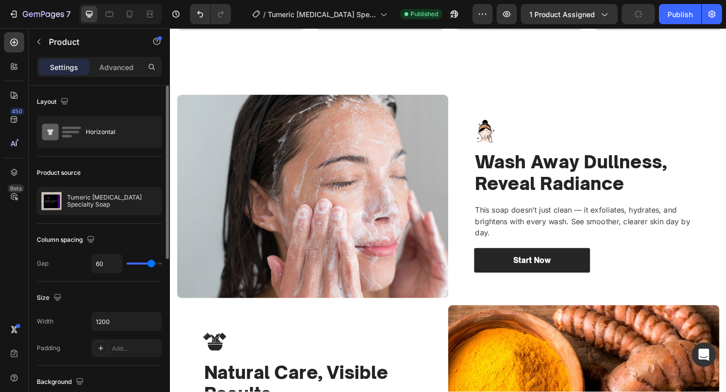
scroll to position [827, 0]
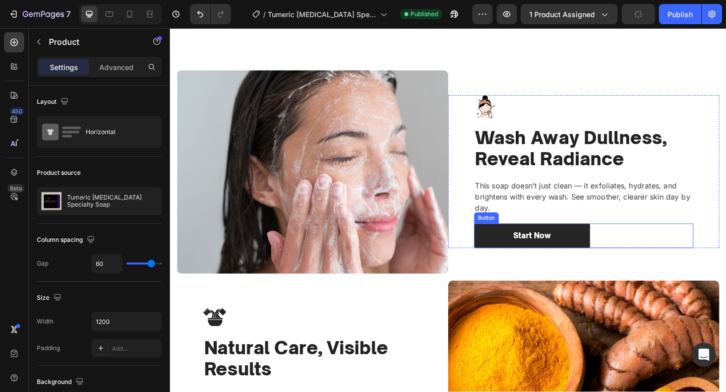
click at [652, 268] on div "Start Now Button" at bounding box center [620, 254] width 238 height 27
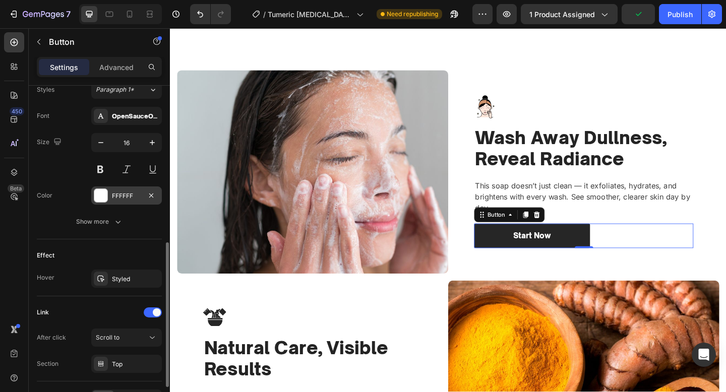
scroll to position [372, 0]
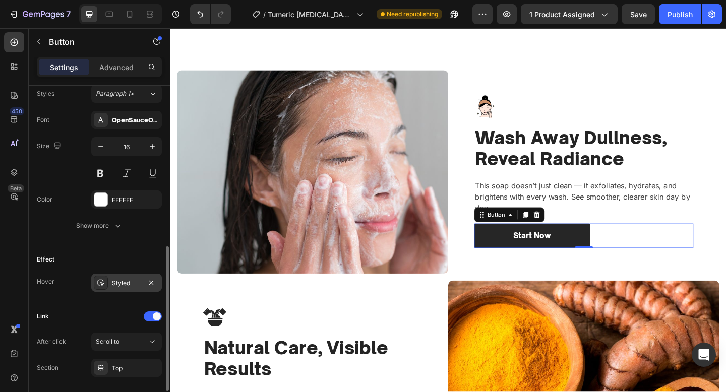
click at [111, 288] on div "Styled" at bounding box center [126, 283] width 71 height 18
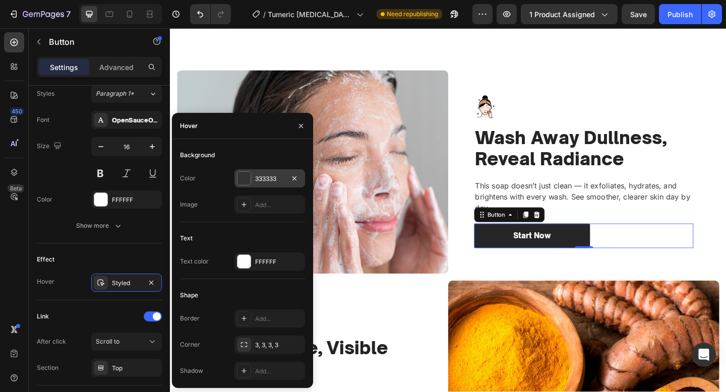
click at [275, 175] on div "333333" at bounding box center [269, 178] width 29 height 9
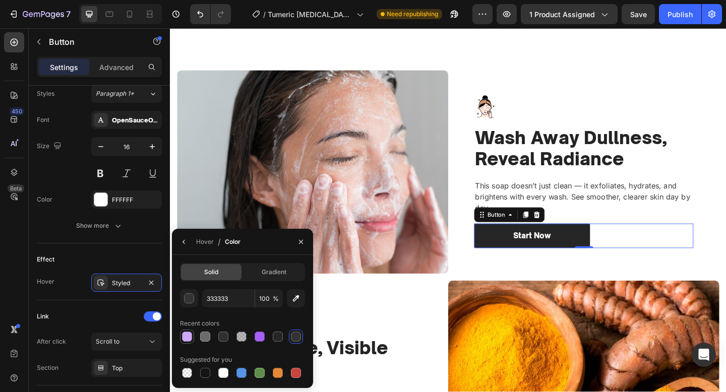
click at [180, 339] on div at bounding box center [187, 337] width 14 height 14
type input "D0A9F9"
click at [368, 250] on img at bounding box center [324, 184] width 295 height 221
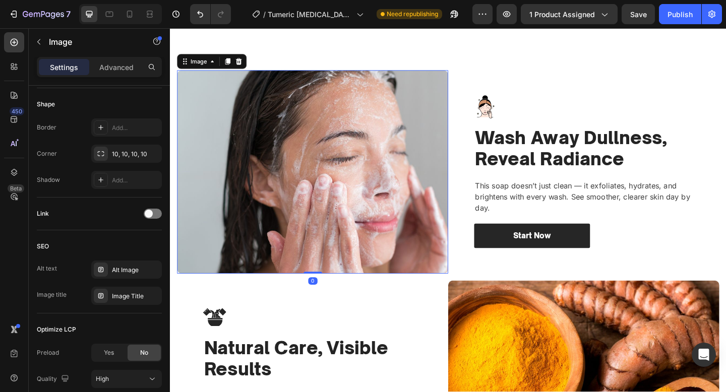
scroll to position [0, 0]
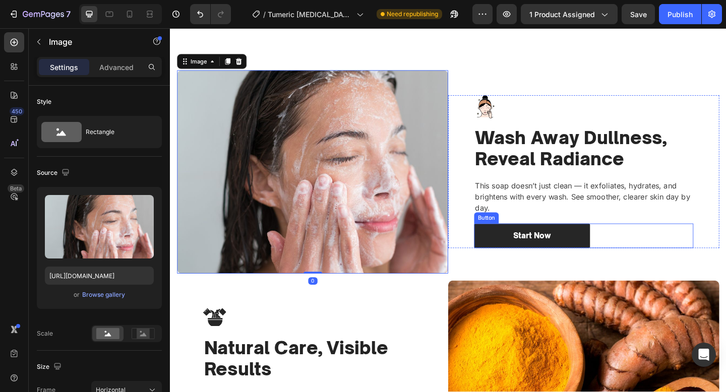
click at [666, 268] on div "Start Now Button" at bounding box center [620, 254] width 238 height 27
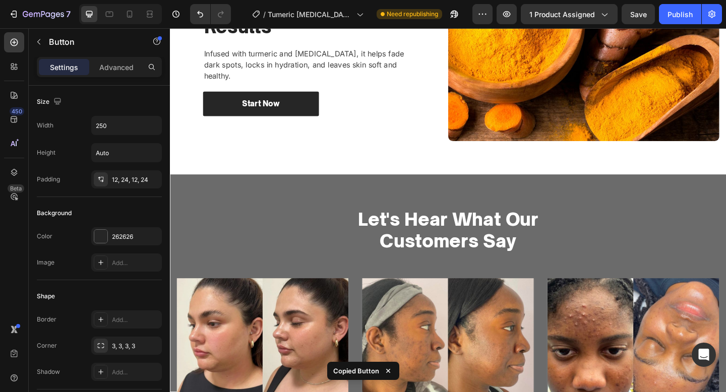
scroll to position [1267, 0]
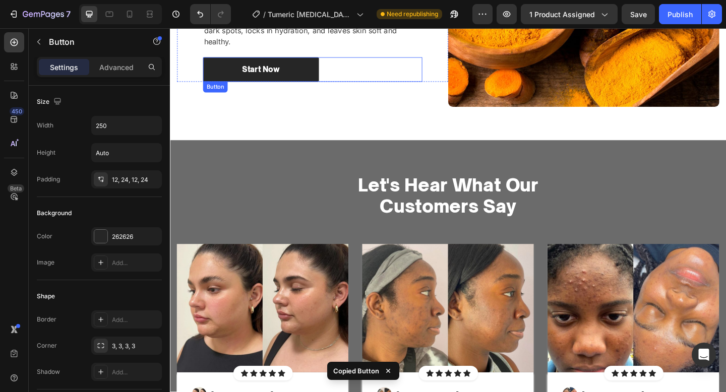
click at [403, 63] on div "Start Now Button" at bounding box center [325, 73] width 238 height 27
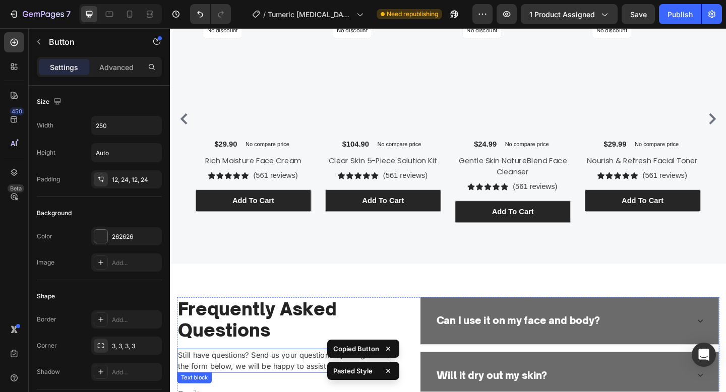
scroll to position [1910, 0]
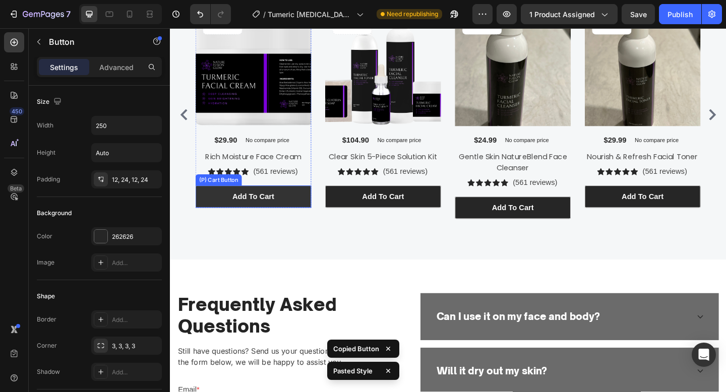
click at [278, 219] on button "Add To cart" at bounding box center [261, 212] width 126 height 24
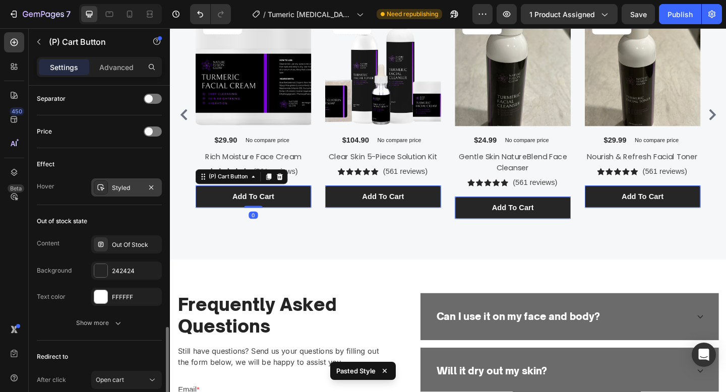
scroll to position [655, 0]
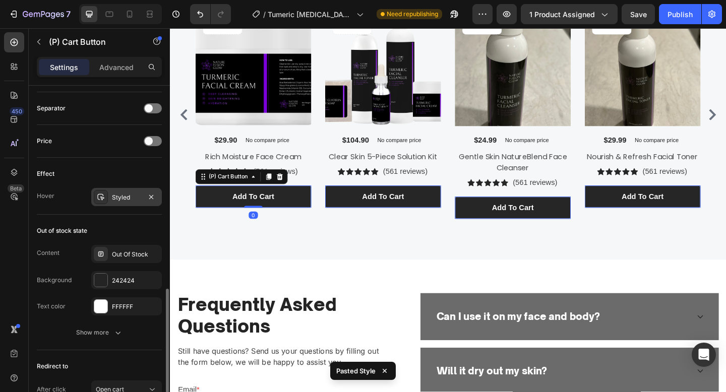
click at [119, 204] on div "Styled" at bounding box center [126, 197] width 71 height 18
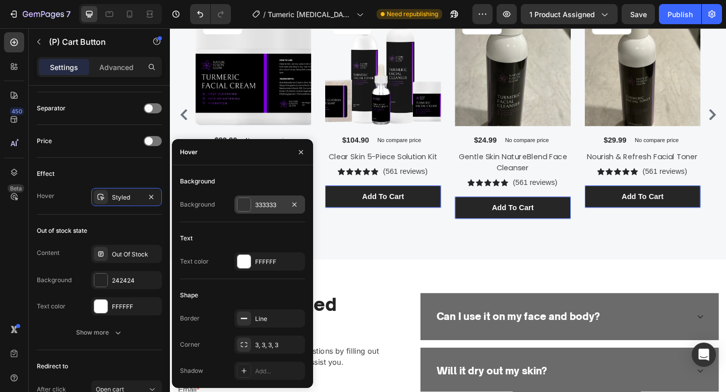
click at [264, 196] on div "333333" at bounding box center [269, 205] width 71 height 18
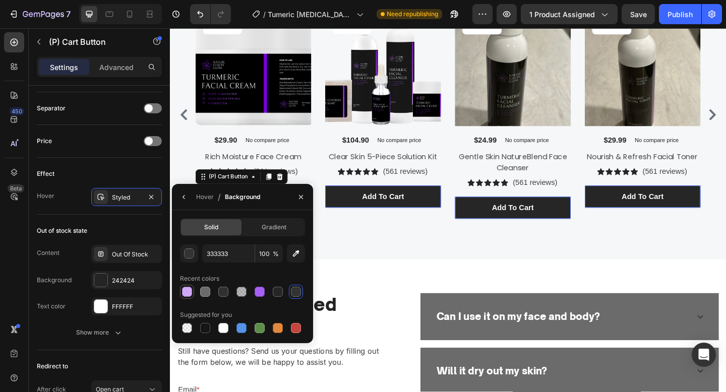
click at [188, 292] on div at bounding box center [187, 292] width 10 height 10
type input "D0A9F9"
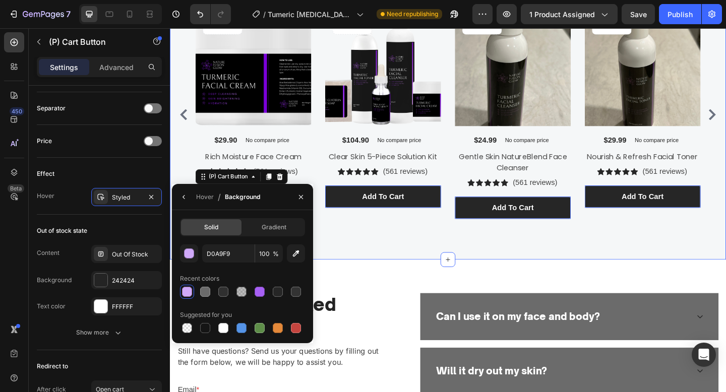
click at [402, 253] on div "Customers Also Bought Heading Row Product Images No discount Not be displayed w…" at bounding box center [472, 99] width 605 height 361
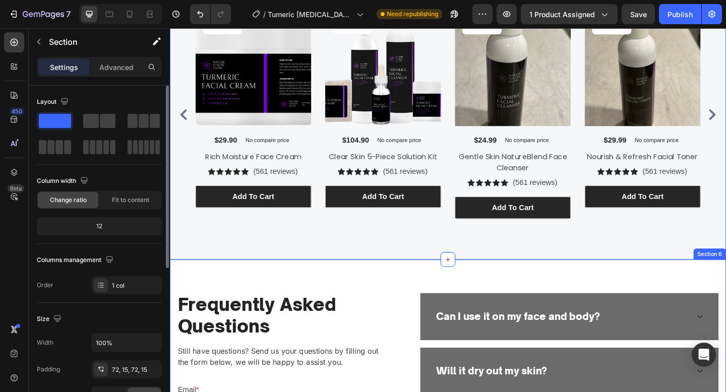
scroll to position [2253, 0]
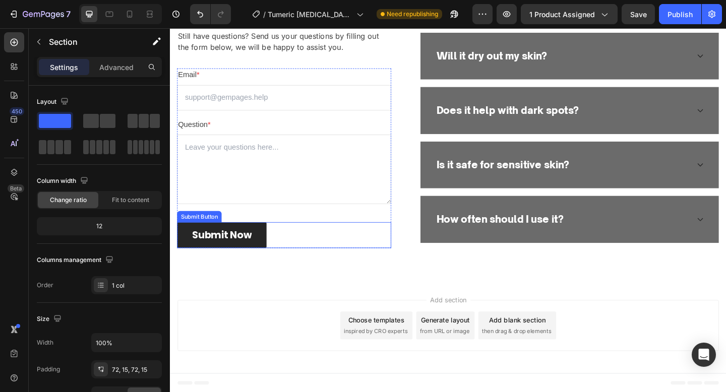
click at [333, 262] on div "Submit Now Submit Button" at bounding box center [293, 253] width 233 height 28
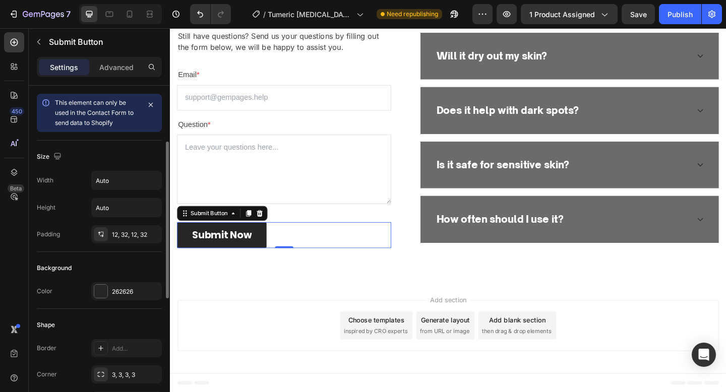
scroll to position [380, 0]
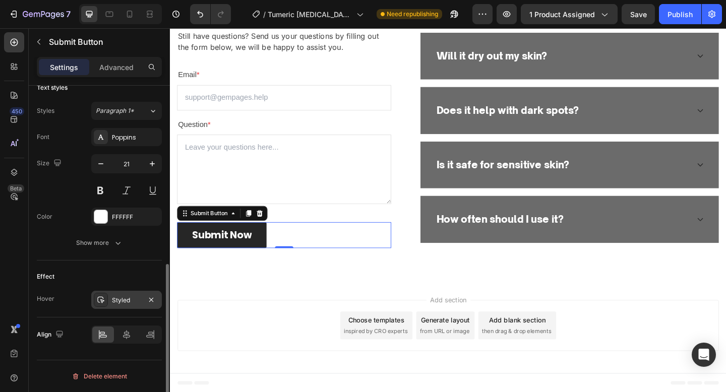
click at [117, 303] on div "Styled" at bounding box center [126, 300] width 29 height 9
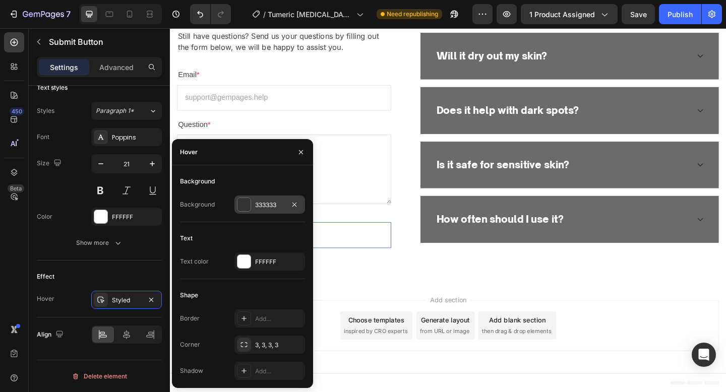
click at [240, 200] on div at bounding box center [243, 204] width 13 height 13
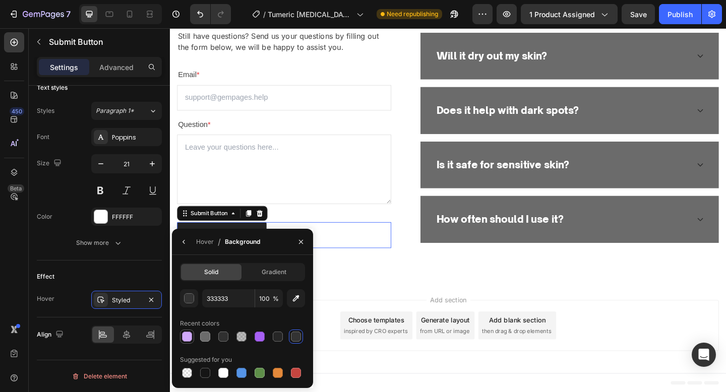
click at [191, 337] on div at bounding box center [187, 337] width 10 height 10
type input "D0A9F9"
click at [366, 317] on div "Add section Choose templates inspired by CRO experts Generate layout from URL o…" at bounding box center [472, 354] width 605 height 100
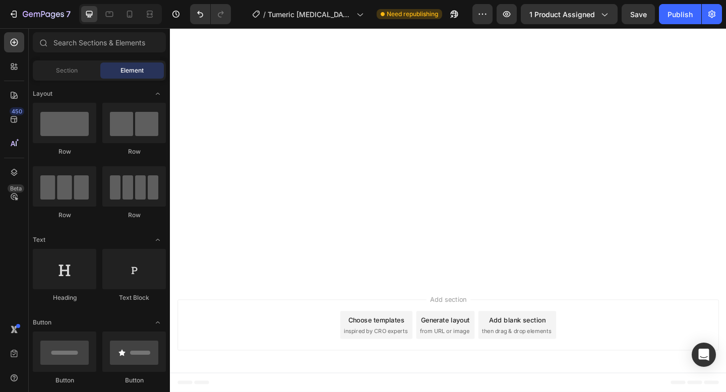
scroll to position [0, 0]
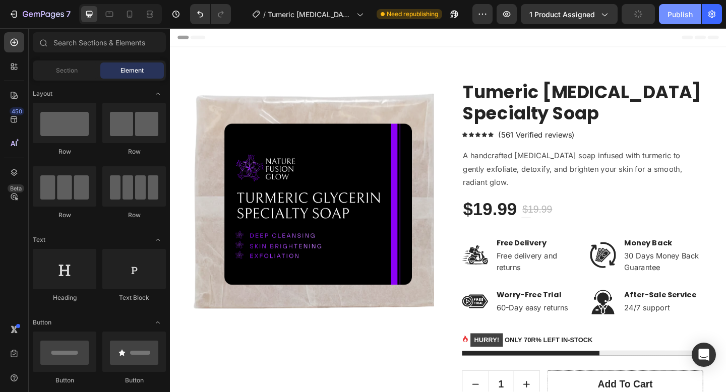
click at [678, 8] on button "Publish" at bounding box center [680, 14] width 42 height 20
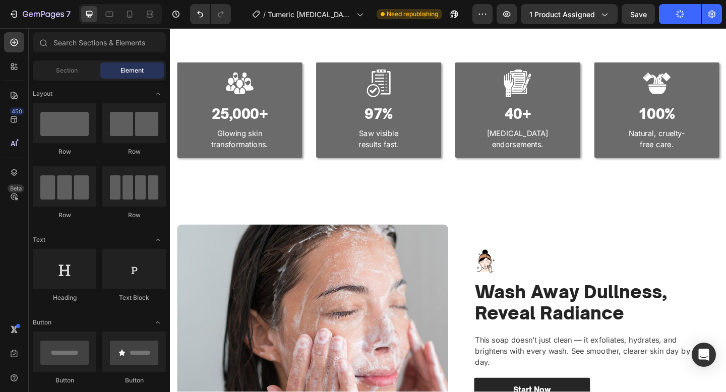
scroll to position [86, 0]
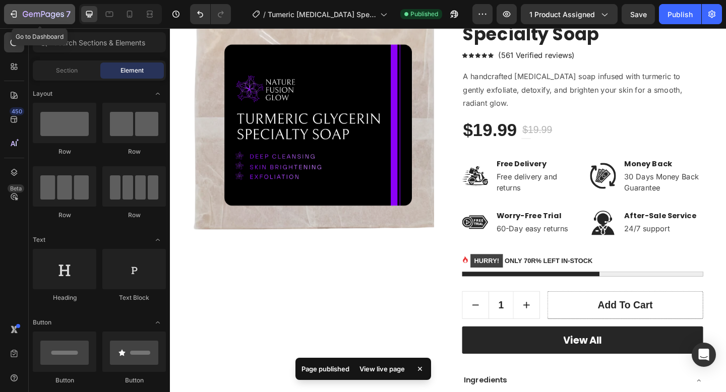
click at [21, 15] on div "7" at bounding box center [40, 14] width 62 height 12
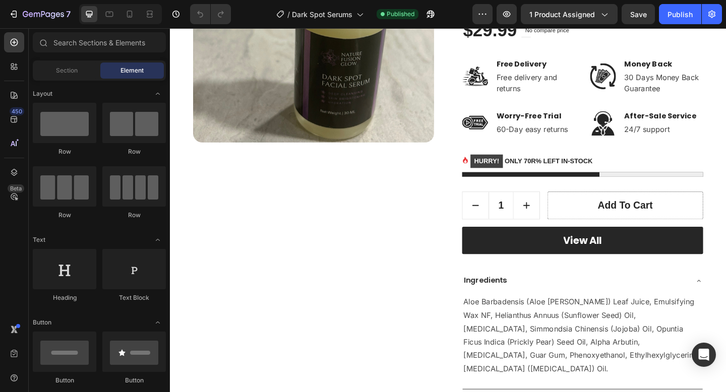
scroll to position [257, 0]
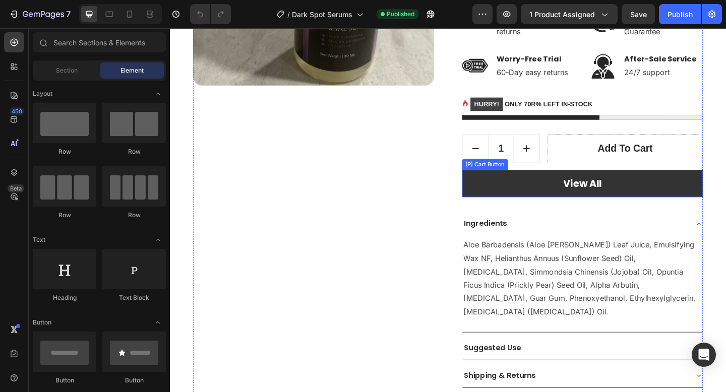
click at [493, 195] on button "View All" at bounding box center [618, 197] width 262 height 30
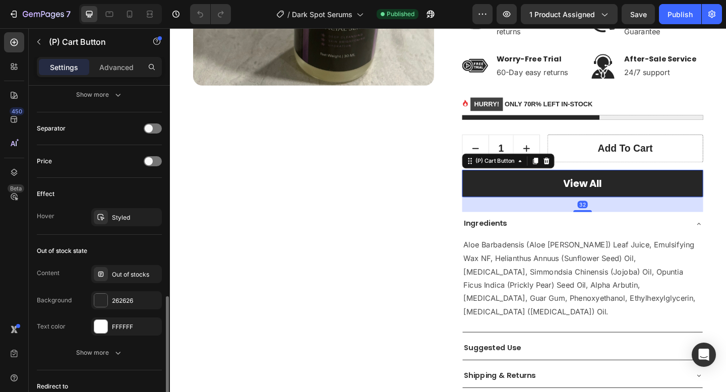
scroll to position [653, 0]
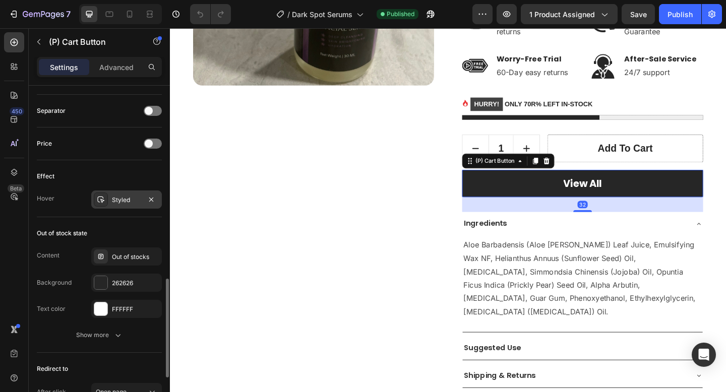
click at [123, 196] on div "Styled" at bounding box center [126, 200] width 29 height 9
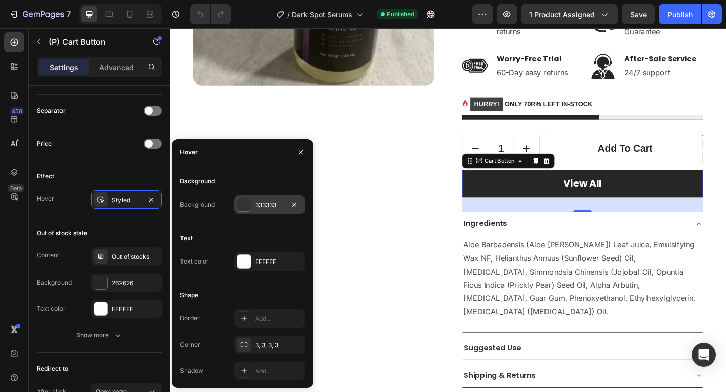
click at [251, 211] on div "333333" at bounding box center [269, 205] width 71 height 18
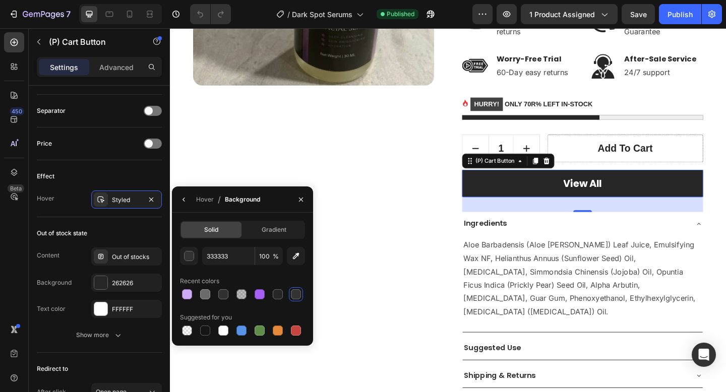
click at [179, 286] on div "Solid Gradient 333333 100 % Recent colors Suggested for you" at bounding box center [242, 279] width 141 height 117
click at [183, 294] on div at bounding box center [187, 294] width 10 height 10
type input "D0A9F9"
click at [476, 254] on div "Product Images Dark Spot Radiance Renewal Serum (P) Title Icon Icon Icon Icon I…" at bounding box center [472, 134] width 554 height 611
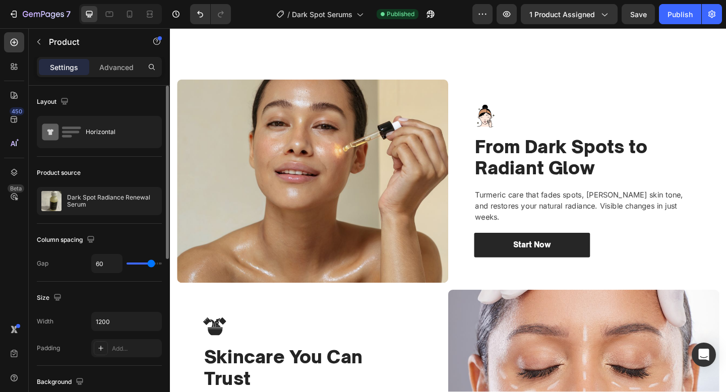
scroll to position [830, 0]
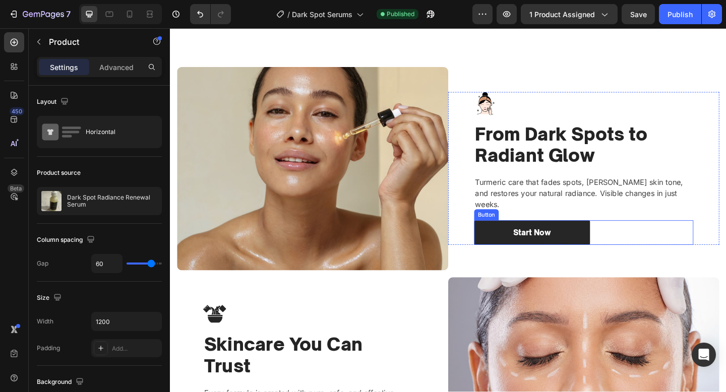
click at [661, 264] on div "Start Now Button" at bounding box center [620, 250] width 238 height 27
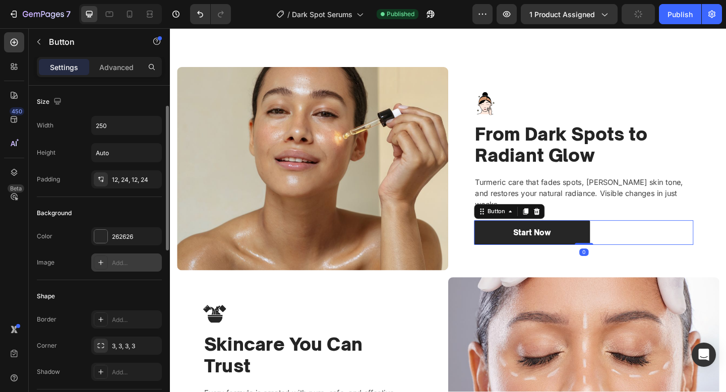
scroll to position [440, 0]
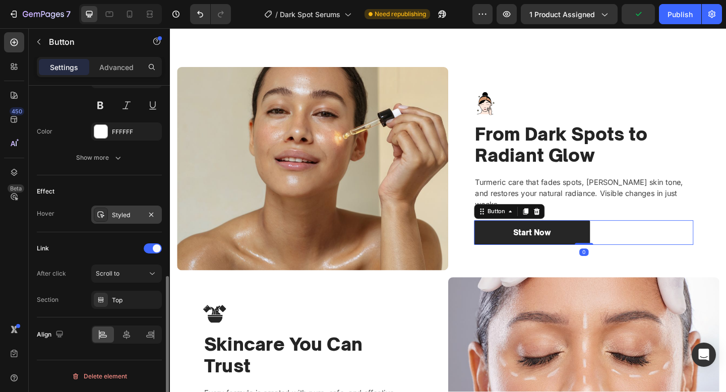
click at [122, 209] on div "Styled" at bounding box center [126, 215] width 71 height 18
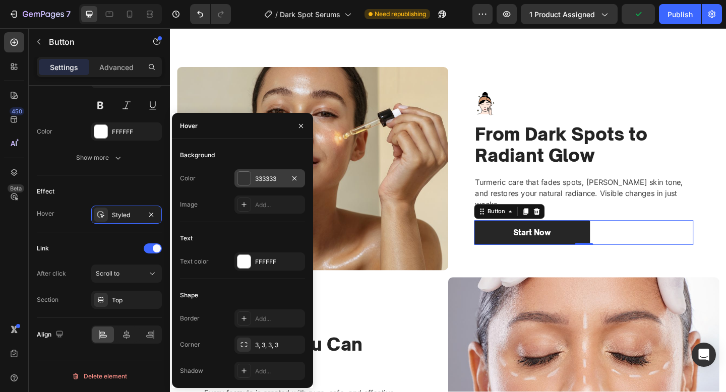
click at [251, 177] on div at bounding box center [244, 178] width 14 height 14
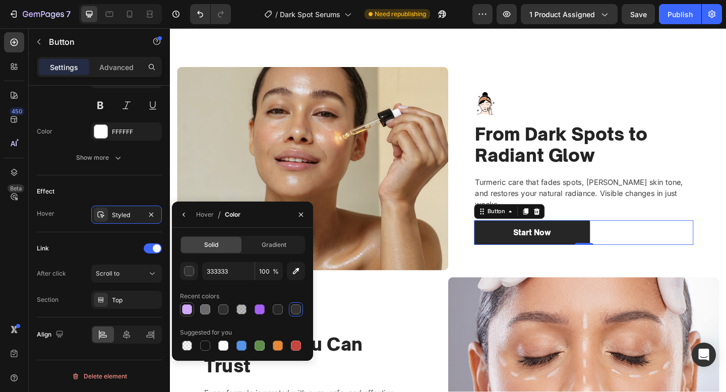
click at [182, 305] on div at bounding box center [187, 309] width 10 height 10
type input "D0A9F9"
click at [516, 225] on div "Image From Dark Spots to Radiant Glow Heading Turmeric care that fades spots, […" at bounding box center [620, 181] width 238 height 166
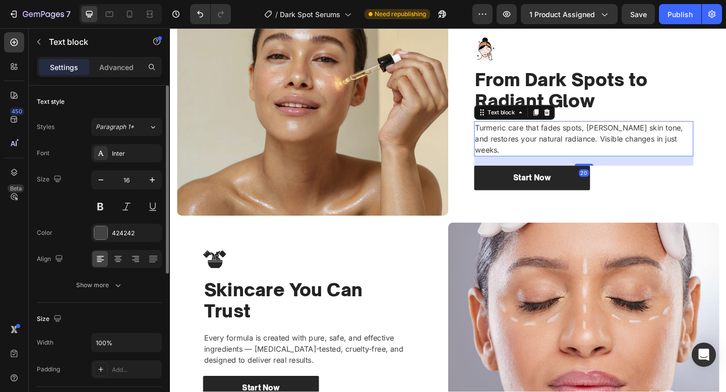
scroll to position [1066, 0]
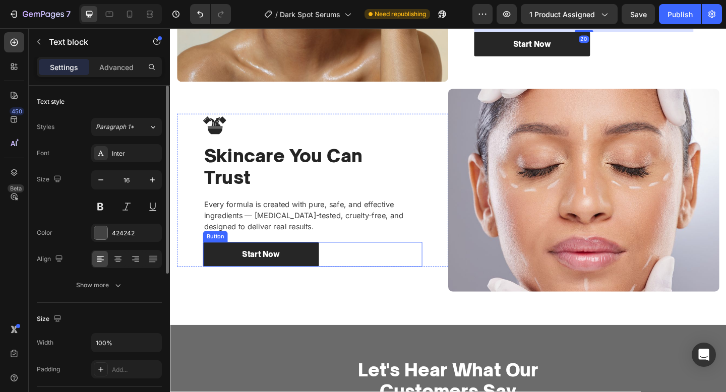
click at [352, 275] on div "Start Now Button" at bounding box center [325, 274] width 238 height 27
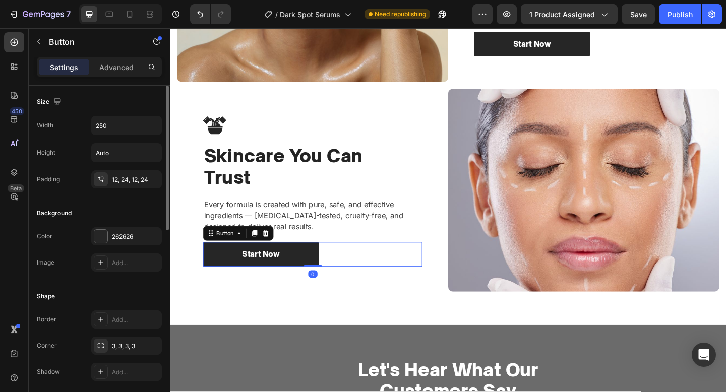
scroll to position [440, 0]
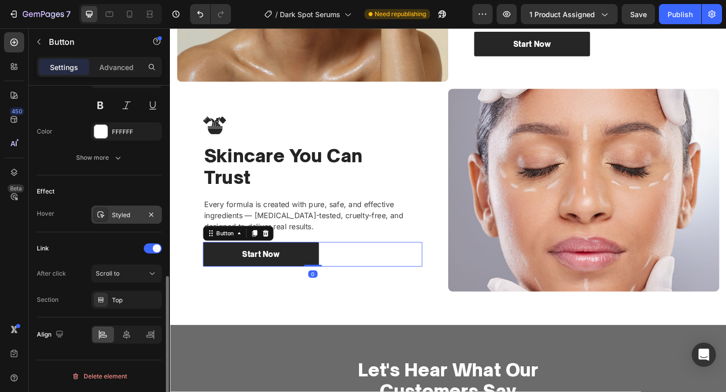
click at [122, 208] on div "Styled" at bounding box center [126, 215] width 71 height 18
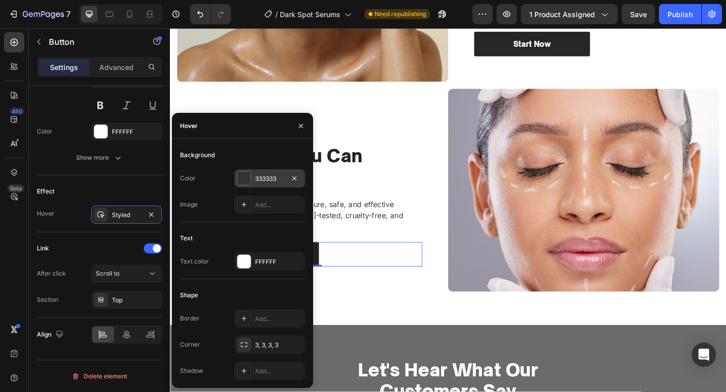
click at [250, 185] on div "333333" at bounding box center [269, 178] width 71 height 18
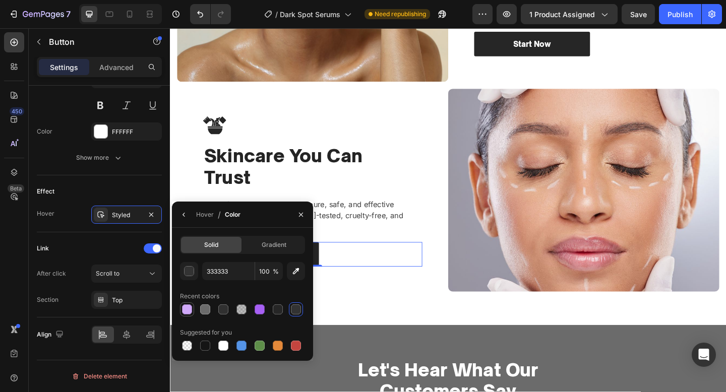
click at [183, 311] on div at bounding box center [187, 309] width 10 height 10
type input "D0A9F9"
click at [398, 337] on div "Image Image From Dark Spots to Radiant Glow Heading Turmeric care that fades sp…" at bounding box center [472, 90] width 605 height 523
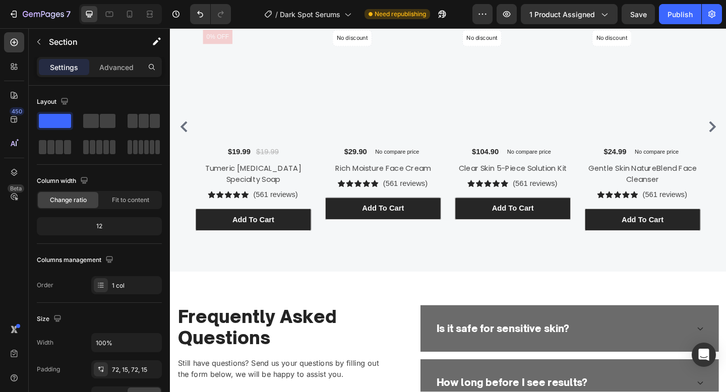
scroll to position [1964, 0]
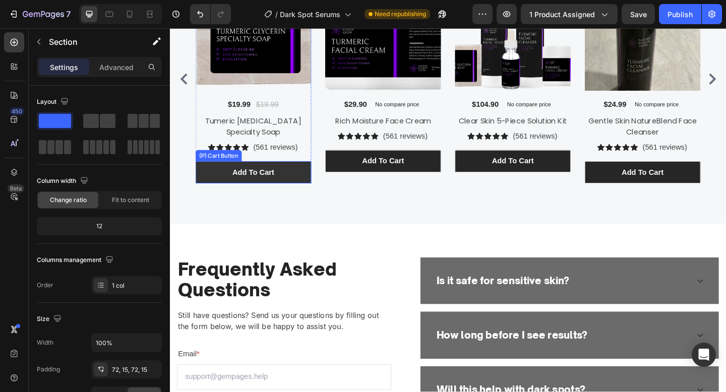
click at [289, 180] on button "Add To cart" at bounding box center [261, 185] width 126 height 24
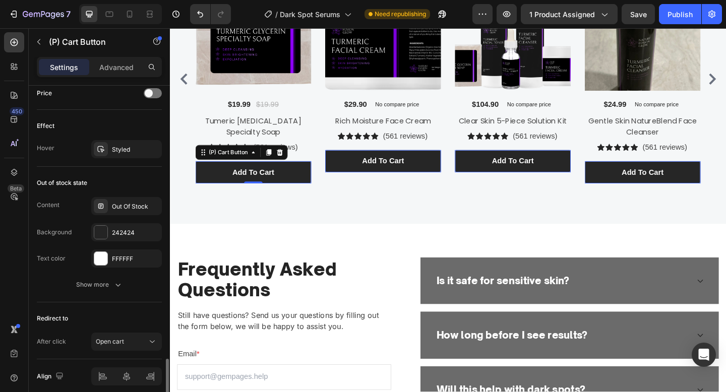
scroll to position [745, 0]
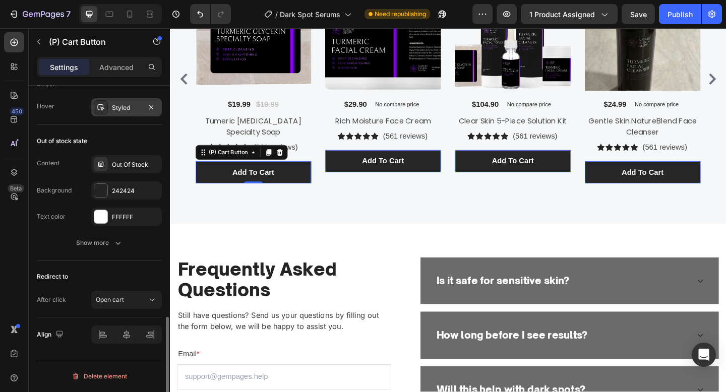
click at [111, 112] on div "Styled" at bounding box center [126, 107] width 71 height 18
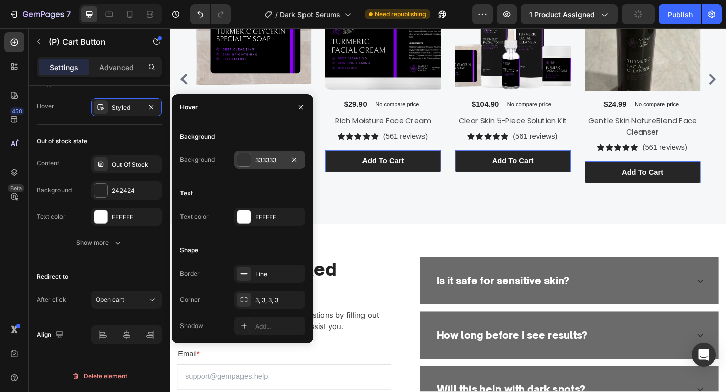
click at [256, 156] on div "333333" at bounding box center [269, 160] width 29 height 9
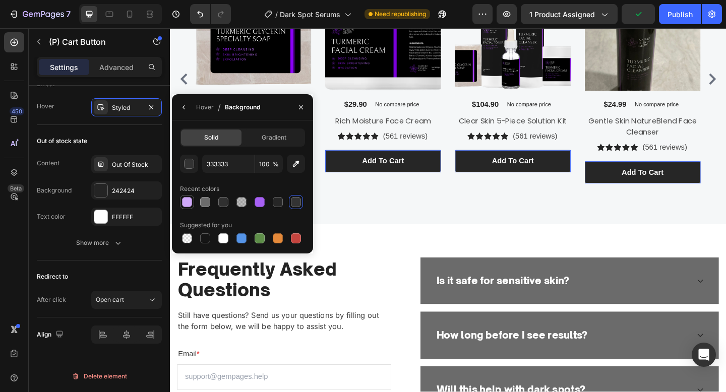
click at [184, 203] on div at bounding box center [187, 202] width 10 height 10
type input "D0A9F9"
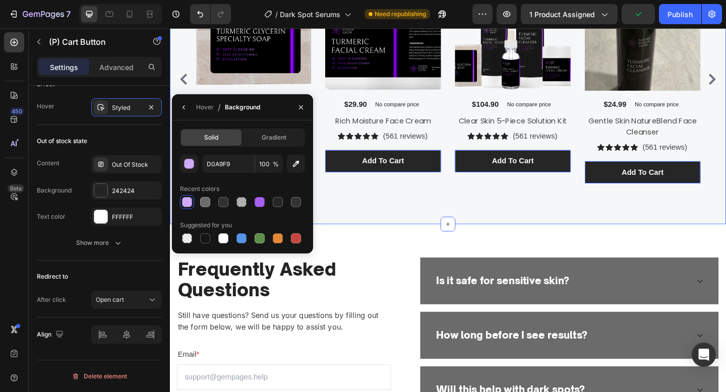
click at [365, 225] on div "Customers Also Bought Heading Row Product Images 0% off Product Badge $19.99 (P…" at bounding box center [472, 61] width 605 height 361
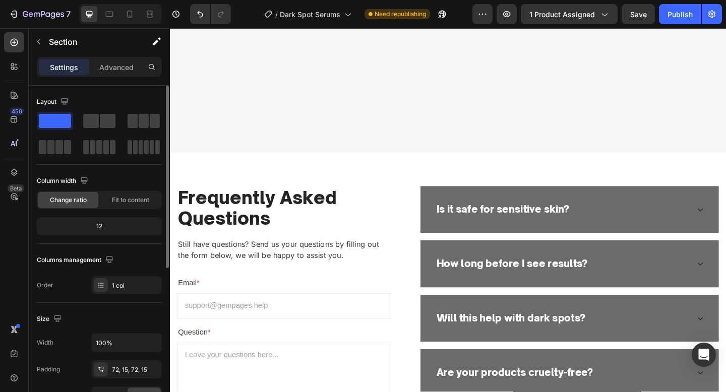
scroll to position [2268, 0]
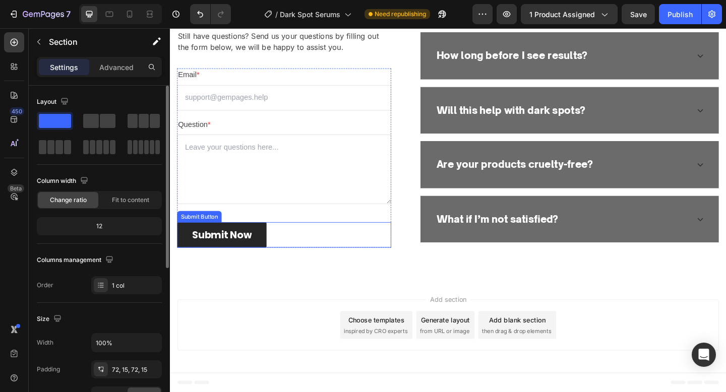
click at [328, 250] on div "Submit Now Submit Button" at bounding box center [293, 253] width 233 height 28
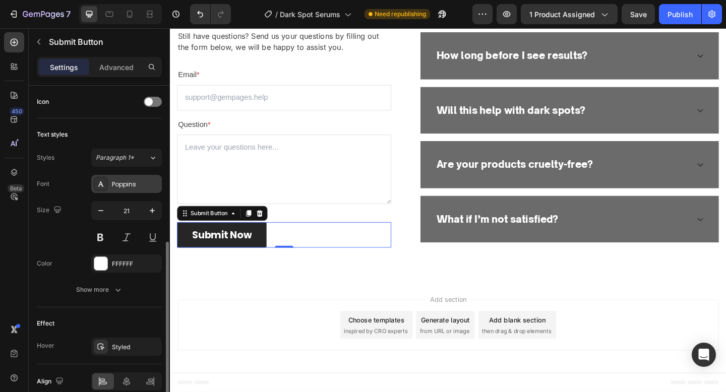
scroll to position [320, 0]
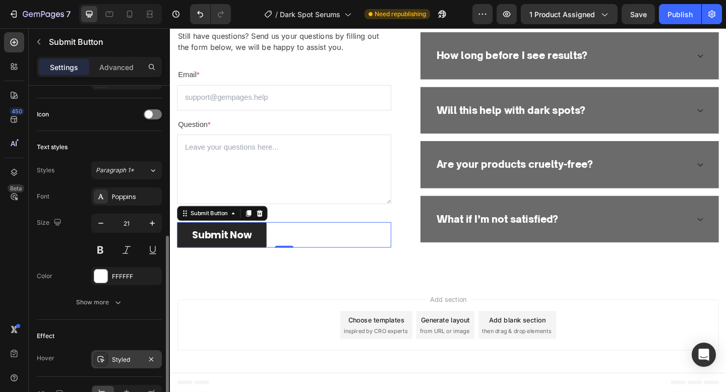
click at [109, 360] on div "Styled" at bounding box center [126, 359] width 71 height 18
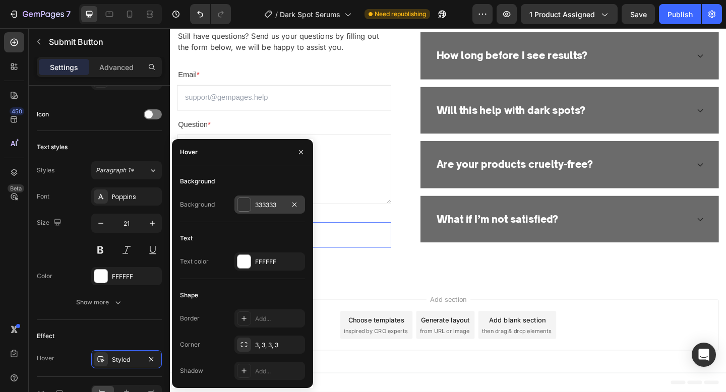
click at [245, 208] on div at bounding box center [243, 204] width 13 height 13
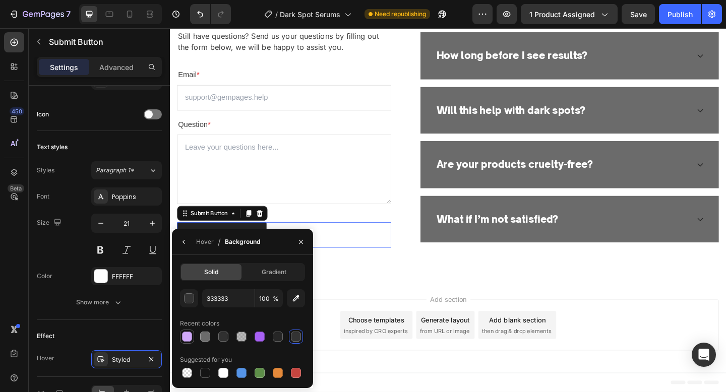
click at [186, 340] on div at bounding box center [187, 337] width 10 height 10
type input "D0A9F9"
click at [384, 309] on div "Add section Choose templates inspired by CRO experts Generate layout from URL o…" at bounding box center [472, 353] width 605 height 100
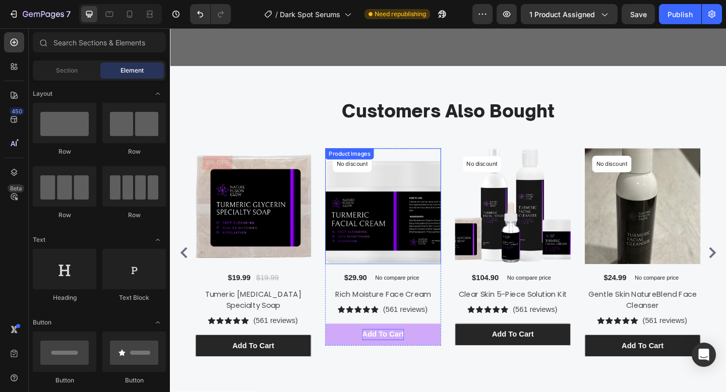
scroll to position [1803, 0]
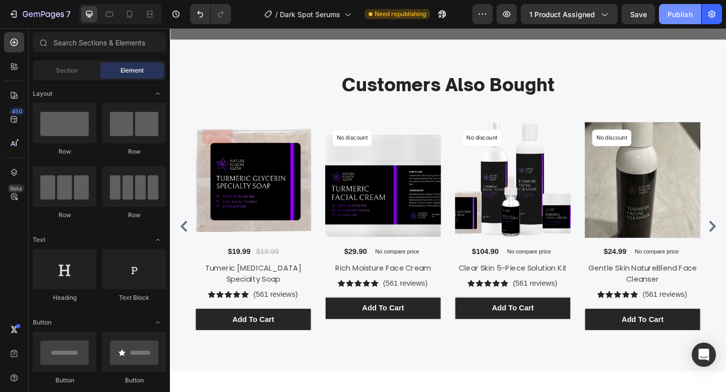
click at [692, 10] on div "Publish" at bounding box center [679, 14] width 25 height 11
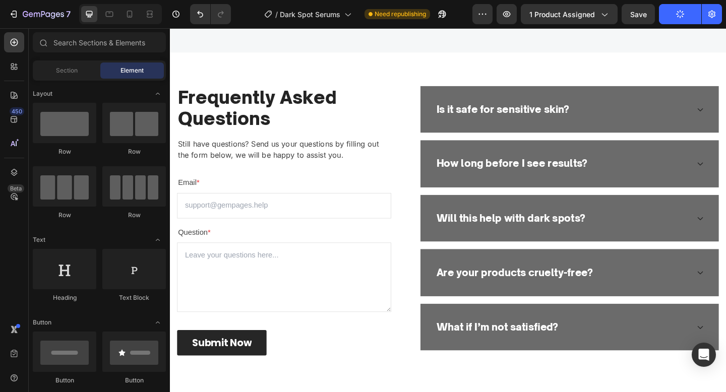
scroll to position [2141, 0]
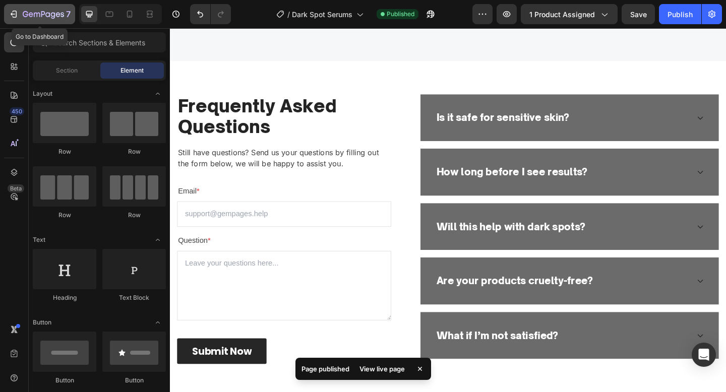
click at [10, 11] on icon "button" at bounding box center [14, 14] width 10 height 10
